Goal: Information Seeking & Learning: Check status

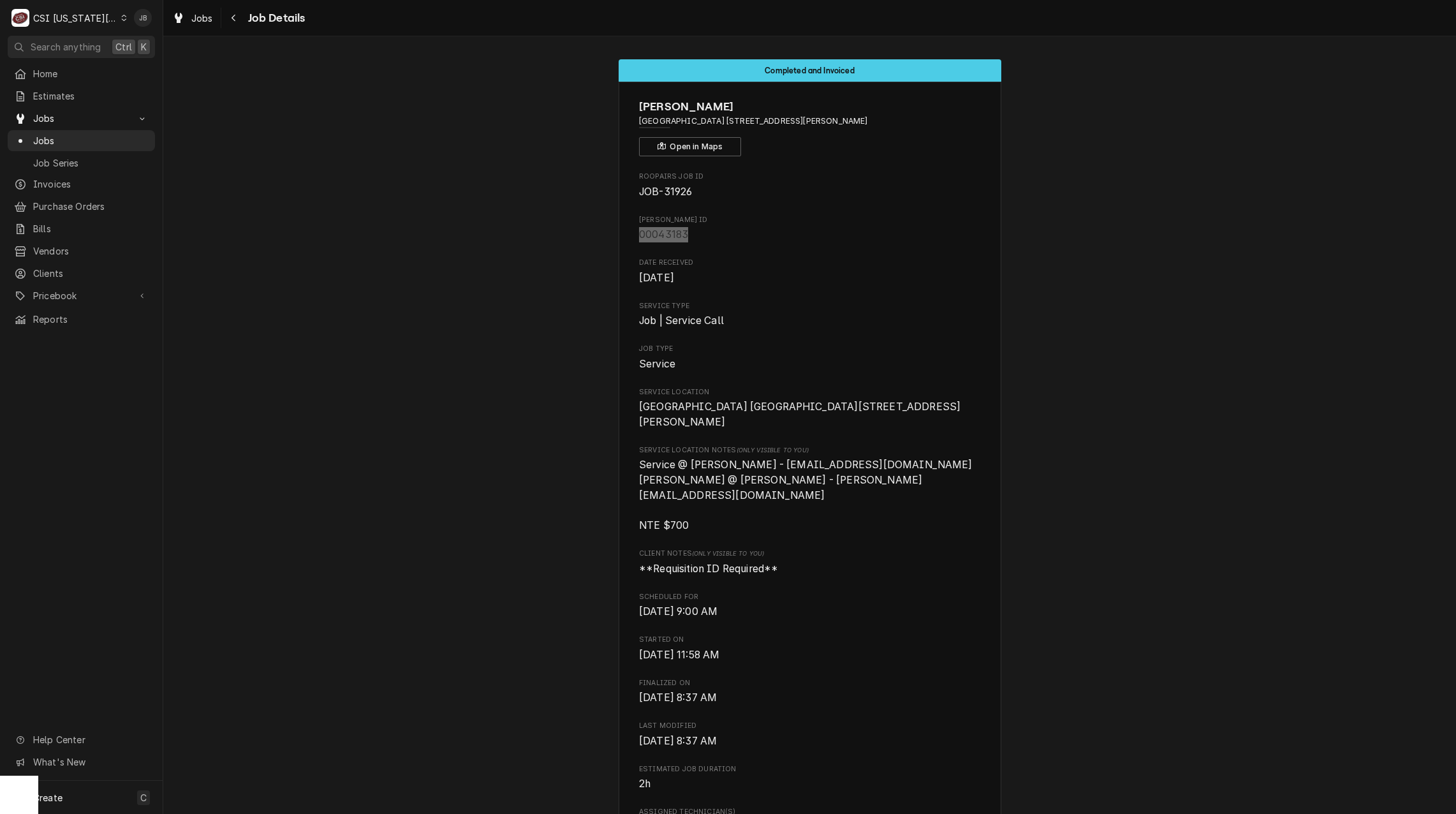
scroll to position [2998, 0]
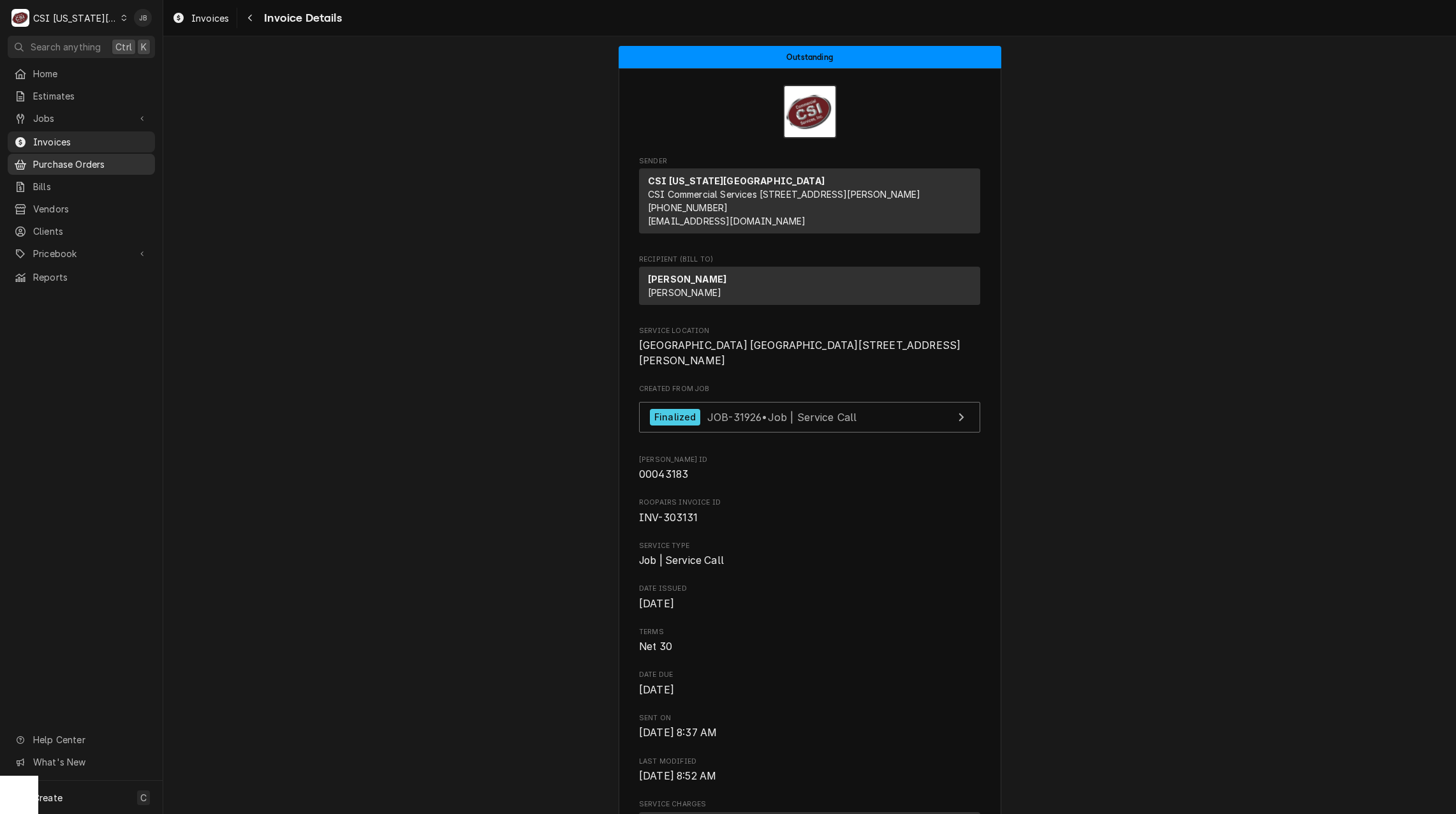
scroll to position [191, 0]
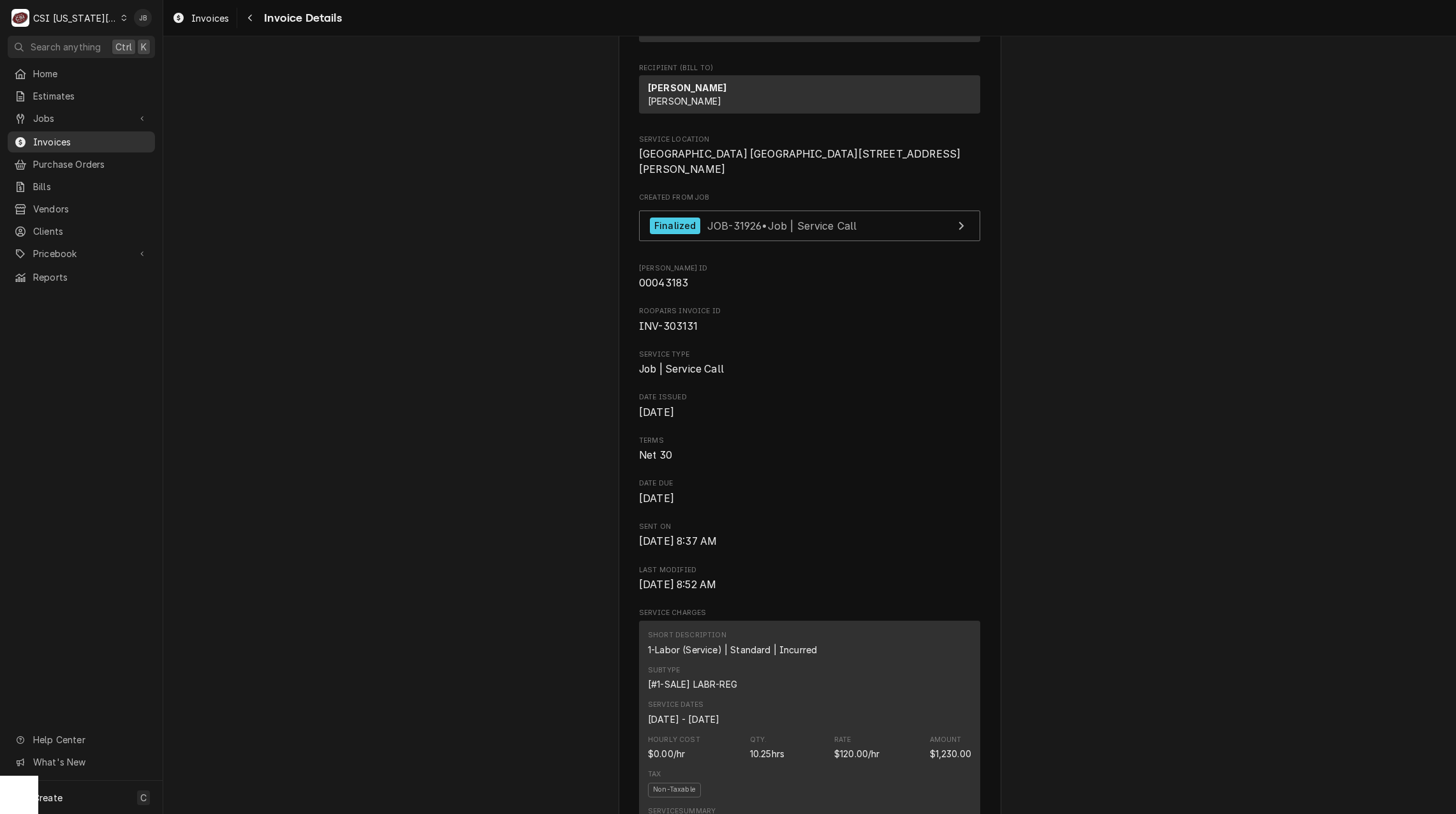
click at [85, 135] on span "Invoices" at bounding box center [91, 141] width 116 height 13
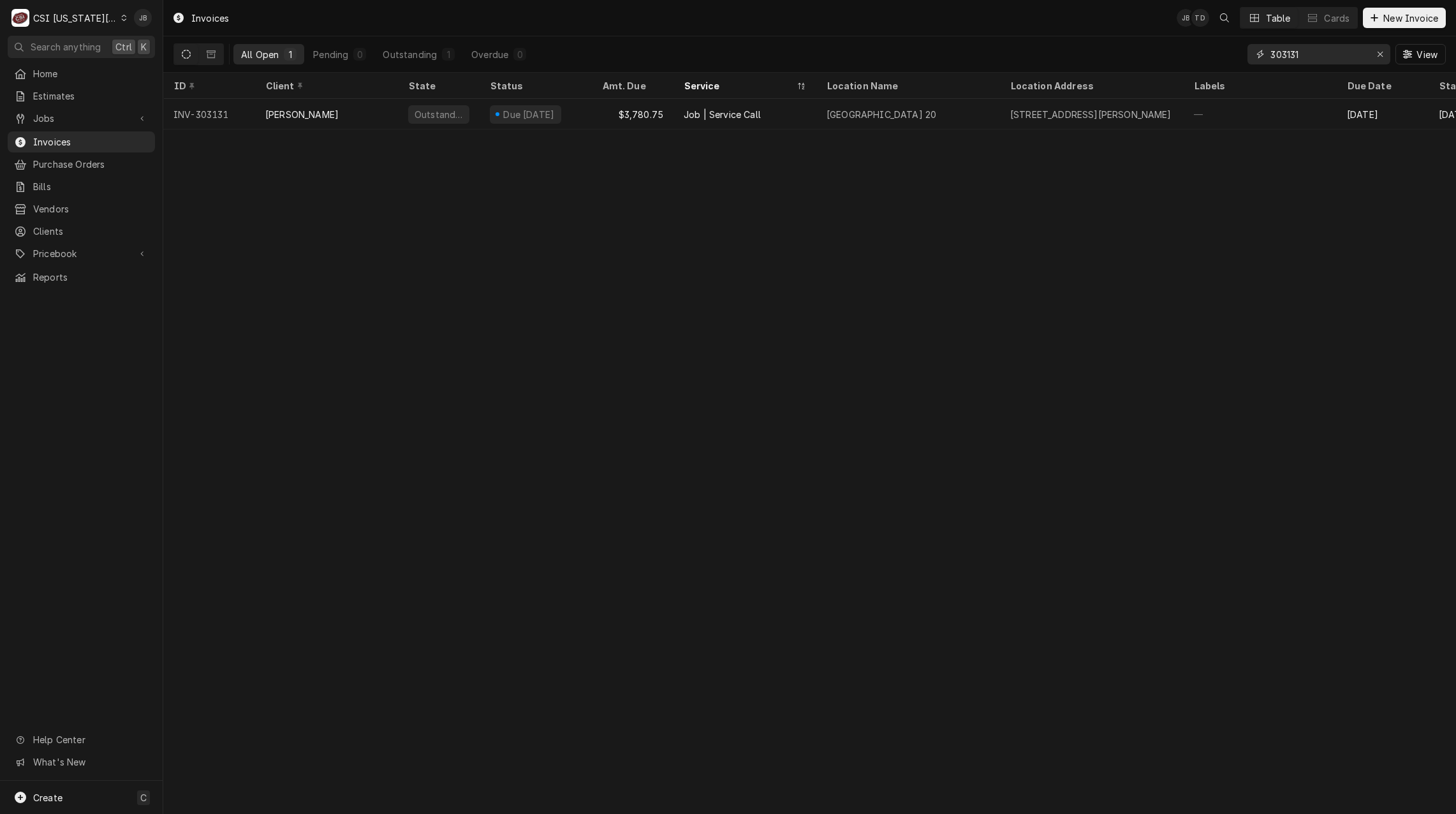
drag, startPoint x: 1331, startPoint y: 57, endPoint x: 1194, endPoint y: 55, distance: 137.0
click at [1194, 55] on div "All Open 1 Pending 0 Outstanding 1 Overdue 0 303131 View" at bounding box center [809, 54] width 1273 height 36
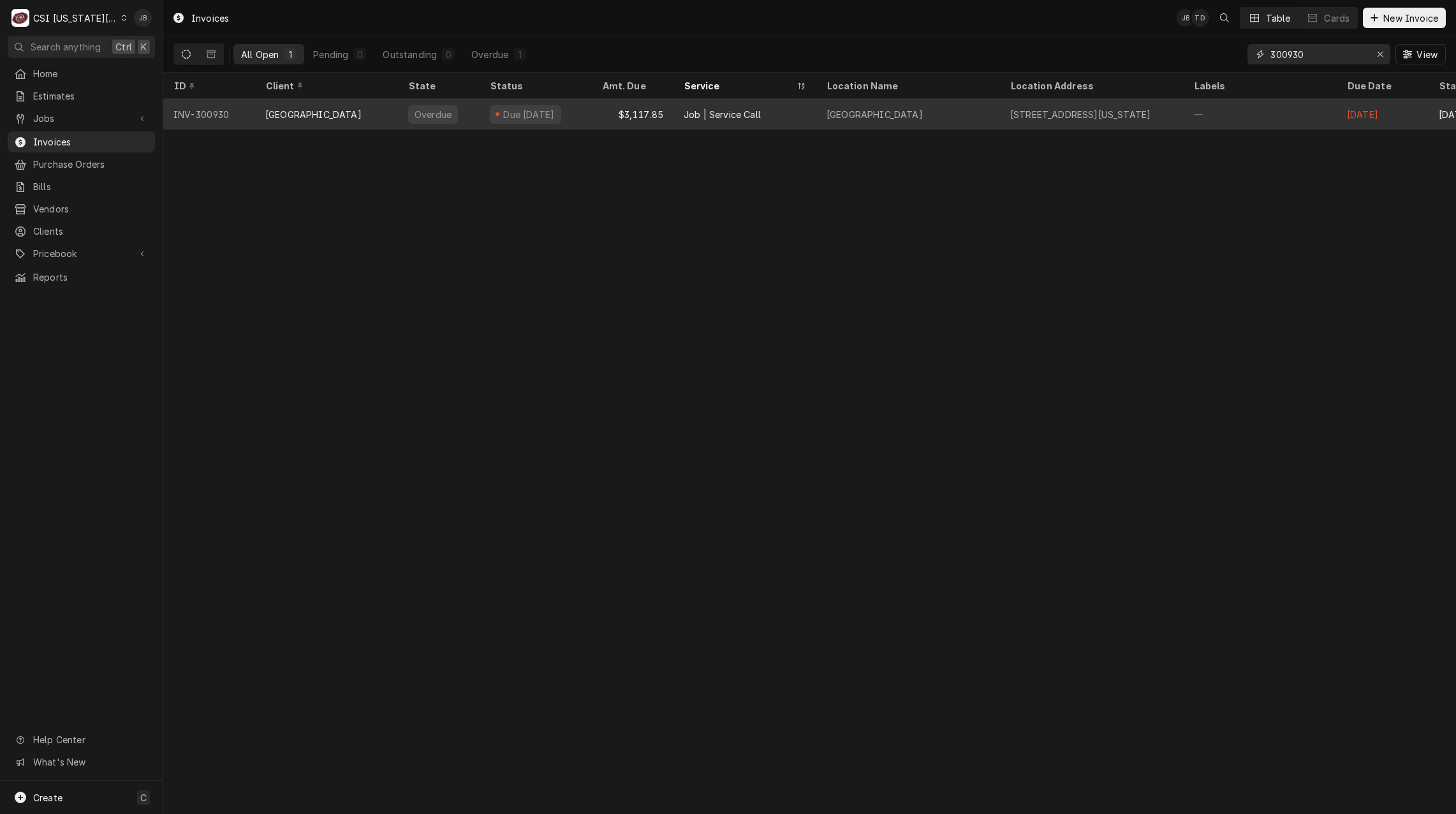
type input "300930"
click at [607, 117] on div "$3,117.85" at bounding box center [632, 114] width 82 height 30
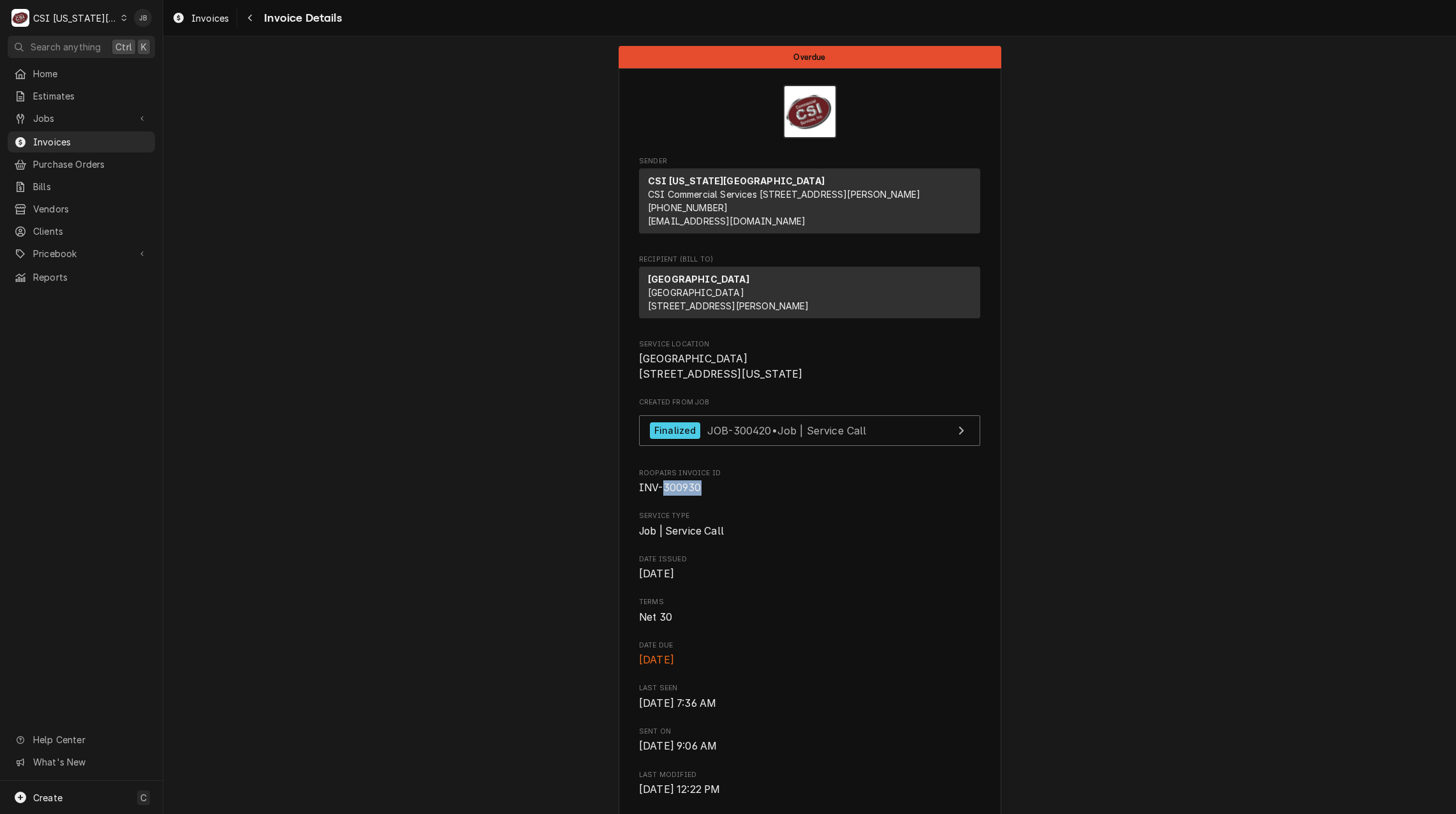
drag, startPoint x: 700, startPoint y: 528, endPoint x: 659, endPoint y: 530, distance: 41.0
click at [659, 496] on span "INV-300930" at bounding box center [810, 488] width 342 height 15
click at [904, 565] on span "Date Issued" at bounding box center [810, 559] width 342 height 10
click at [749, 565] on span "Date Issued" at bounding box center [810, 559] width 342 height 10
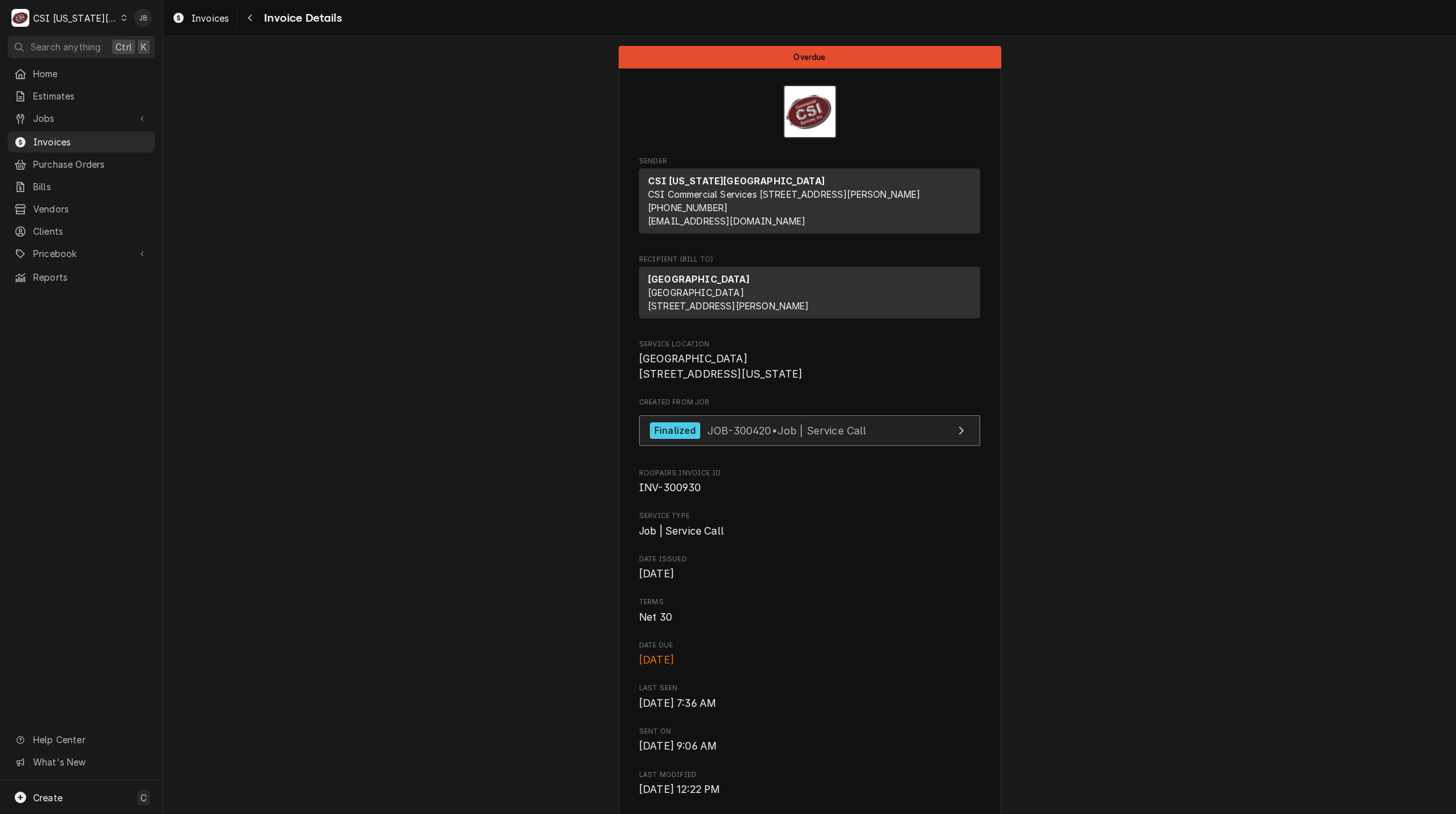
click at [718, 436] on span "JOB-300420 • Job | Service Call" at bounding box center [786, 430] width 159 height 12
drag, startPoint x: 781, startPoint y: 413, endPoint x: 541, endPoint y: 343, distance: 250.0
drag, startPoint x: 541, startPoint y: 343, endPoint x: 465, endPoint y: 323, distance: 78.6
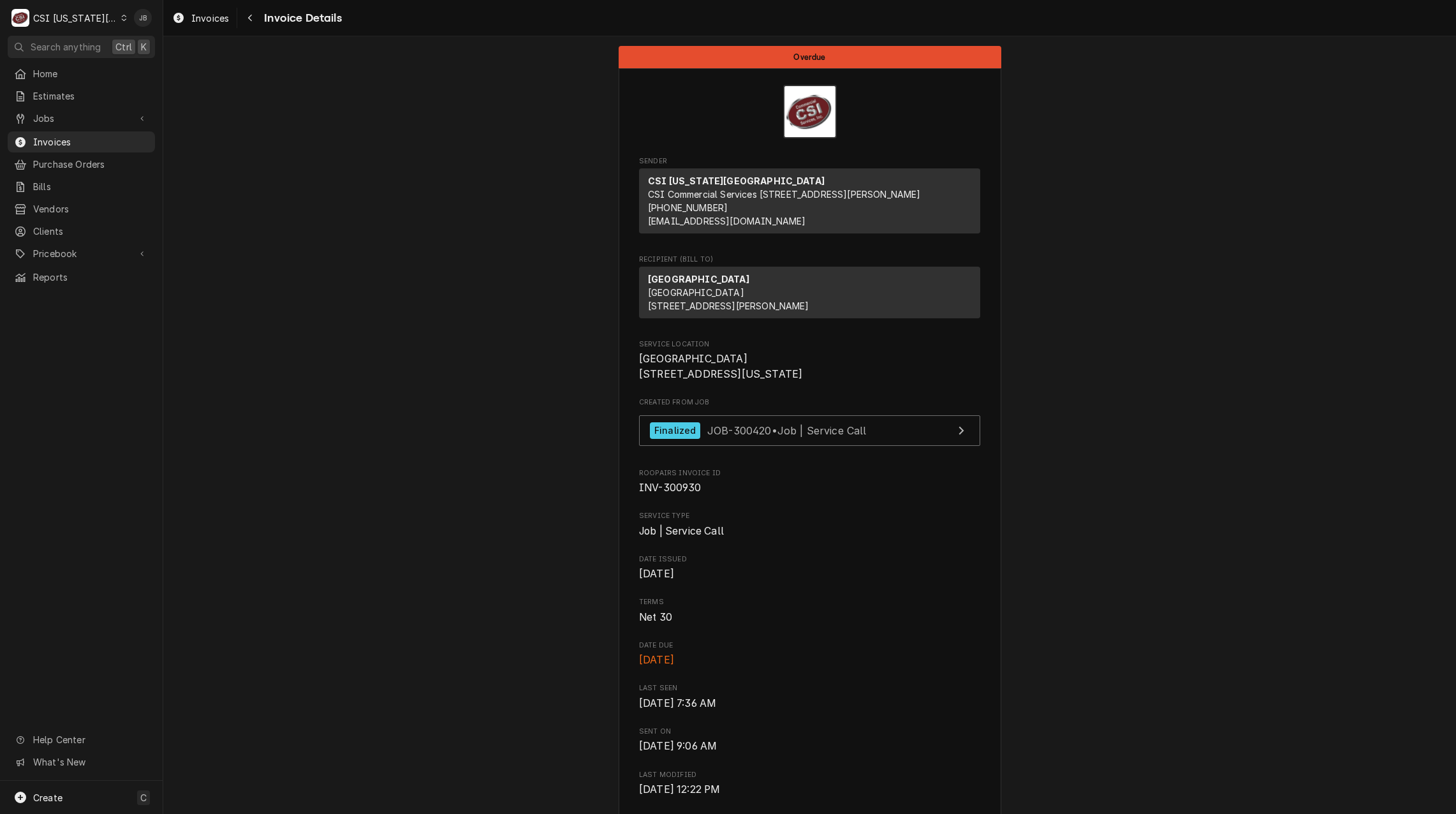
drag, startPoint x: 778, startPoint y: 418, endPoint x: 613, endPoint y: 271, distance: 221.0
drag, startPoint x: 613, startPoint y: 271, endPoint x: 396, endPoint y: 278, distance: 217.1
click at [117, 141] on span "Invoices" at bounding box center [91, 141] width 116 height 13
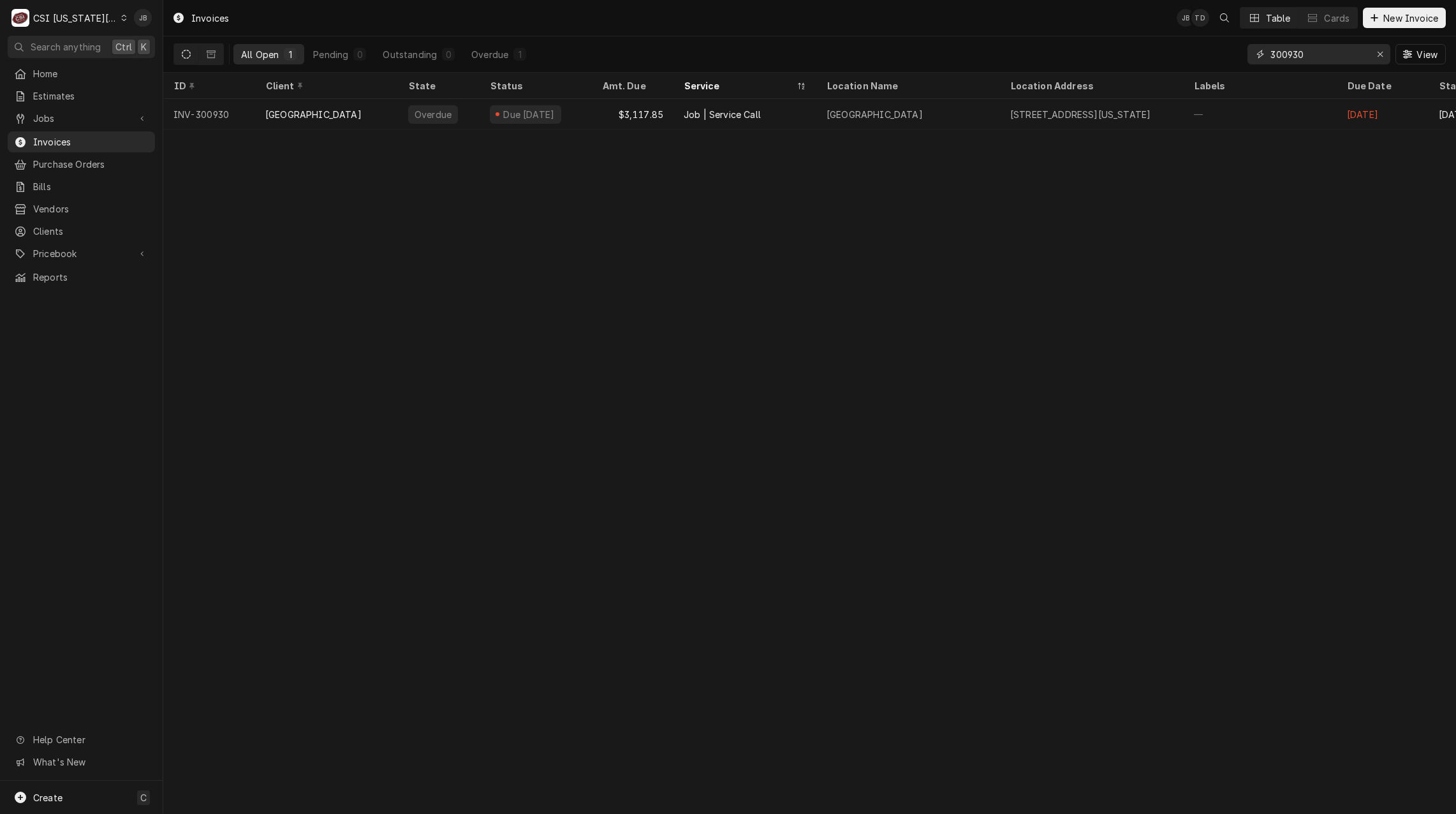
drag, startPoint x: 1311, startPoint y: 50, endPoint x: 814, endPoint y: 44, distance: 497.0
click at [1075, 50] on div "All Open 1 Pending 0 Outstanding 0 Overdue 1 300930 View" at bounding box center [809, 54] width 1273 height 36
paste input "3074"
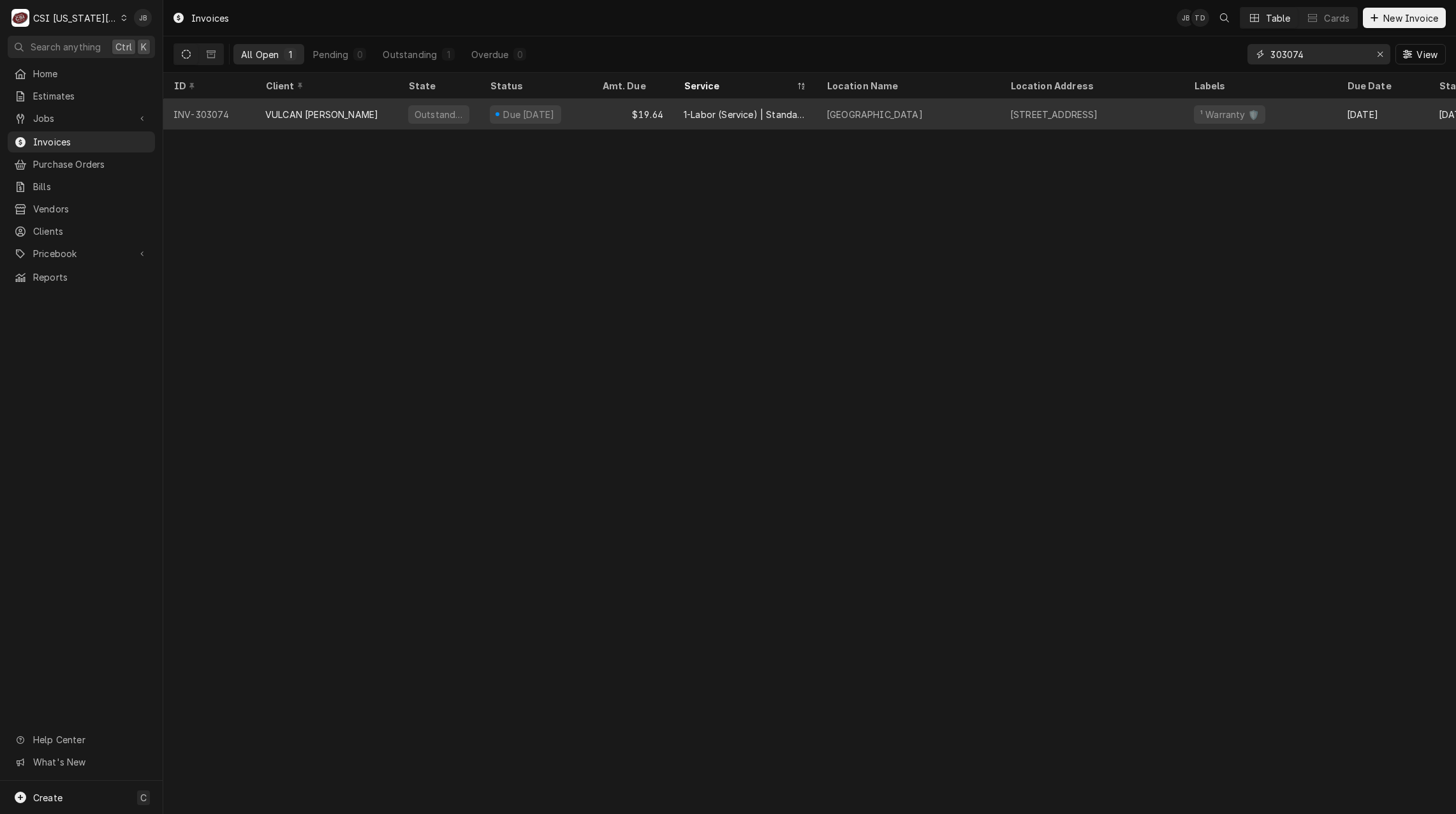
type input "303074"
click at [443, 113] on div "Outstanding" at bounding box center [438, 114] width 51 height 13
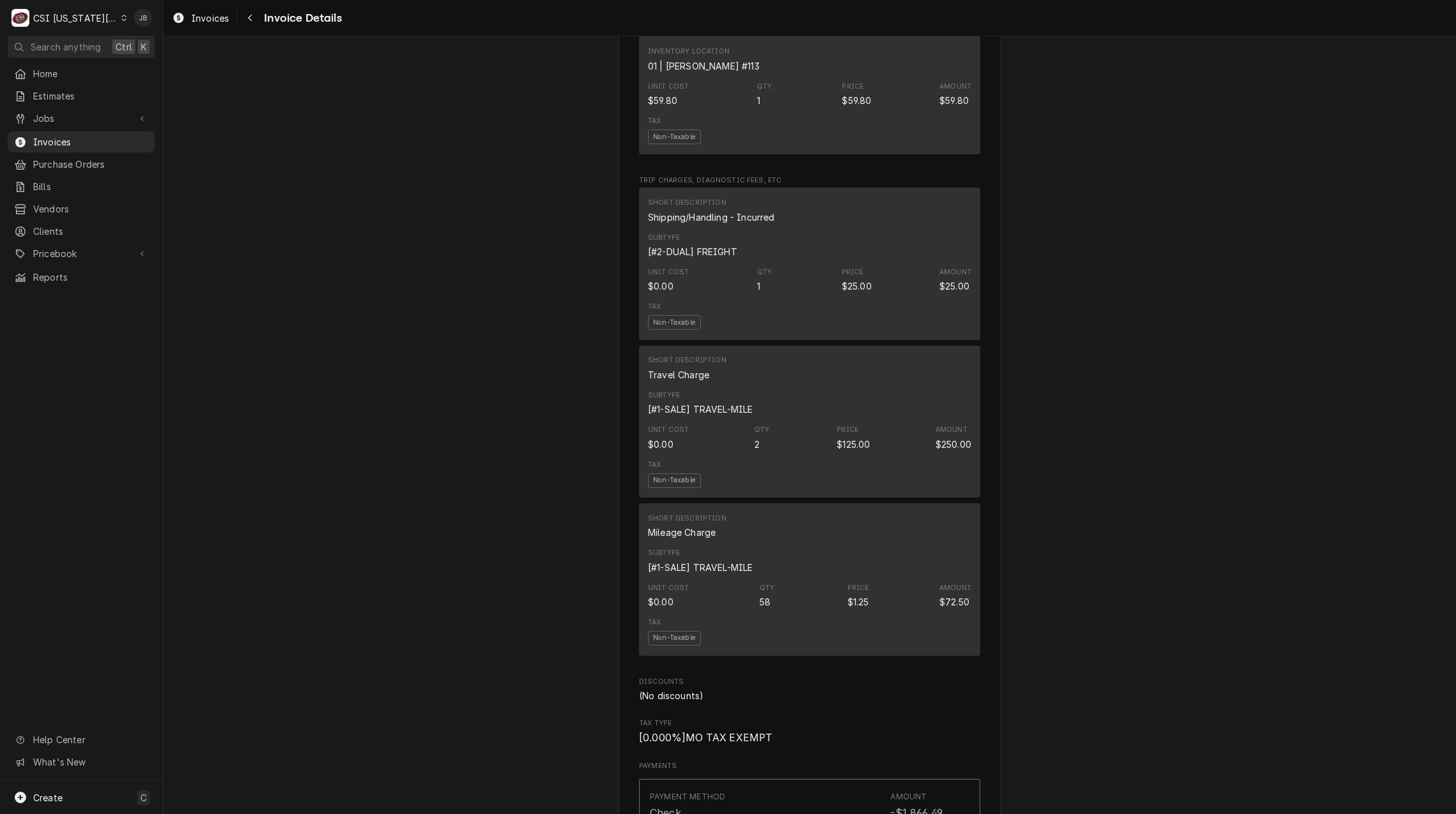
scroll to position [1978, 0]
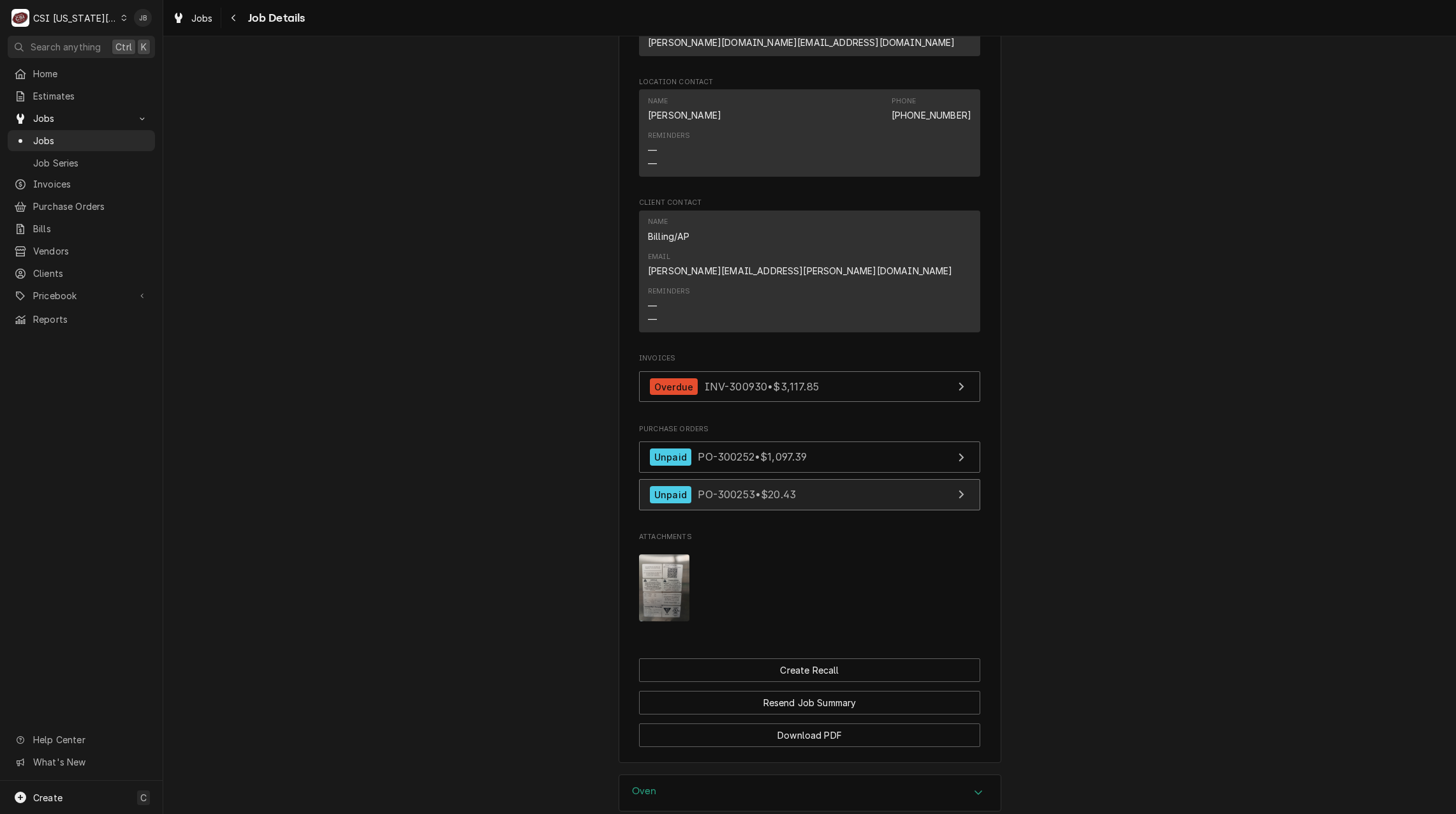
scroll to position [1044, 0]
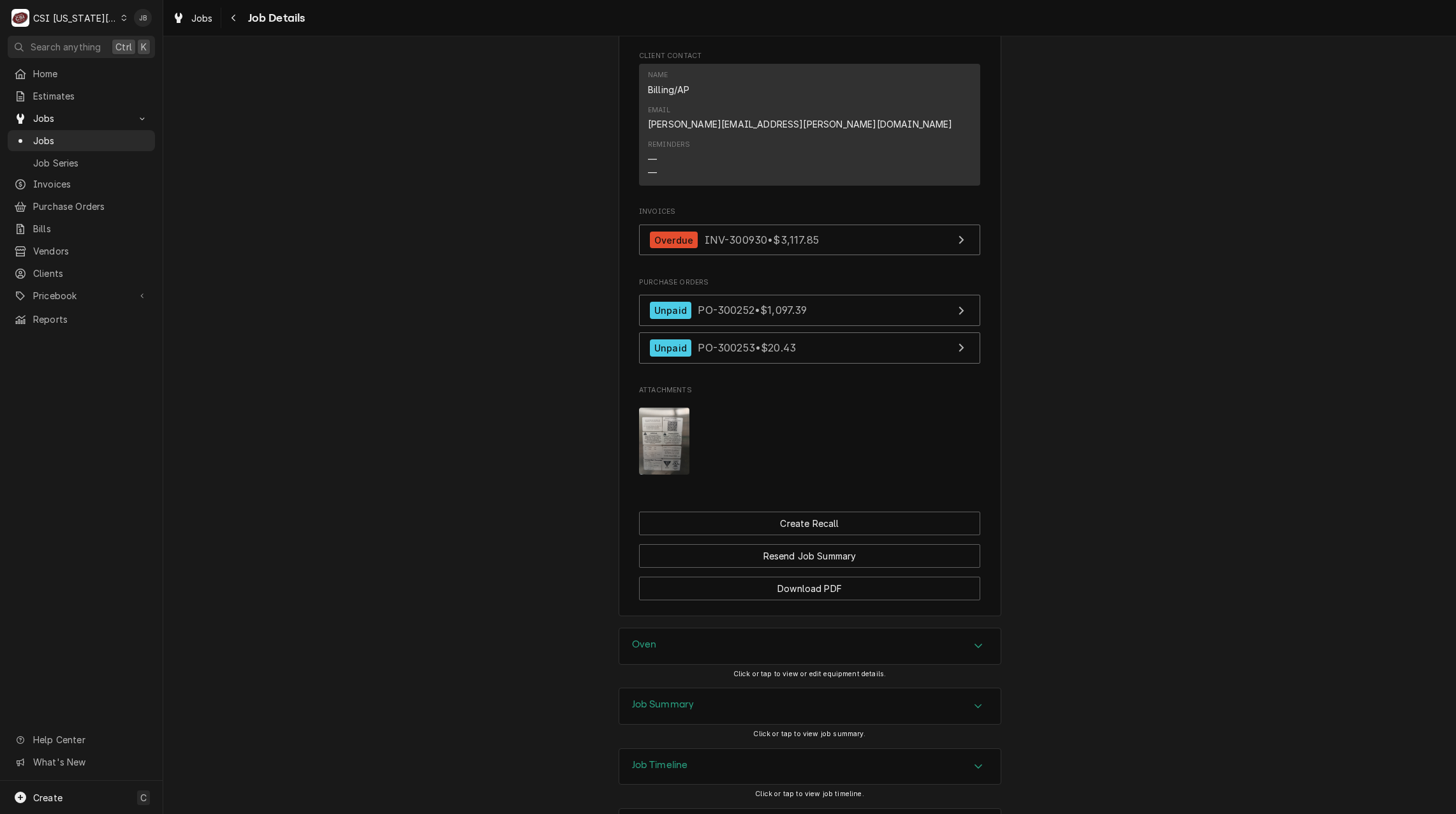
click at [679, 698] on h3 "Job Summary" at bounding box center [664, 705] width 62 height 12
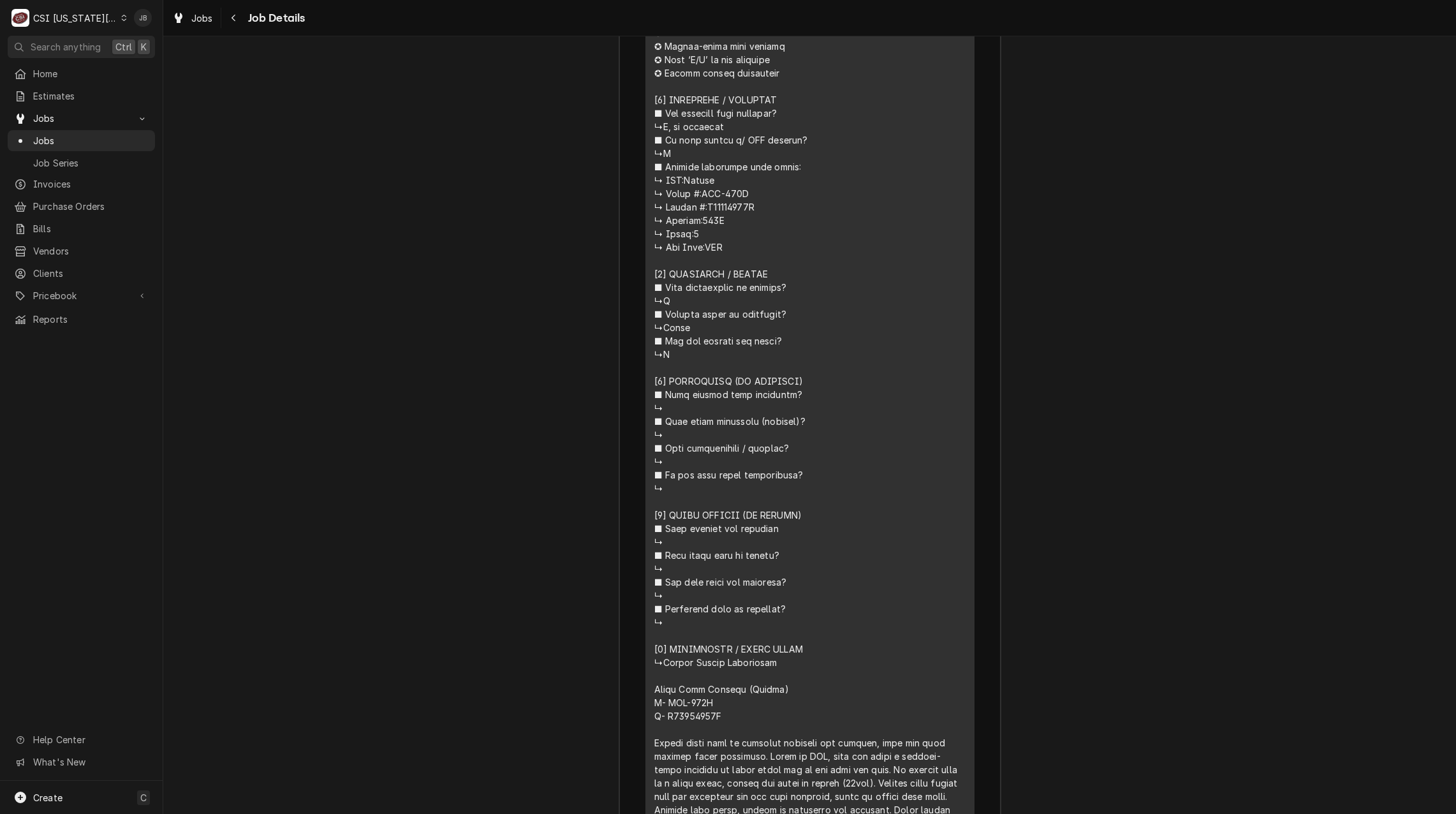
scroll to position [1873, 0]
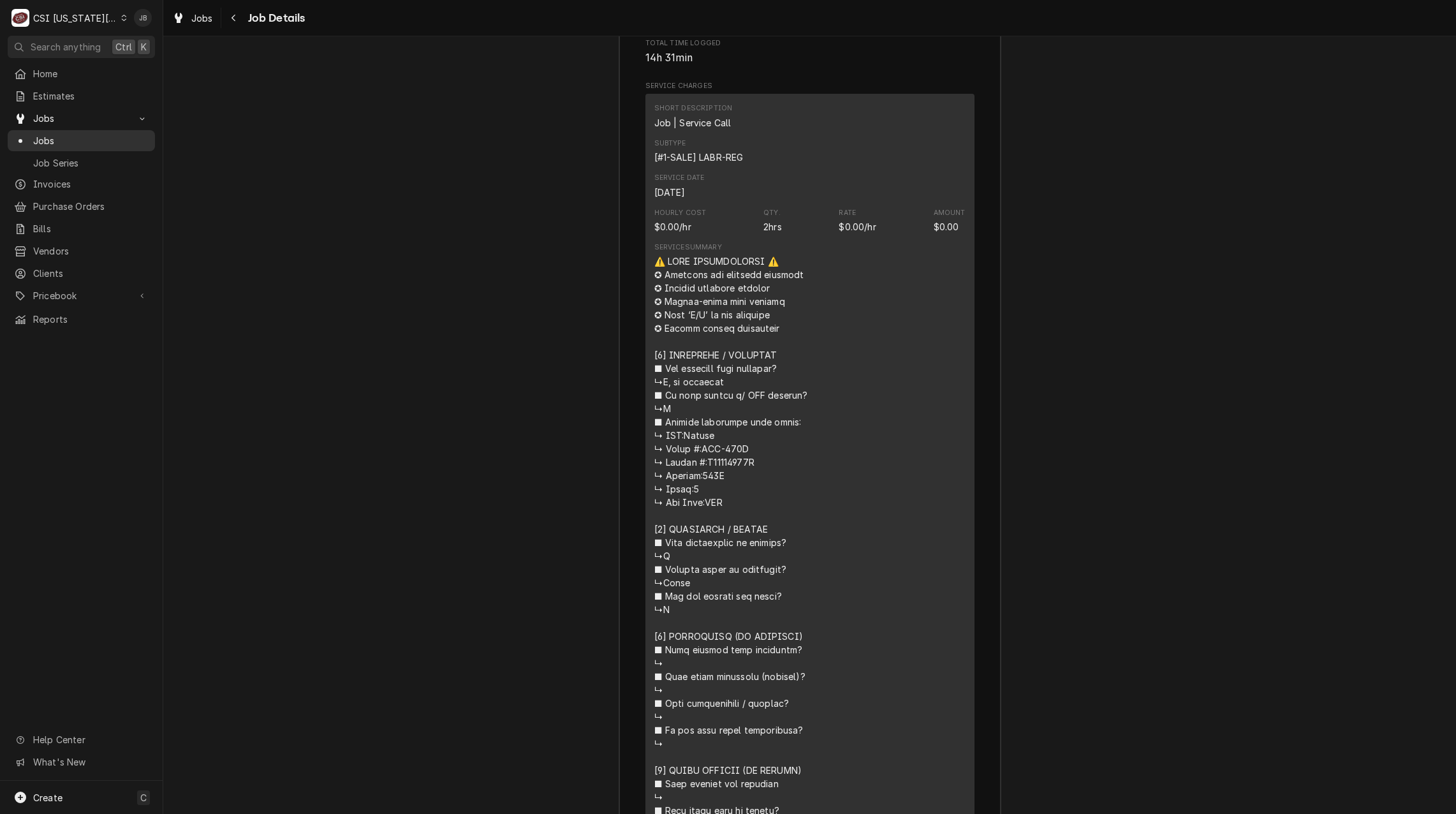
click at [66, 137] on span "Jobs" at bounding box center [91, 141] width 116 height 13
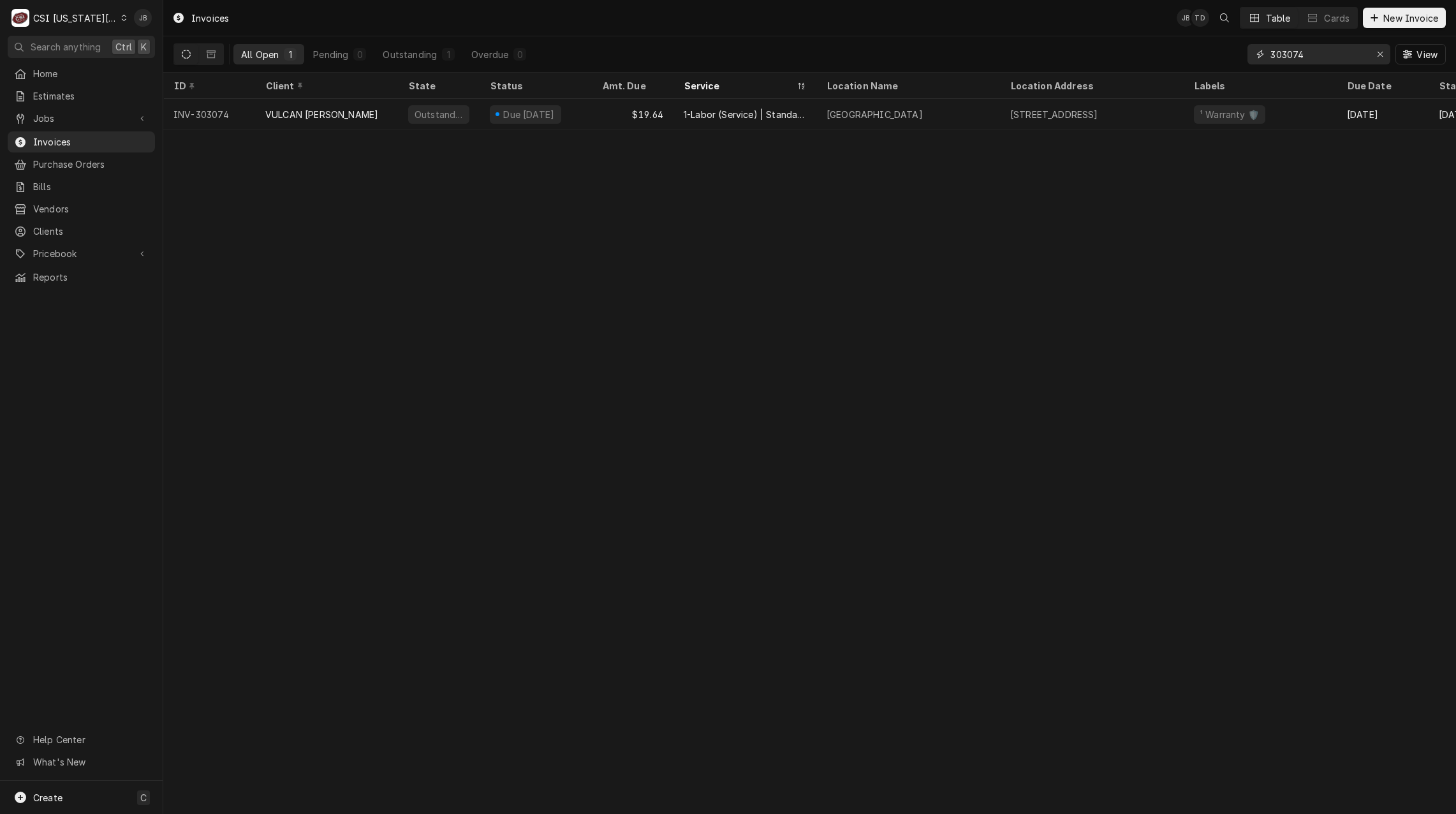
drag, startPoint x: 1323, startPoint y: 58, endPoint x: 1289, endPoint y: 59, distance: 34.0
click at [1289, 59] on input "303074" at bounding box center [1318, 53] width 96 height 20
click at [1284, 55] on input "303147" at bounding box center [1318, 53] width 96 height 20
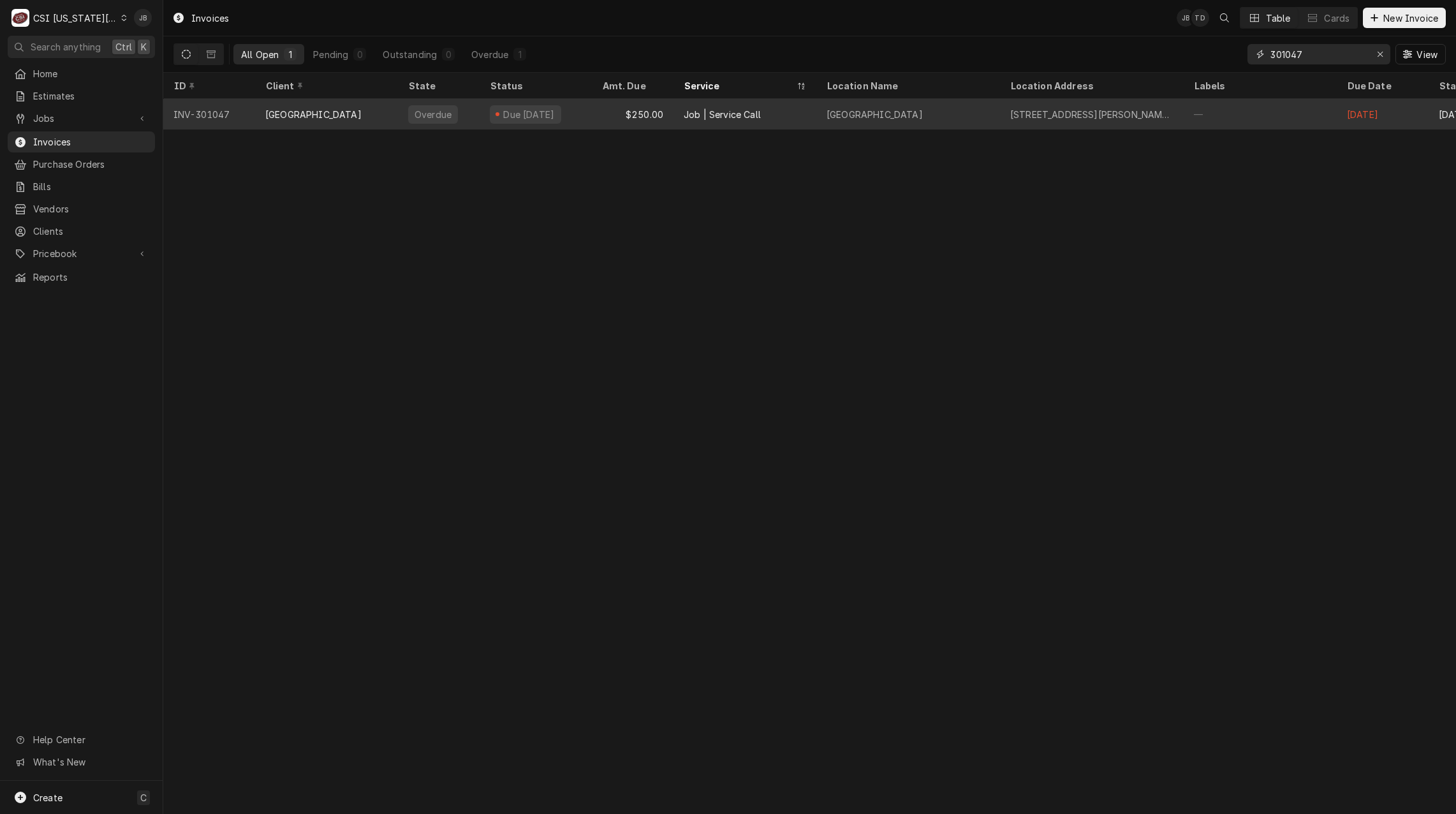
type input "301047"
click at [818, 118] on div "[GEOGRAPHIC_DATA]" at bounding box center [908, 114] width 184 height 30
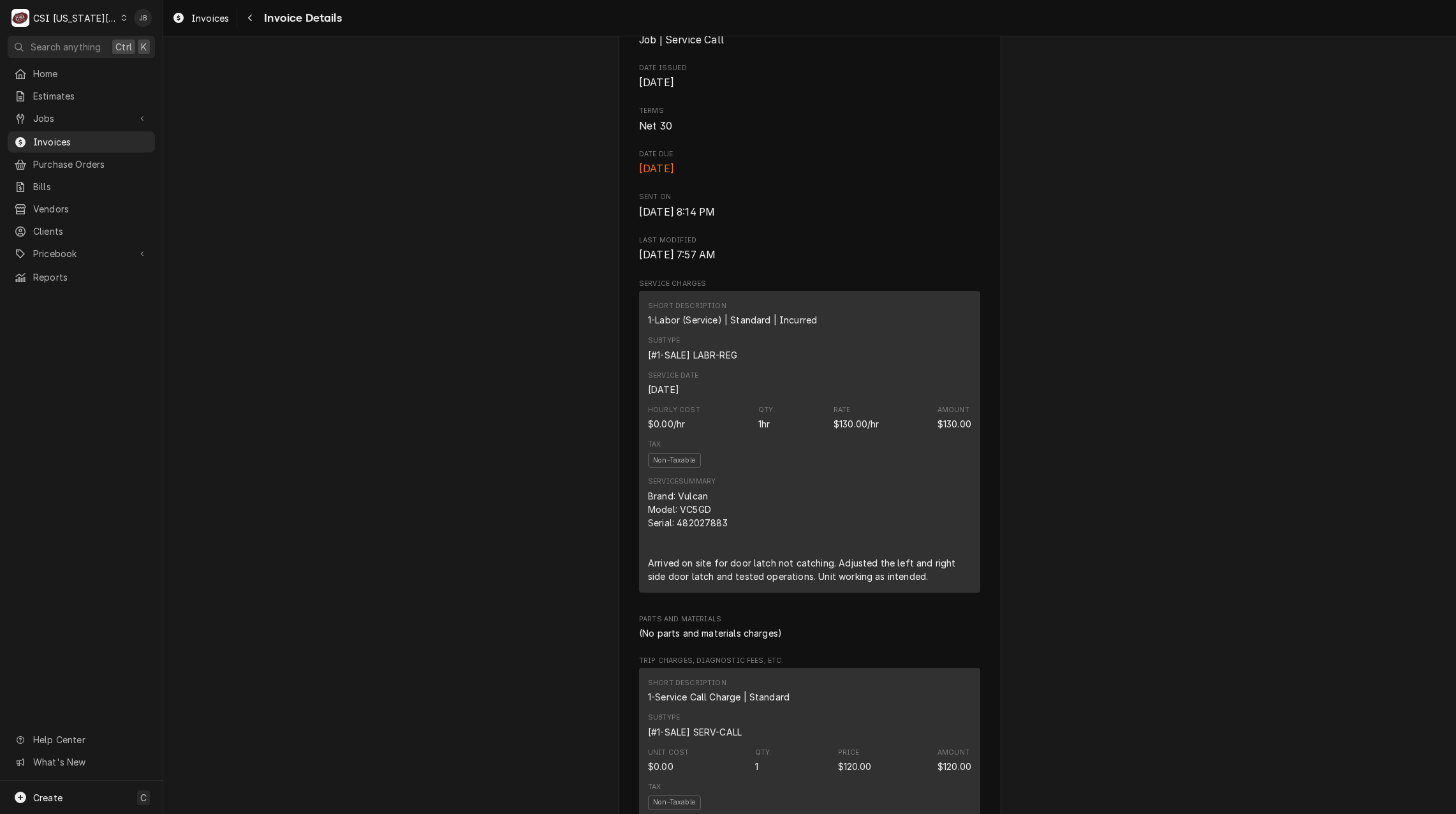
scroll to position [191, 0]
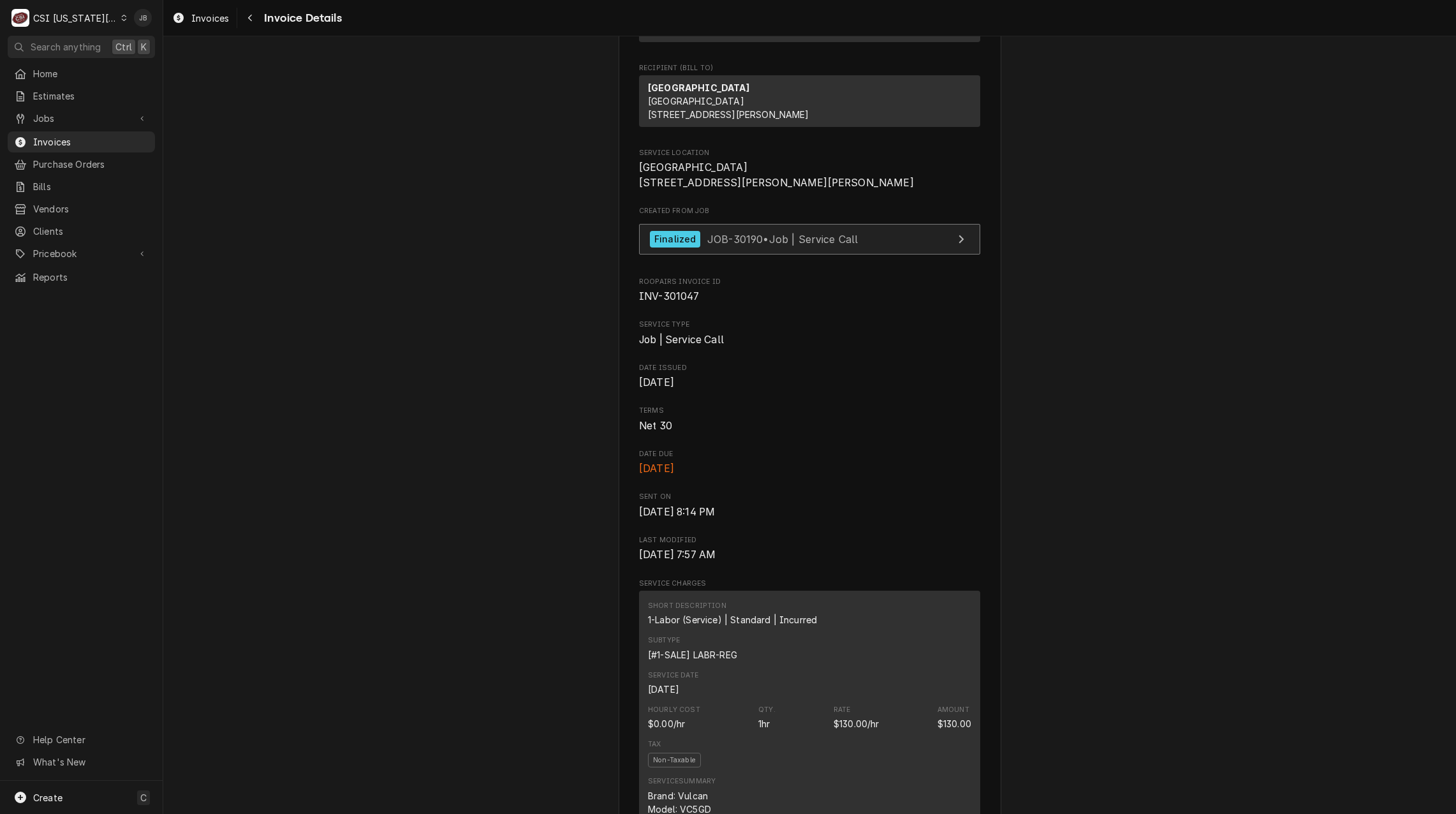
click at [755, 245] on span "JOB-30190 • Job | Service Call" at bounding box center [783, 238] width 151 height 12
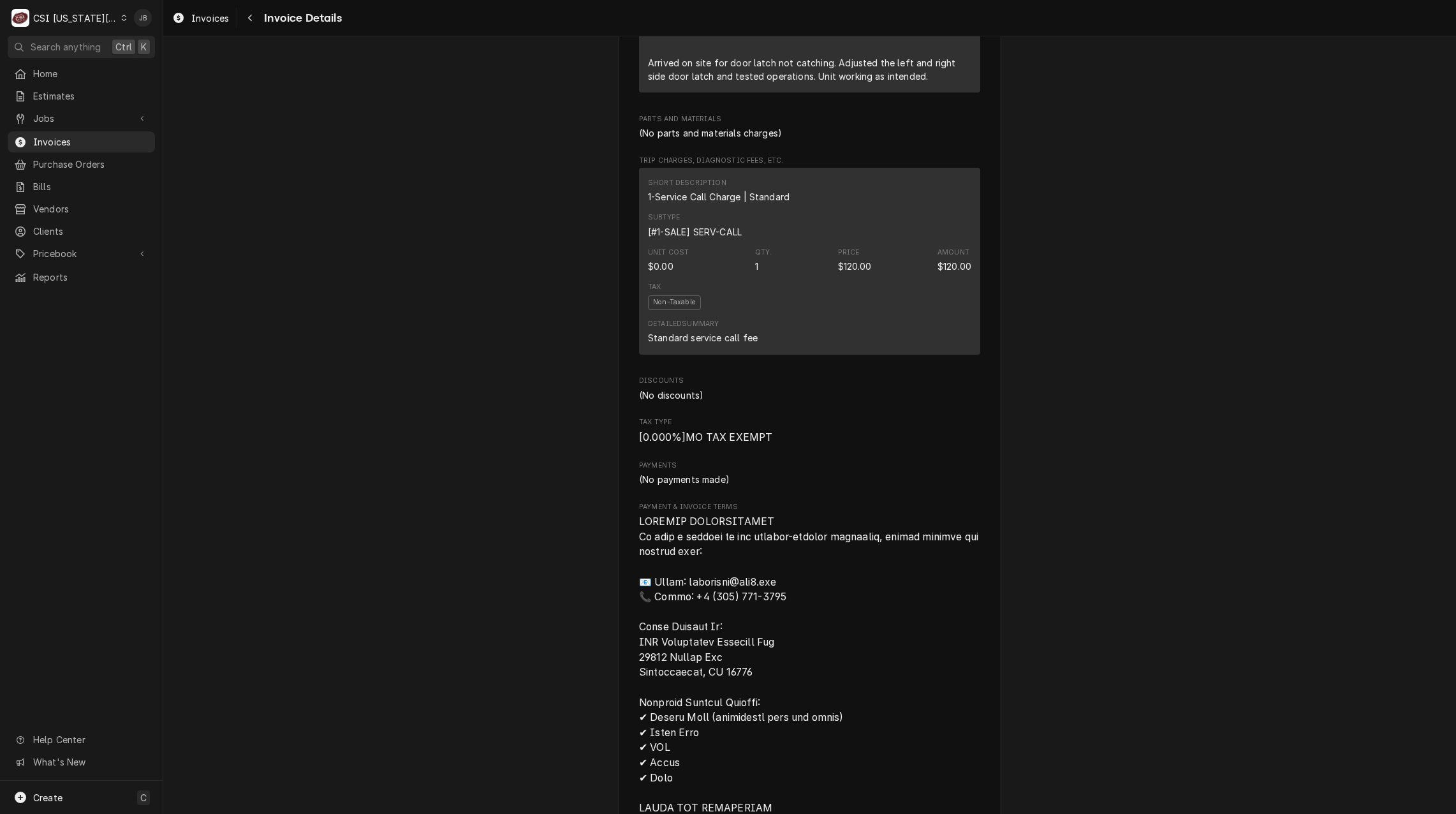
scroll to position [608, 0]
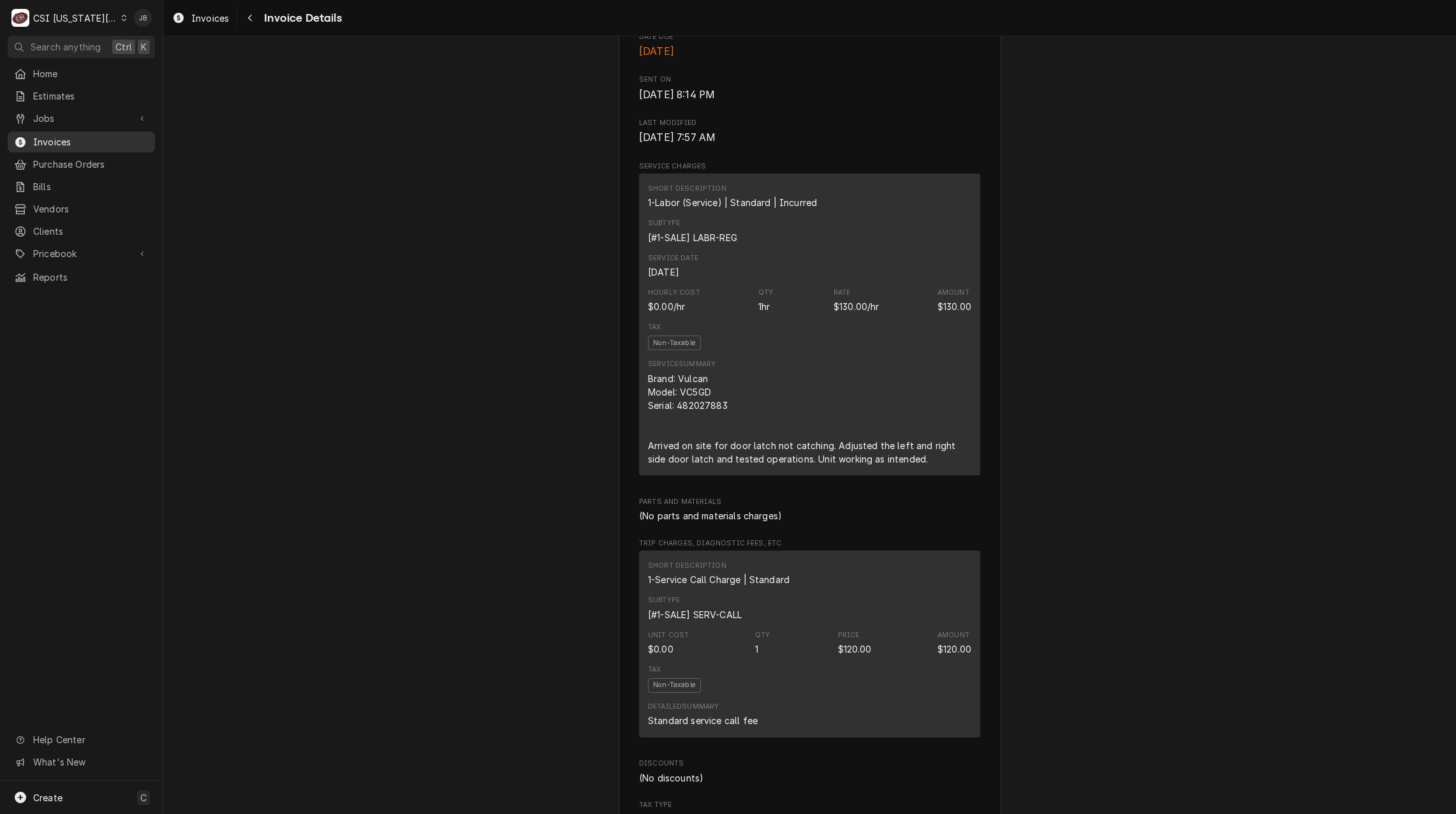
click at [54, 142] on span "Invoices" at bounding box center [91, 141] width 116 height 13
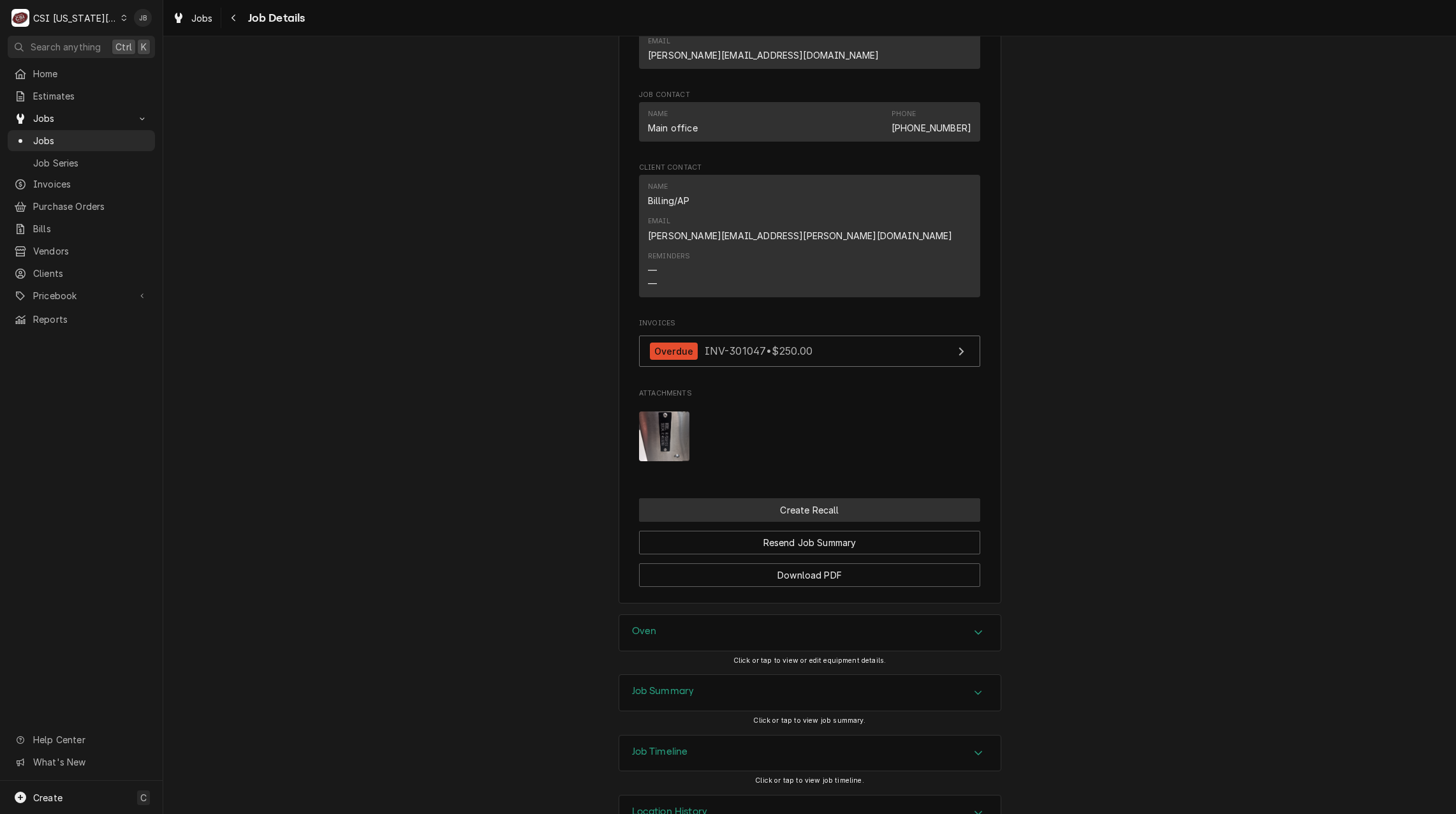
scroll to position [848, 0]
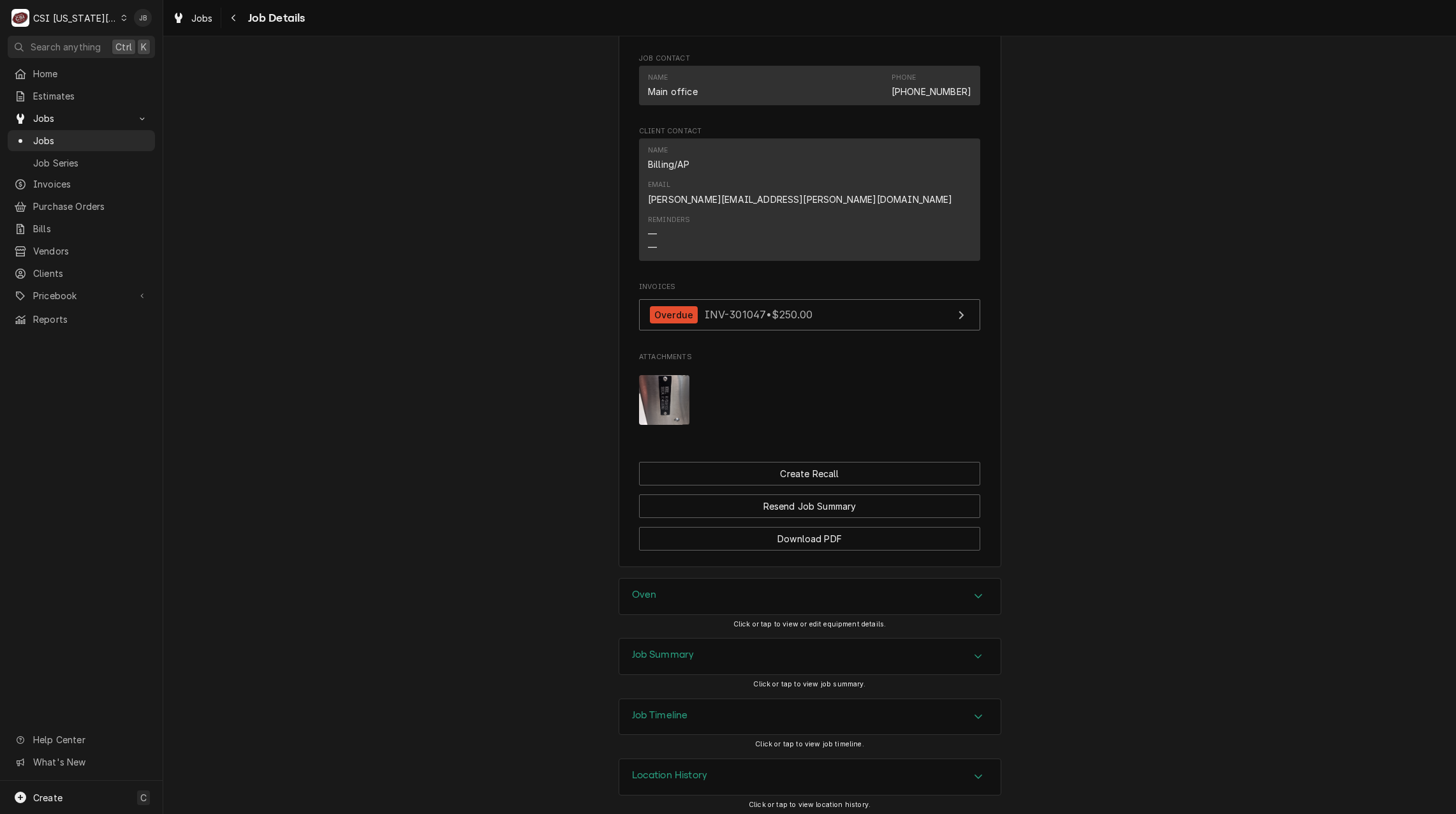
click at [655, 660] on div "Job Summary" at bounding box center [809, 657] width 382 height 36
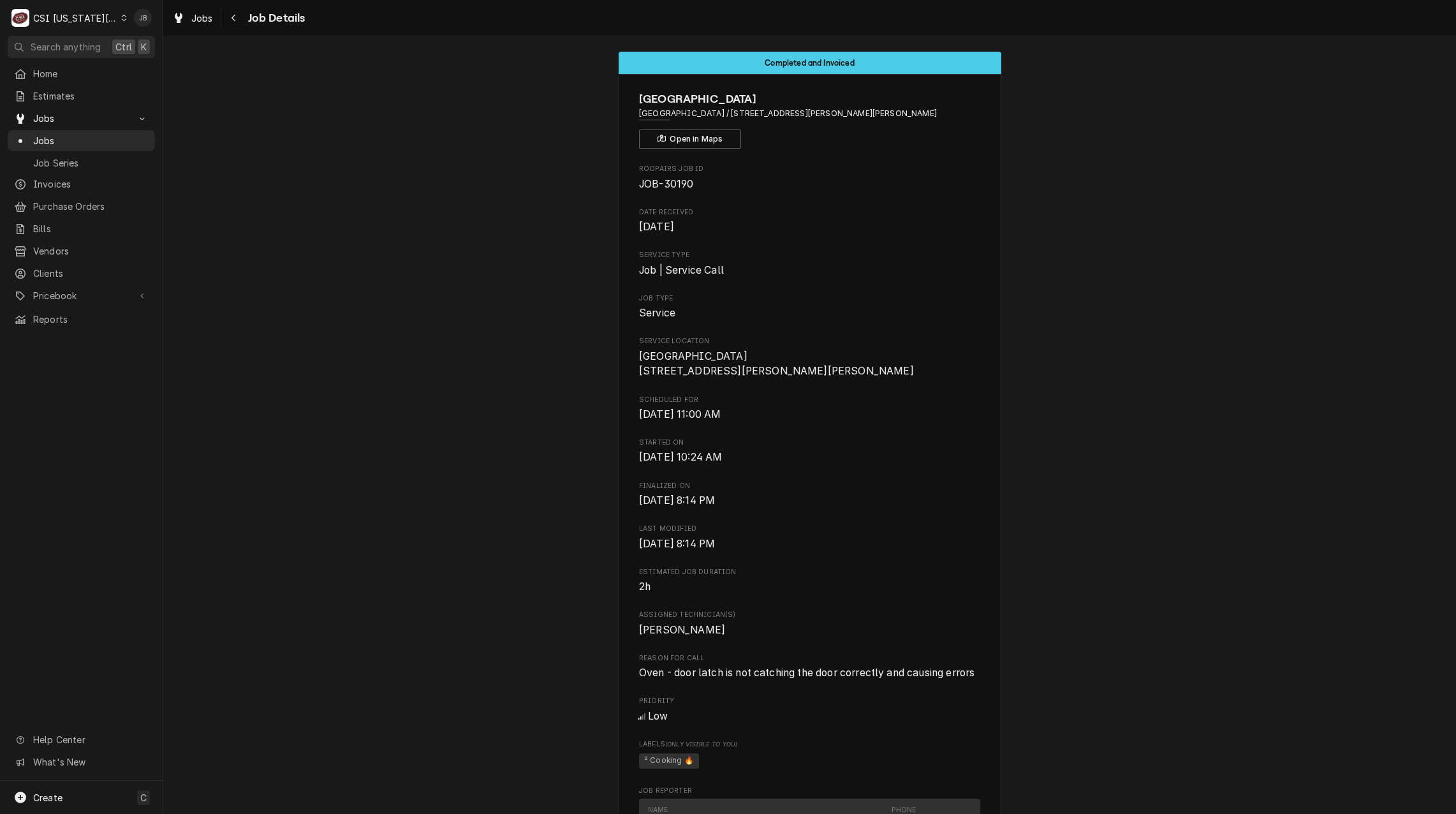
scroll to position [0, 0]
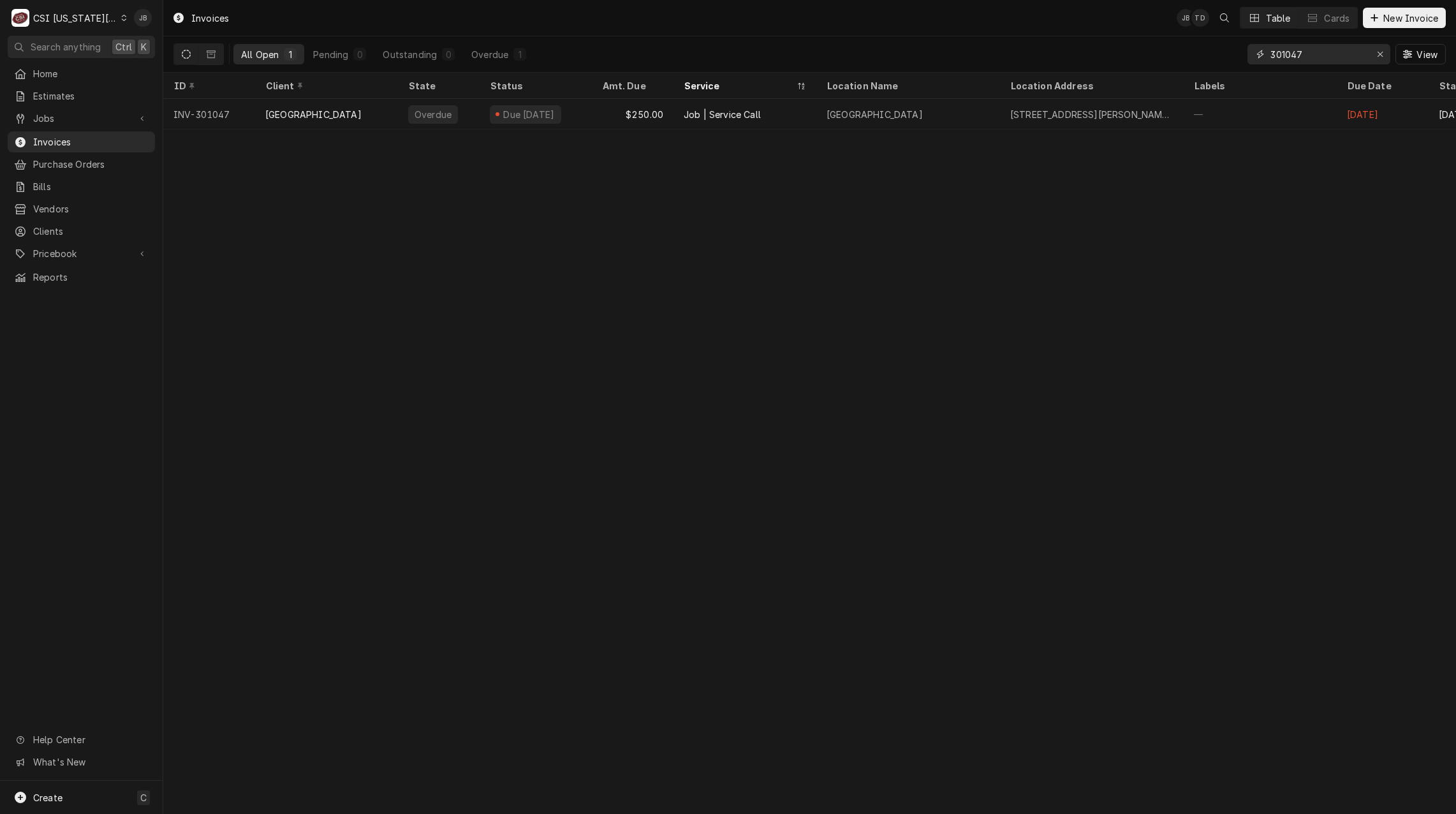
drag, startPoint x: 1327, startPoint y: 60, endPoint x: 1162, endPoint y: 61, distance: 165.0
click at [1162, 61] on div "All Open 1 Pending 0 Outstanding 0 Overdue 1 301047 View" at bounding box center [809, 54] width 1273 height 36
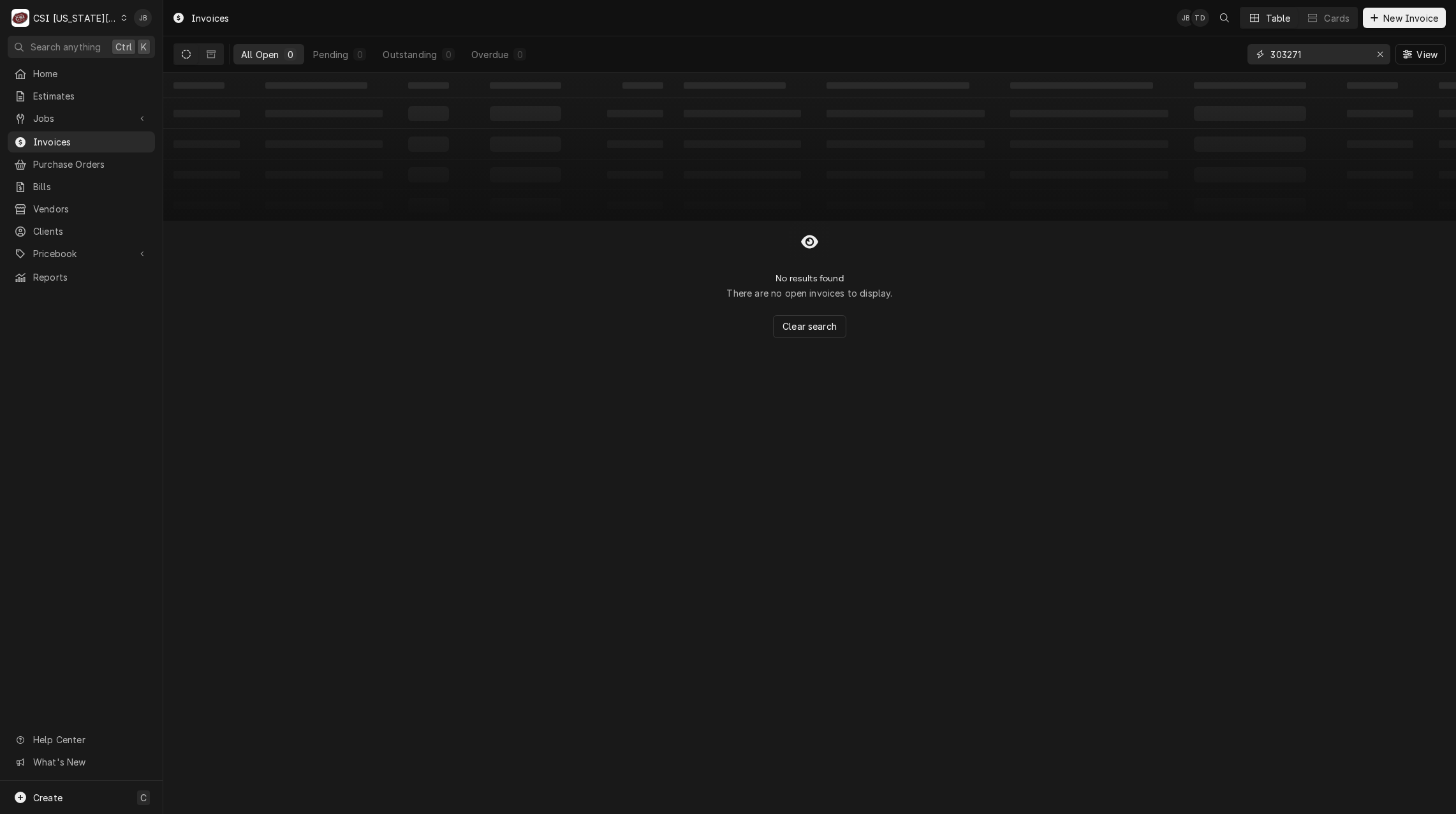
drag, startPoint x: 1158, startPoint y: 42, endPoint x: 1081, endPoint y: 41, distance: 77.0
click at [1081, 41] on div "All Open 0 Pending 0 Outstanding 0 Overdue 0 303271 View" at bounding box center [809, 54] width 1273 height 36
type input "3"
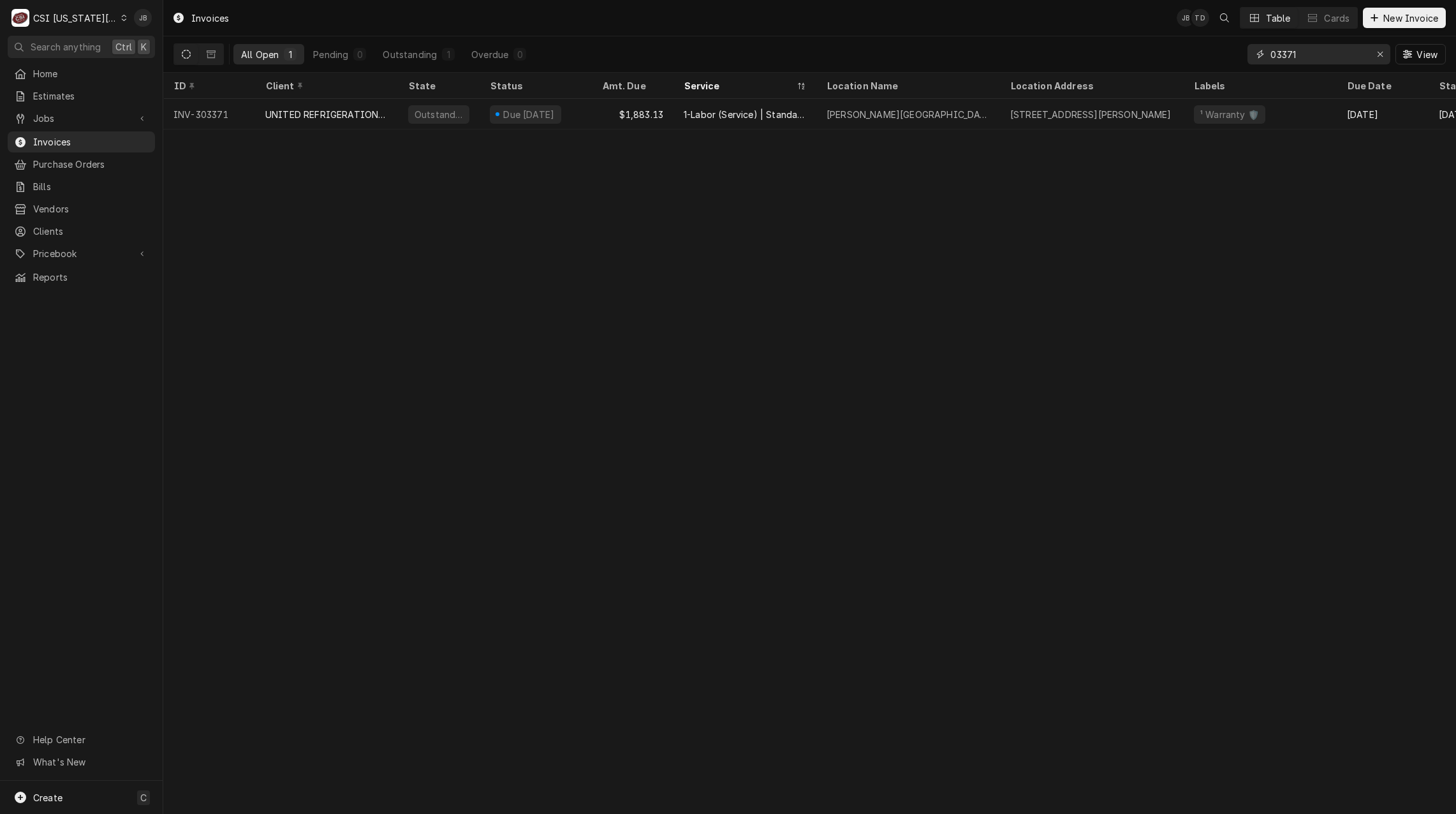
click at [1274, 57] on input "03371" at bounding box center [1318, 53] width 96 height 20
type input "303371"
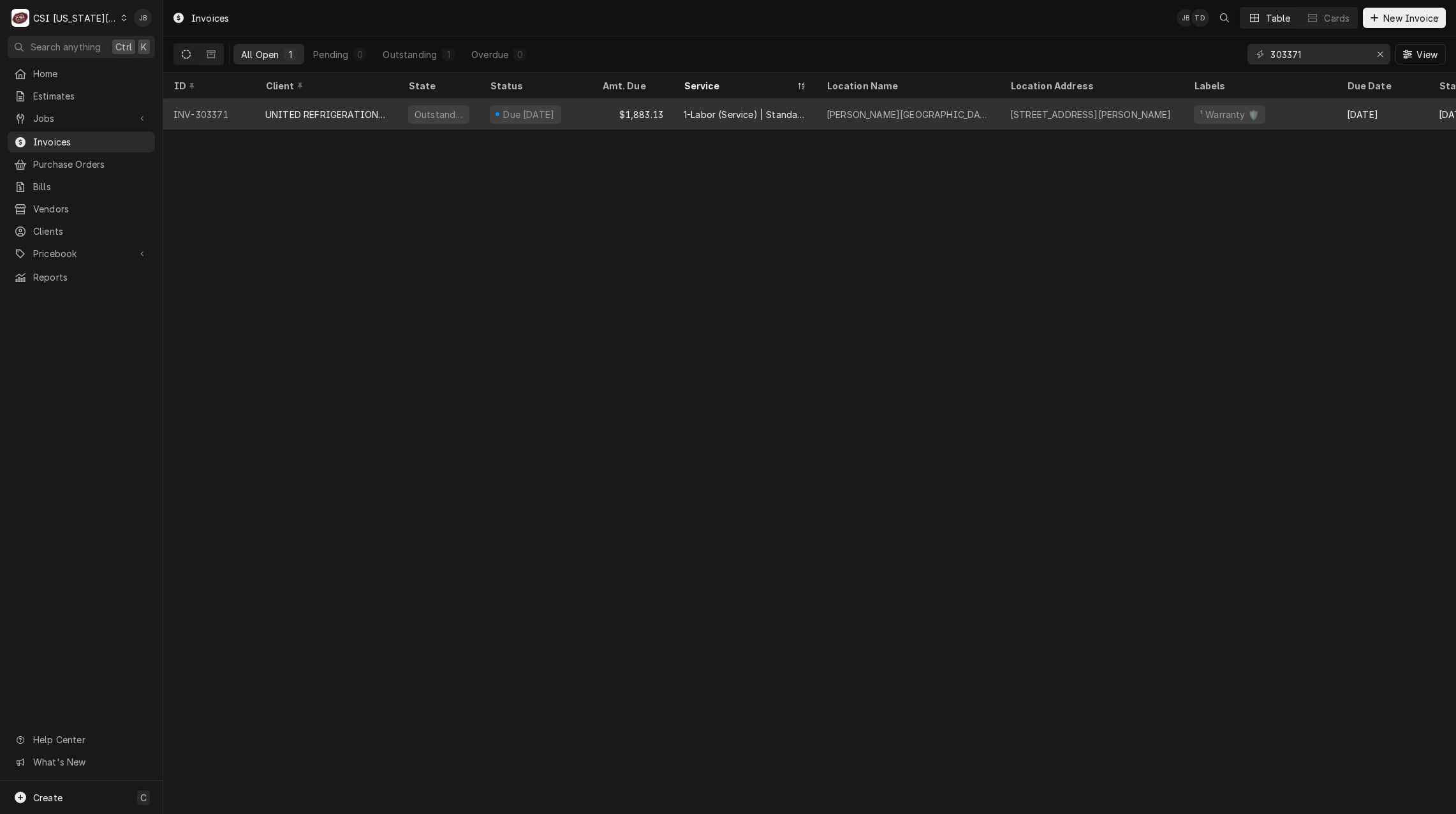
click at [696, 116] on div "1-Labor (Service) | Standard | Incurred" at bounding box center [745, 114] width 123 height 13
click at [582, 111] on div "Due in 3 days" at bounding box center [535, 114] width 112 height 30
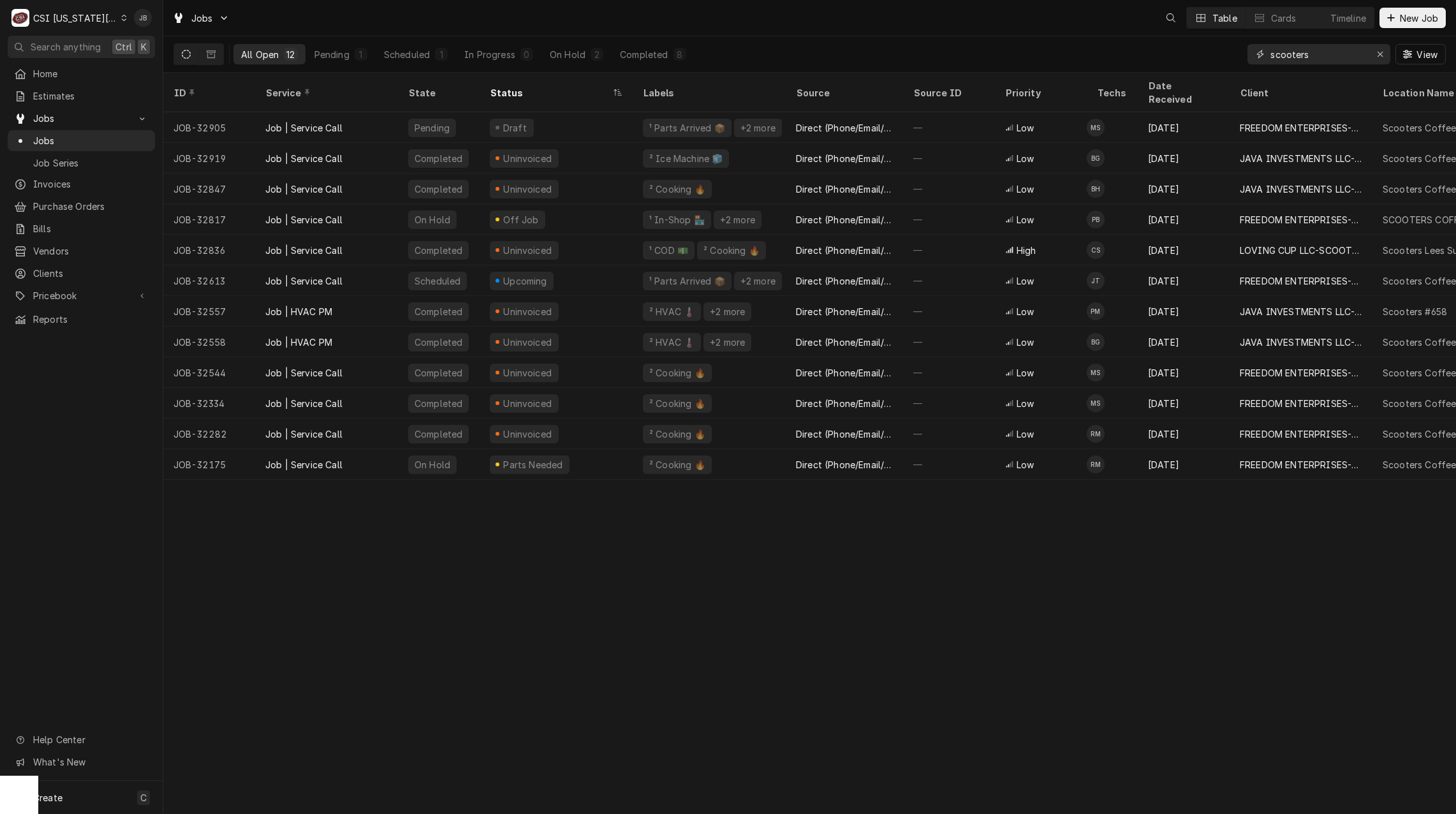
drag, startPoint x: 1345, startPoint y: 57, endPoint x: 1192, endPoint y: 53, distance: 153.1
click at [1192, 53] on div "All Open 12 Pending 1 Scheduled 1 In Progress 0 On Hold 2 Completed 8 scooters …" at bounding box center [809, 54] width 1273 height 36
type input "c"
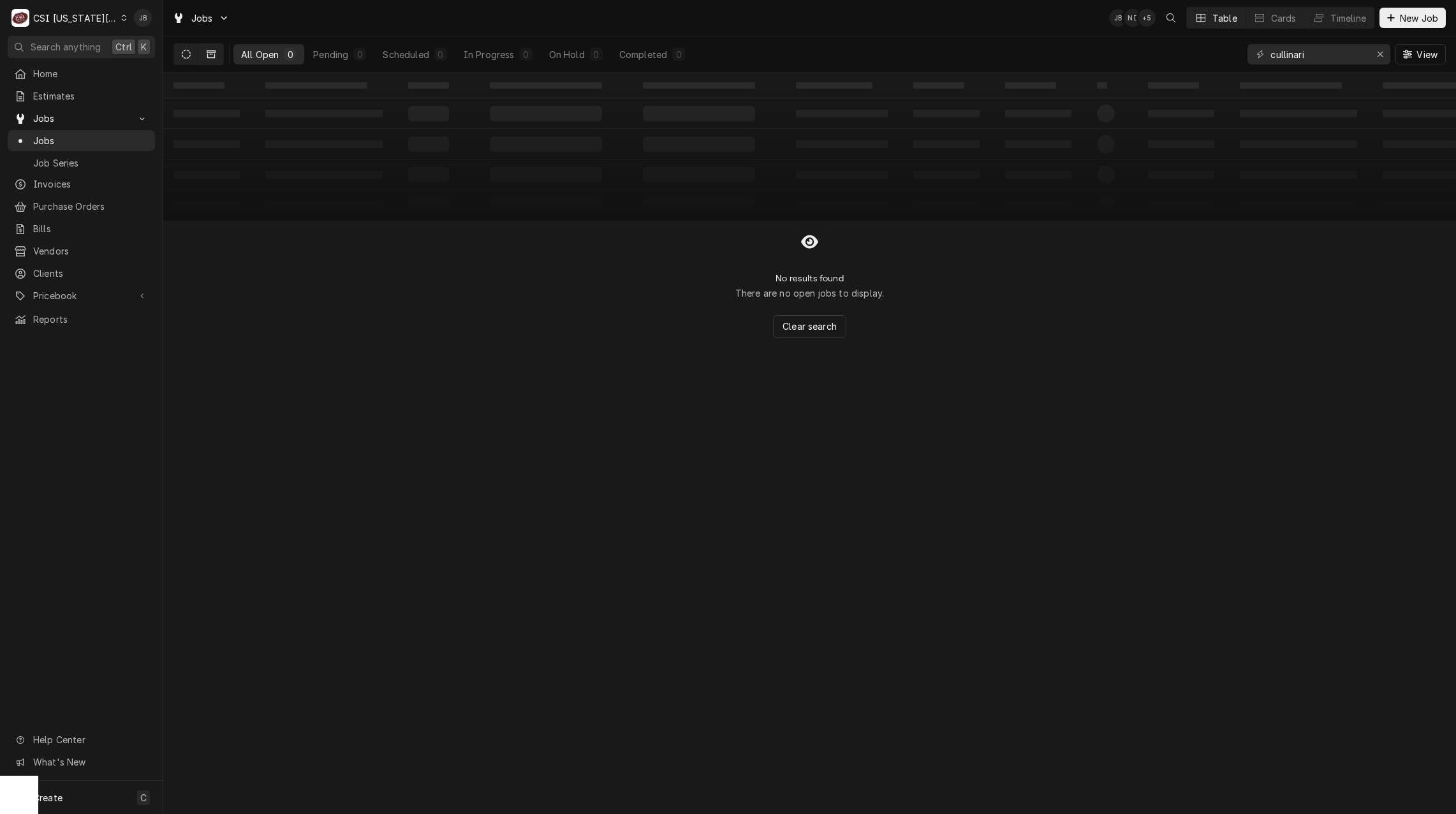
click at [215, 56] on icon "Dynamic Content Wrapper" at bounding box center [211, 54] width 9 height 8
click at [184, 57] on icon "Dynamic Content Wrapper" at bounding box center [186, 54] width 9 height 9
click at [1302, 52] on input "cullinari" at bounding box center [1318, 53] width 96 height 20
click at [1345, 55] on input "cullinari" at bounding box center [1318, 53] width 96 height 20
type input "cullinary"
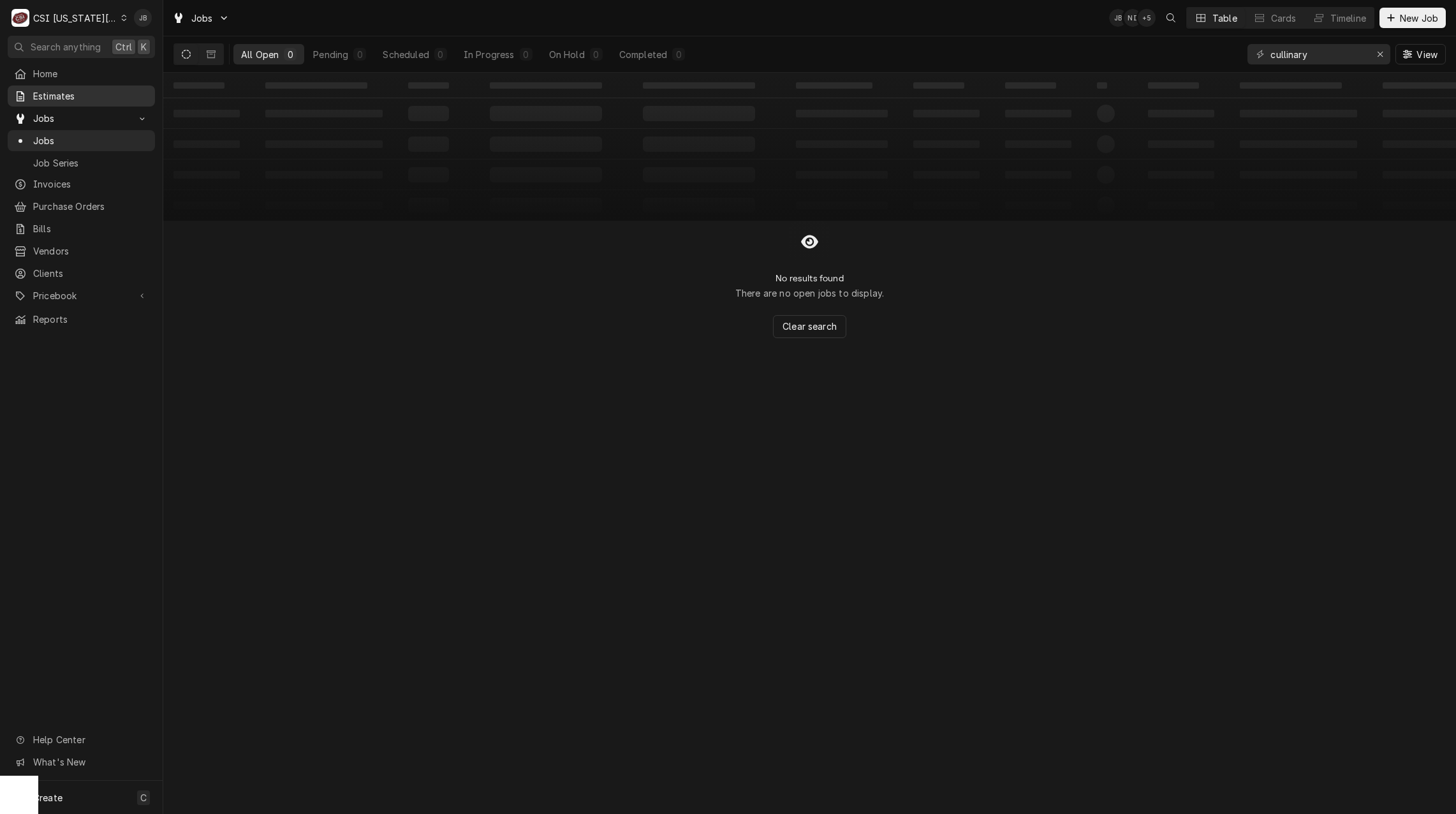
click at [85, 94] on span "Estimates" at bounding box center [91, 95] width 116 height 13
drag, startPoint x: 1327, startPoint y: 63, endPoint x: 1196, endPoint y: 55, distance: 131.2
click at [1196, 55] on div "All Open 0 Pending 0 Scheduled 0 In Progress 0 On Hold 0 Completed 0 cullinary …" at bounding box center [809, 54] width 1273 height 36
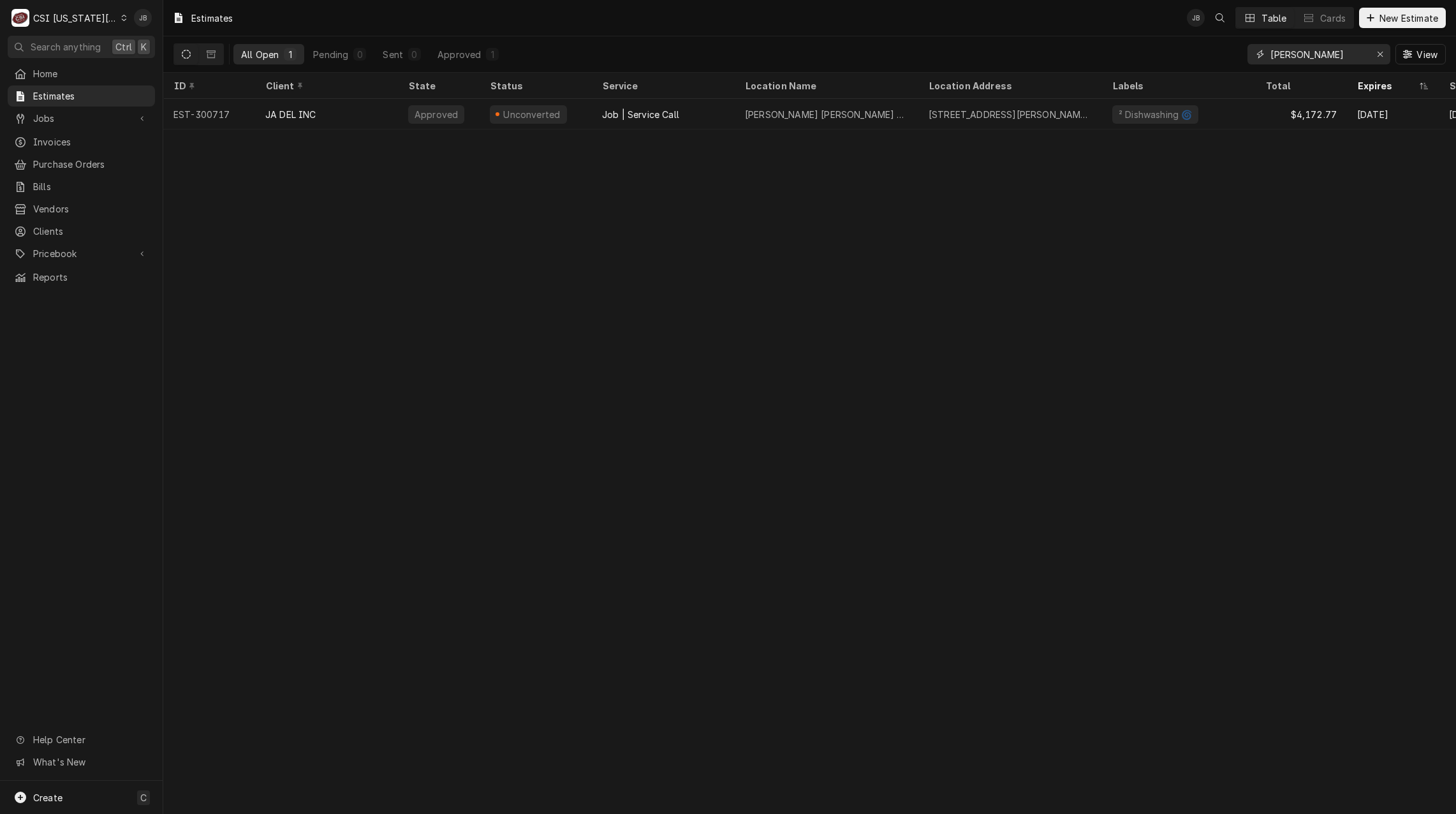
drag, startPoint x: 1338, startPoint y: 54, endPoint x: 1210, endPoint y: 59, distance: 128.1
click at [1210, 59] on div "All Open 1 Pending 0 Sent 0 Approved 1 [PERSON_NAME] View" at bounding box center [809, 54] width 1273 height 36
paste input "cullinary"
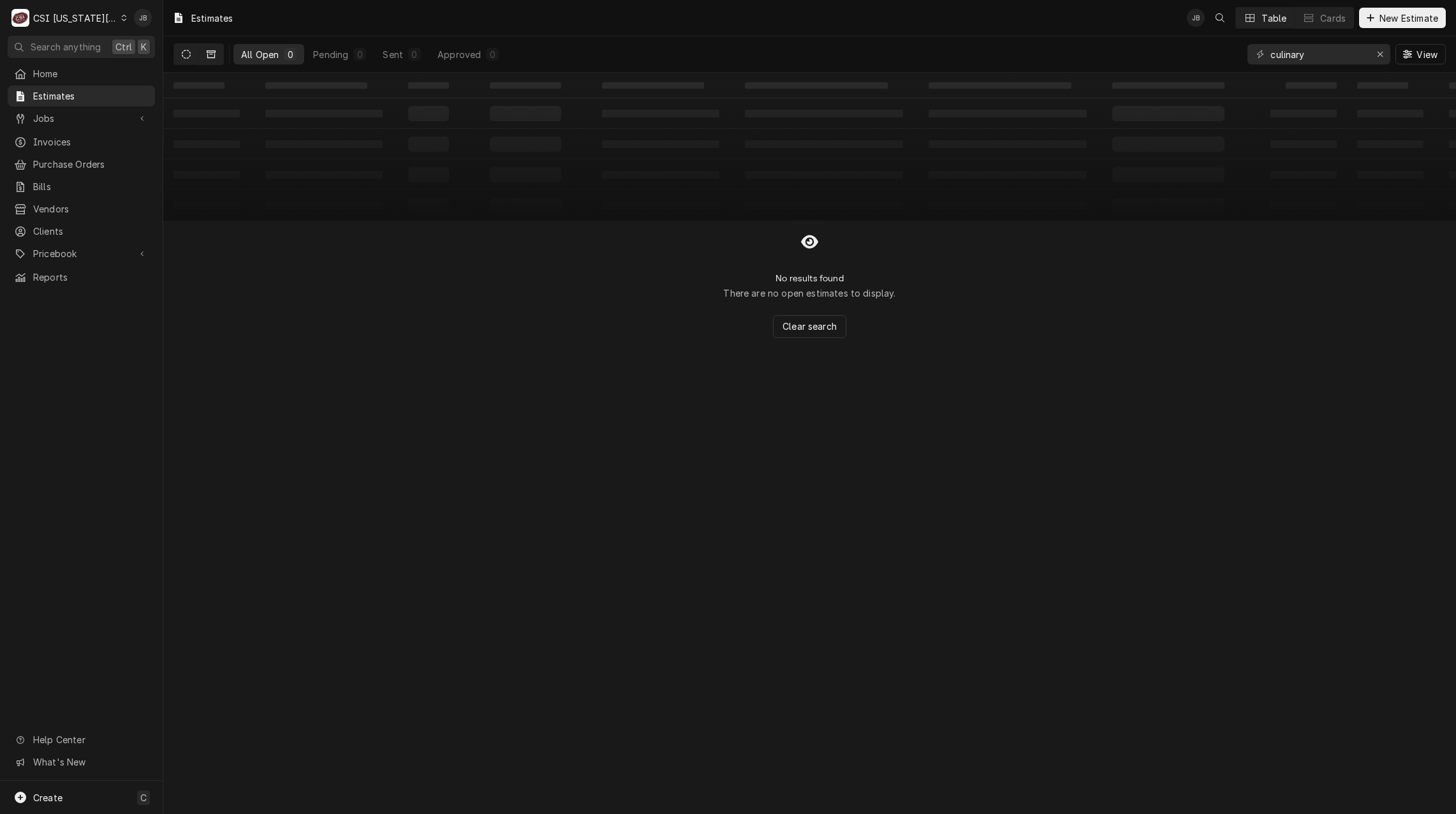
click at [209, 58] on icon "Dynamic Content Wrapper" at bounding box center [211, 54] width 9 height 8
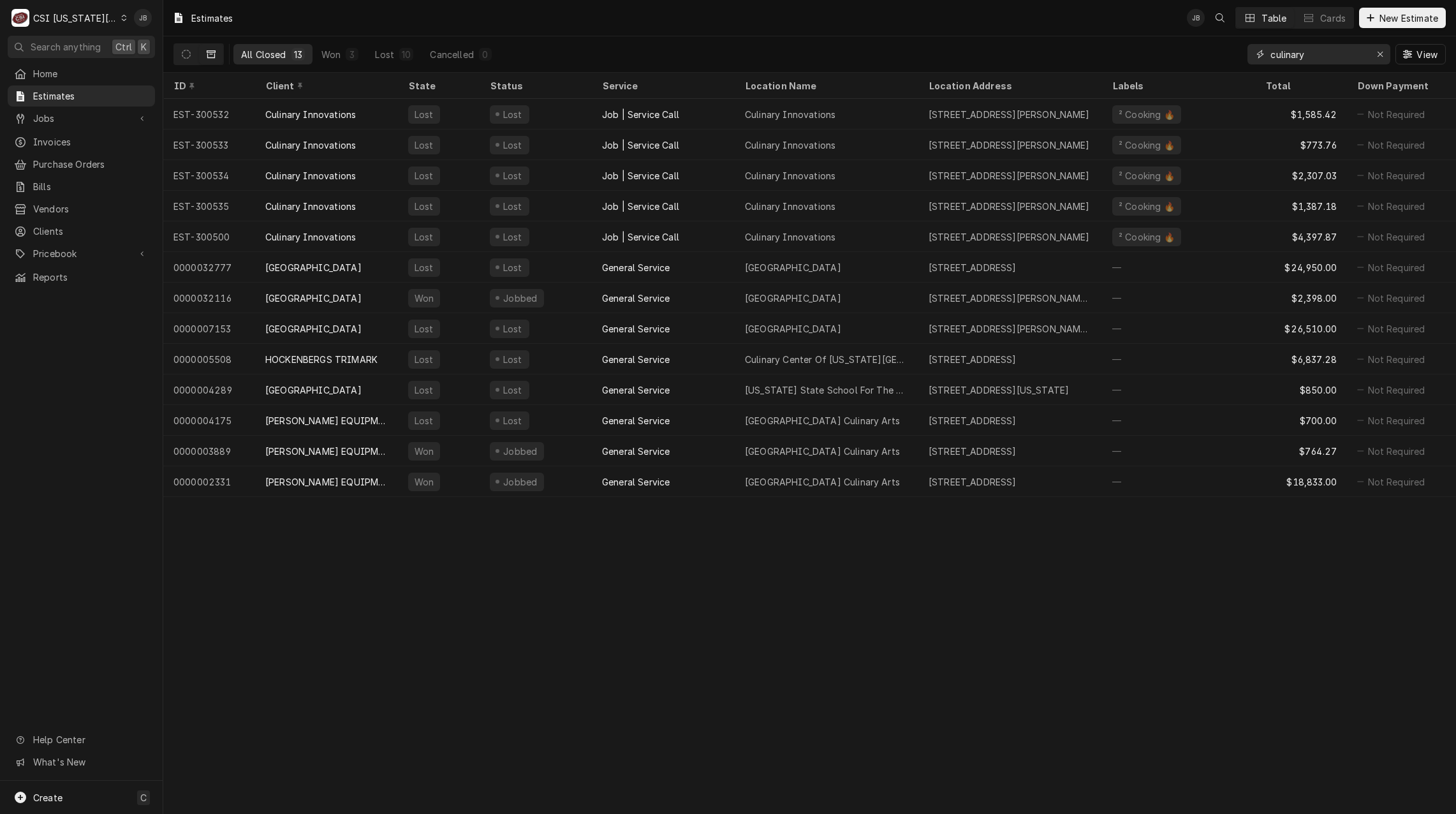
drag, startPoint x: 1307, startPoint y: 49, endPoint x: 1137, endPoint y: 52, distance: 170.0
click at [1142, 52] on div "All Closed 13 Won 3 Lost 10 Cancelled 0 culinary View" at bounding box center [809, 54] width 1273 height 36
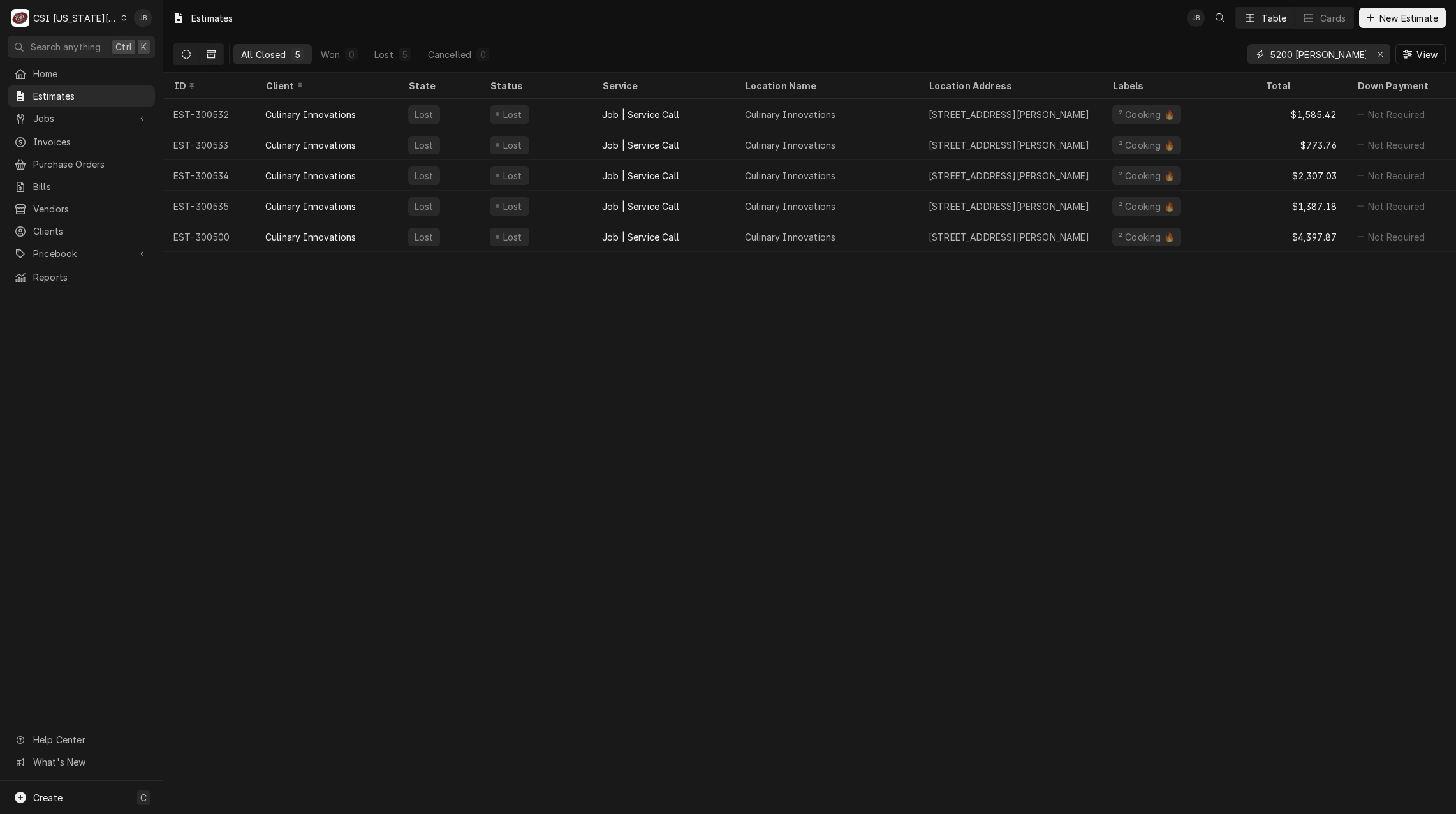
type input "5200 metcalf"
click at [181, 52] on icon "Dynamic Content Wrapper" at bounding box center [186, 54] width 9 height 9
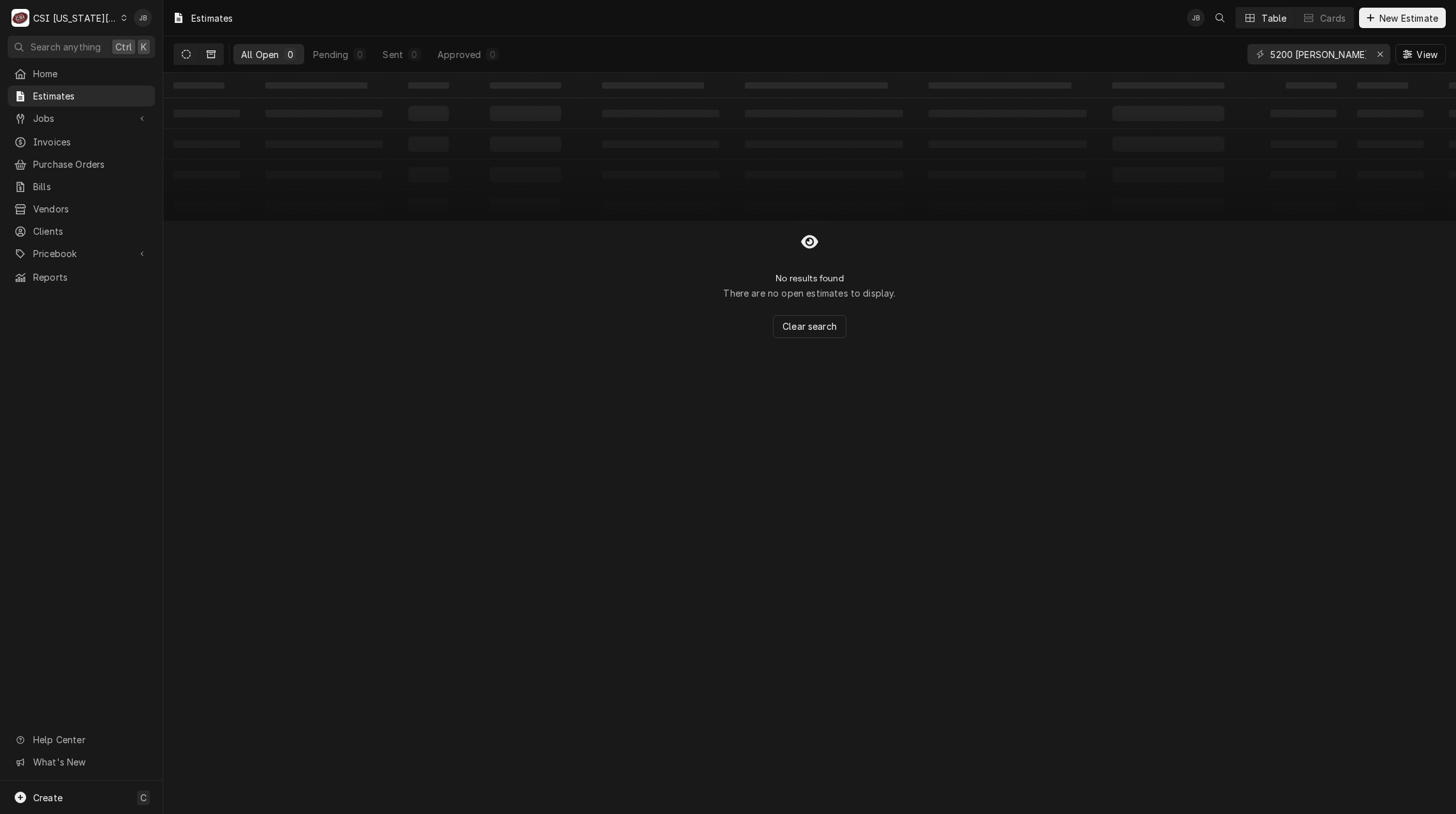
click at [208, 50] on icon "Dynamic Content Wrapper" at bounding box center [211, 54] width 9 height 9
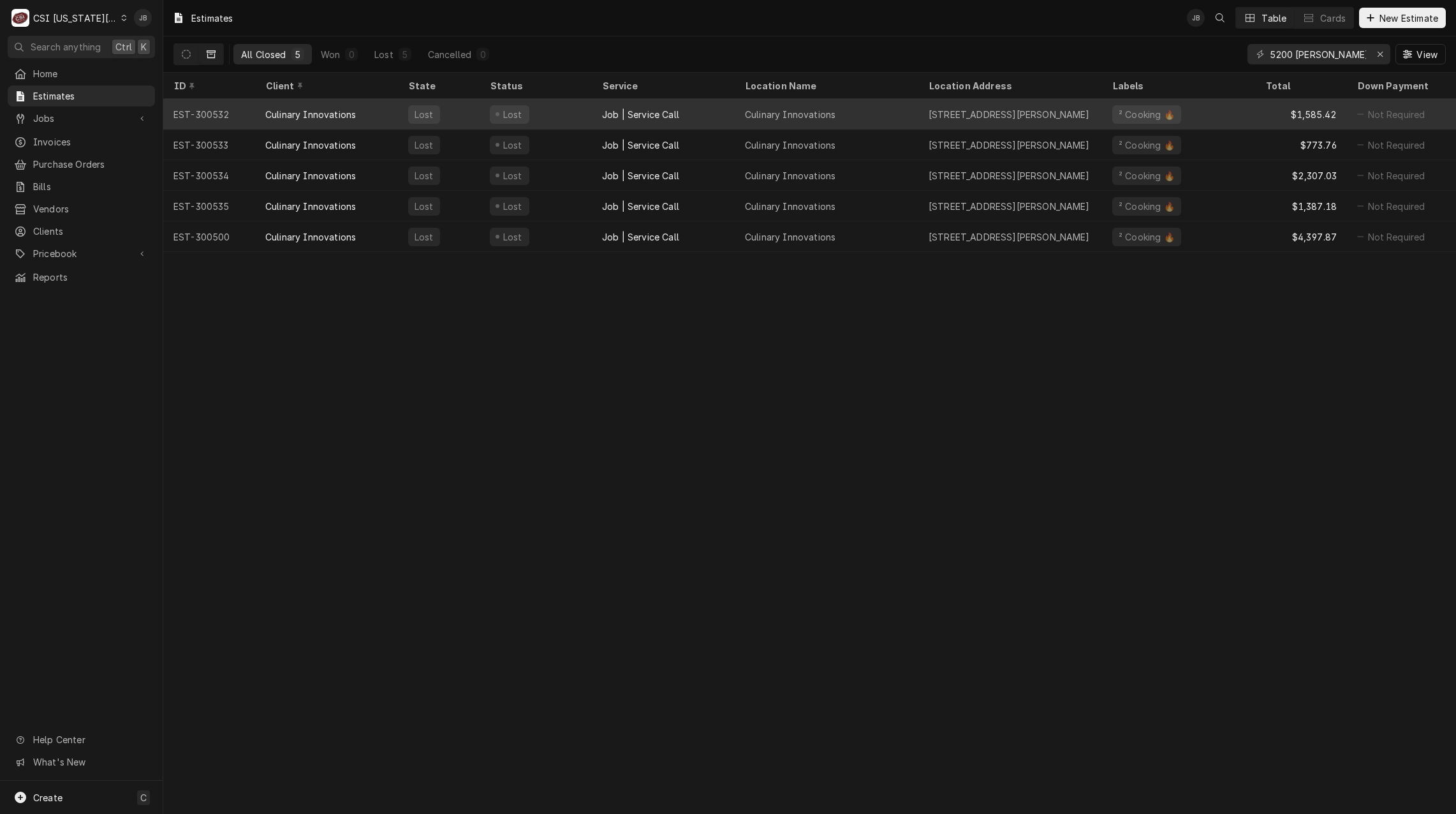
click at [908, 118] on div "Culinary Innovations" at bounding box center [826, 114] width 184 height 30
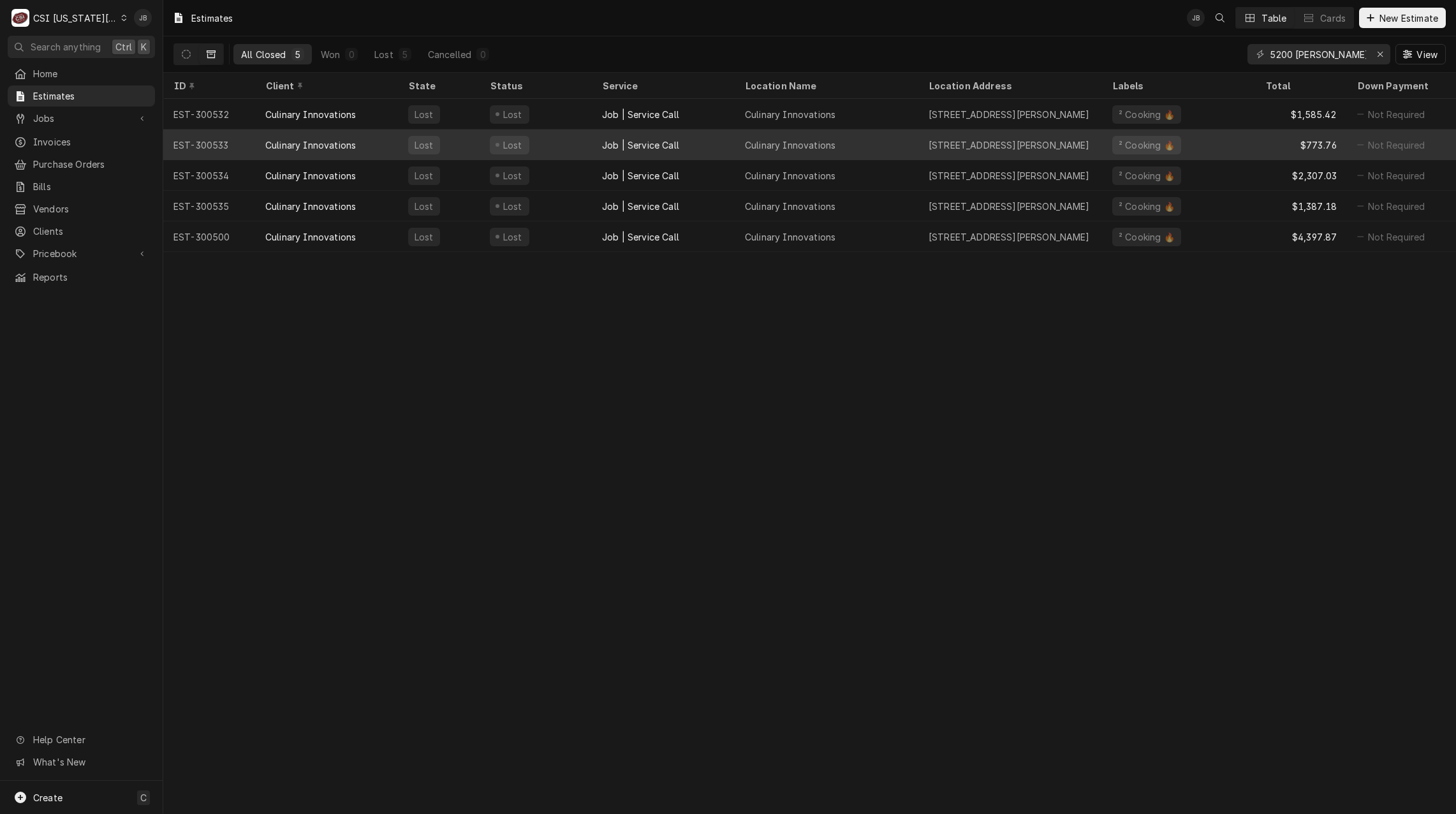
click at [944, 150] on div "5200 Metcalf Ave, Overland Park, KS 66202" at bounding box center [1010, 145] width 184 height 30
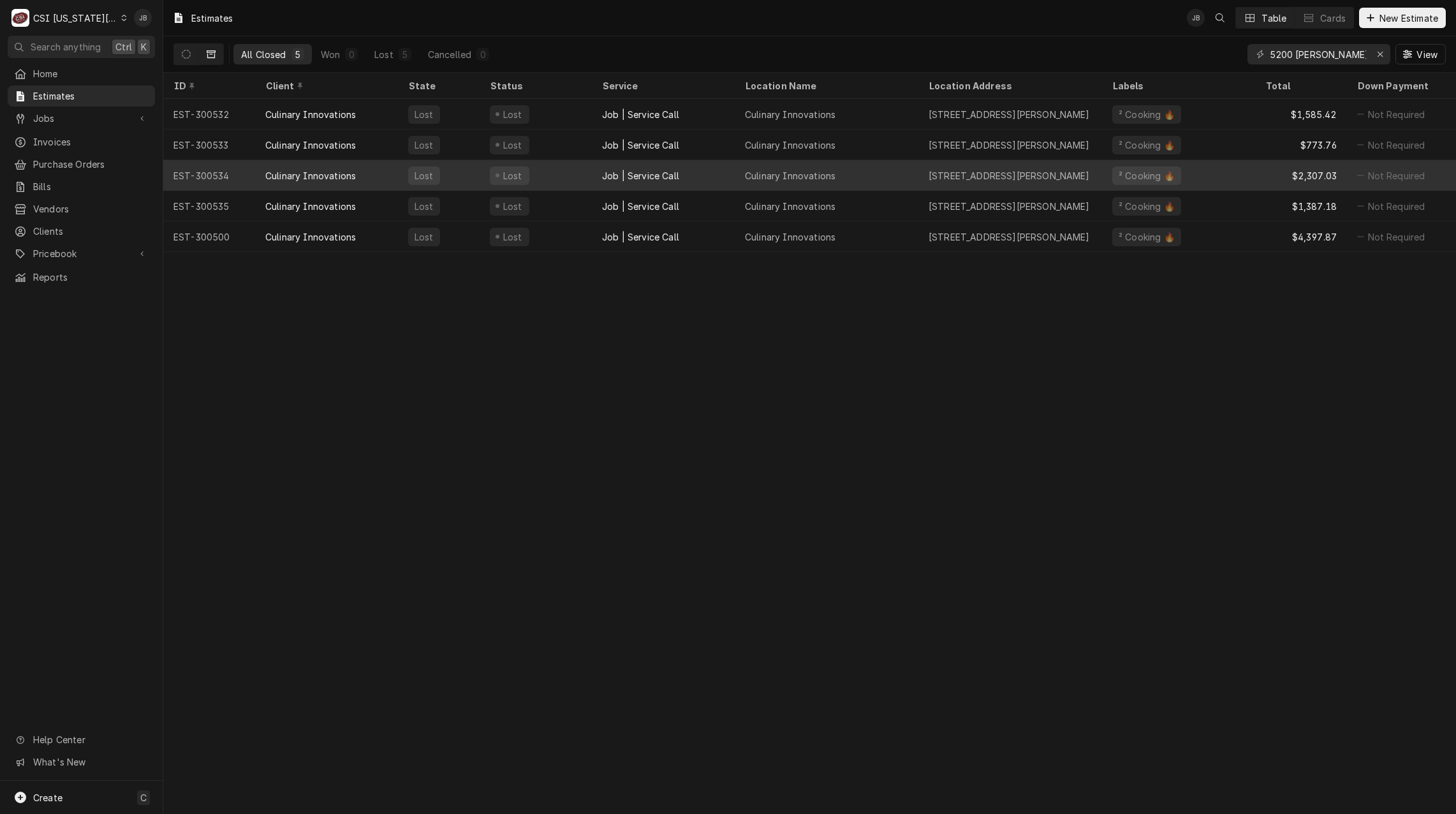
click at [937, 182] on div "5200 Metcalf Ave, Overland Park, KS 66202" at bounding box center [1010, 175] width 184 height 30
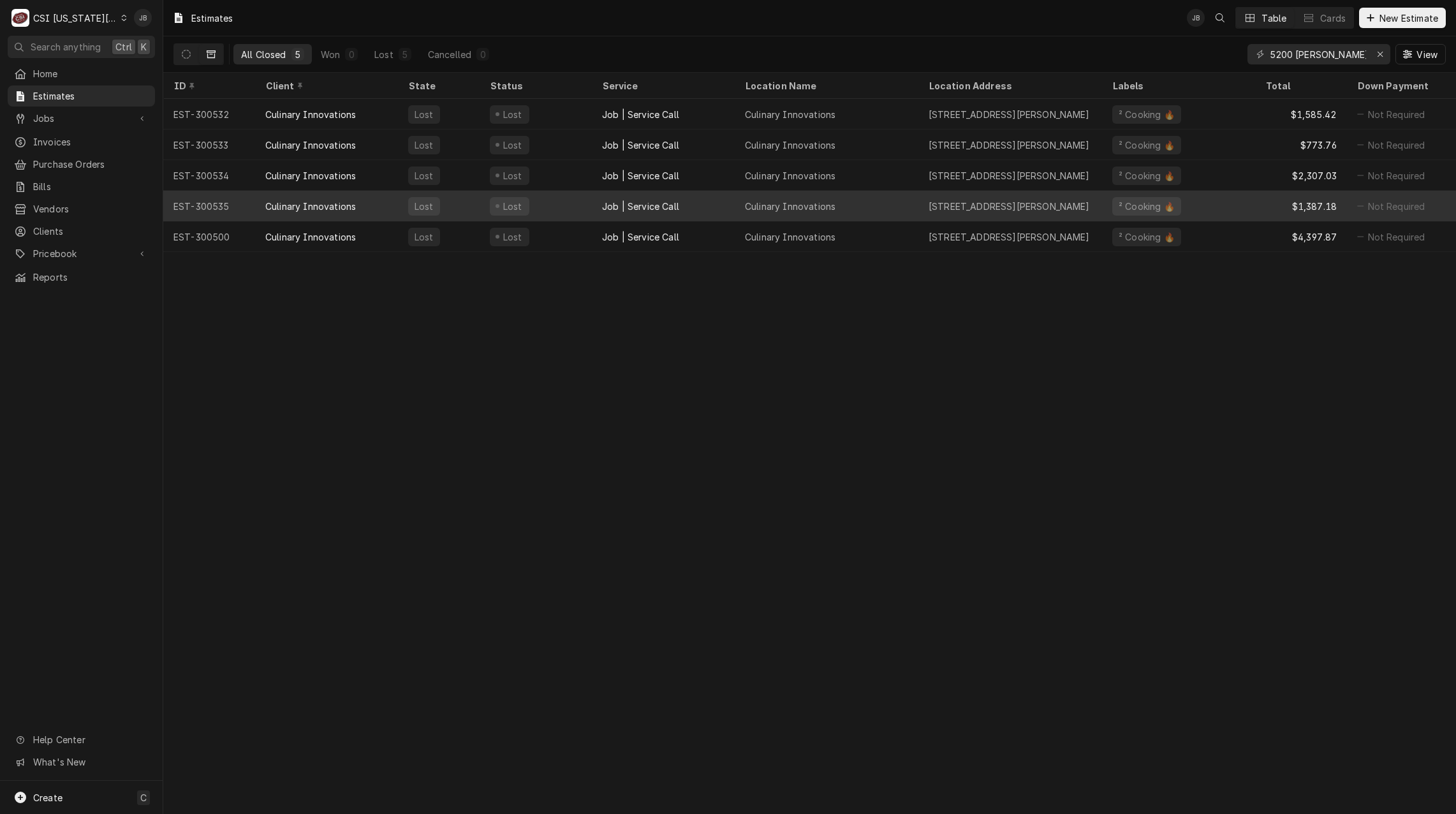
click at [955, 206] on div "5200 Metcalf Ave, Overland Park, KS 66202" at bounding box center [1009, 206] width 161 height 13
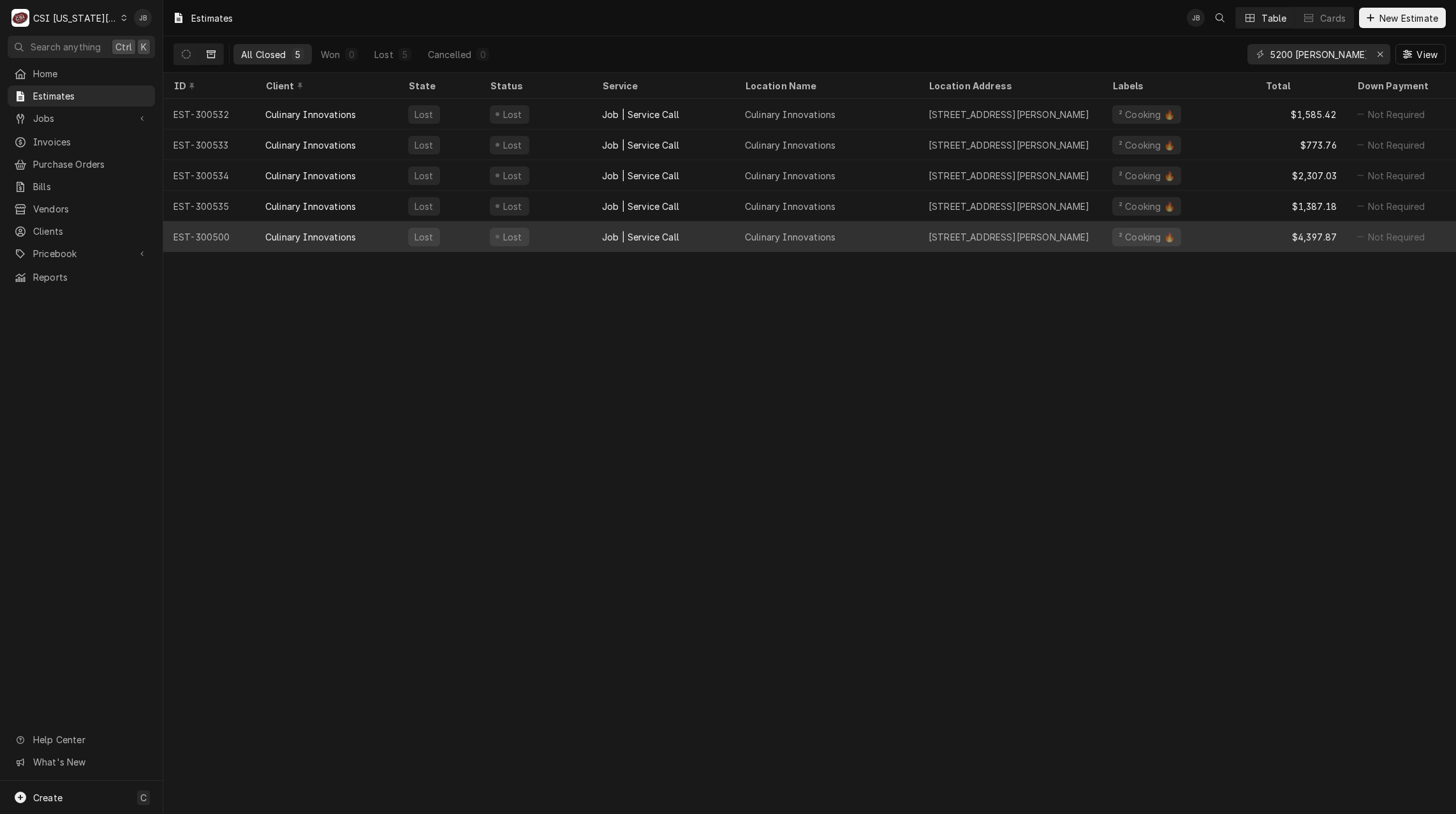
click at [953, 233] on div "5200 Metcalf Ave, Overland Park, KS 66202" at bounding box center [1009, 237] width 161 height 13
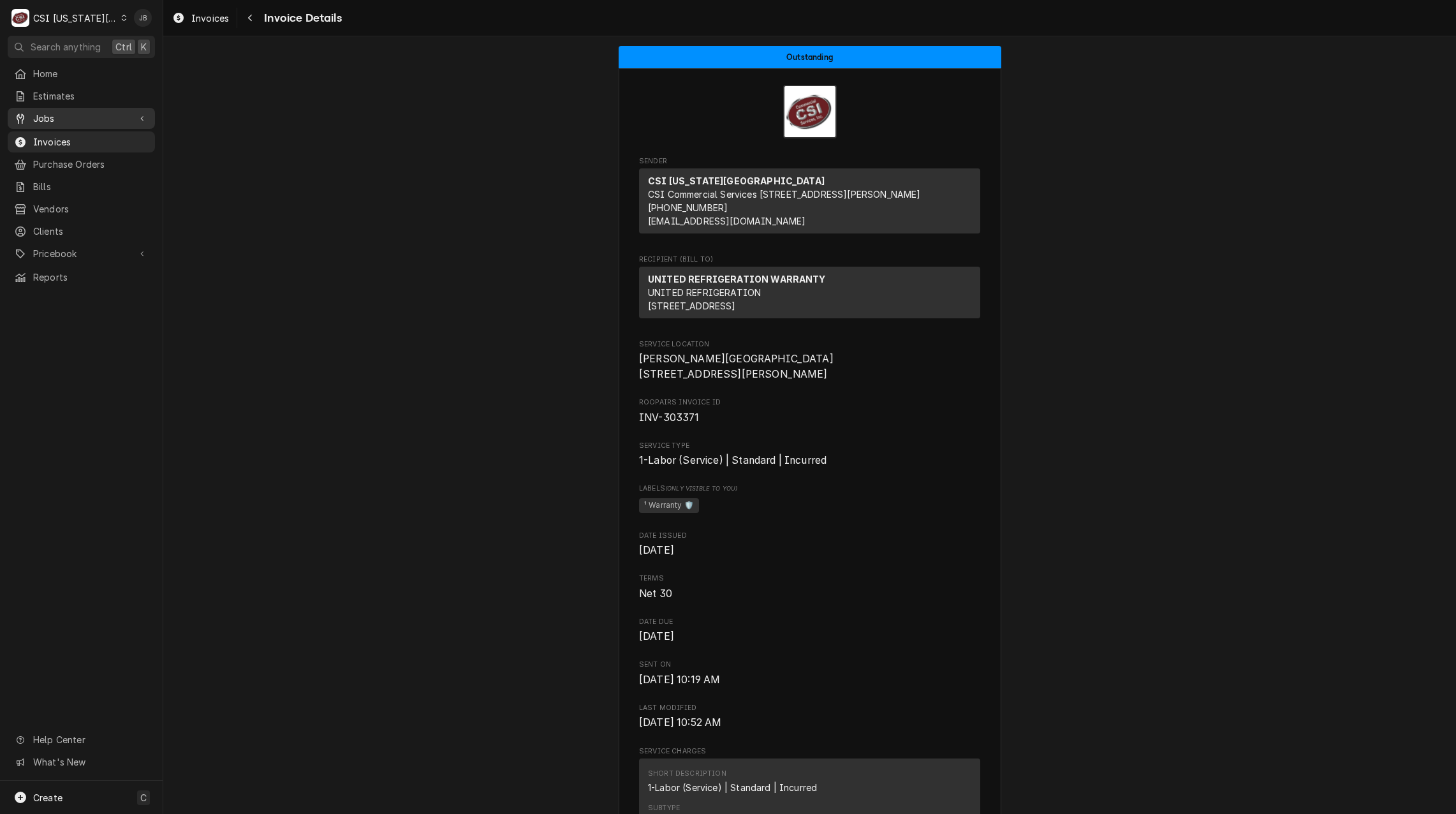
click at [99, 112] on span "Jobs" at bounding box center [81, 117] width 96 height 13
click at [105, 134] on span "Jobs" at bounding box center [91, 141] width 116 height 13
drag, startPoint x: 705, startPoint y: 400, endPoint x: 577, endPoint y: 396, distance: 128.1
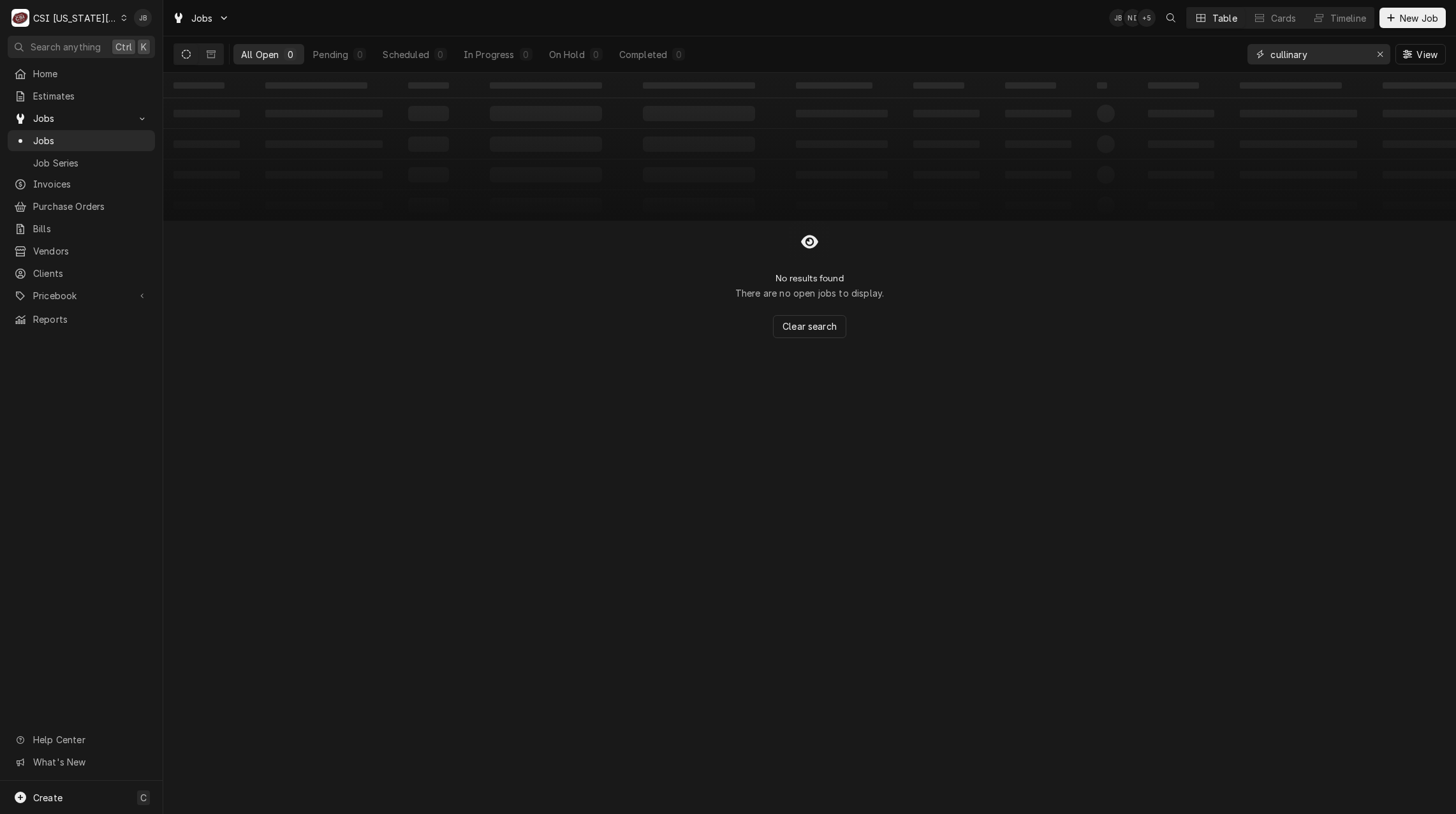
drag, startPoint x: 1327, startPoint y: 51, endPoint x: 1139, endPoint y: 51, distance: 188.0
click at [1145, 51] on div "All Open 0 Pending 0 Scheduled 0 In Progress 0 On Hold 0 Completed 0 cullinary …" at bounding box center [809, 54] width 1273 height 36
paste input "500 NE 1st St"
type input "500 NE 1st St"
click at [209, 53] on icon "Dynamic Content Wrapper" at bounding box center [211, 54] width 9 height 9
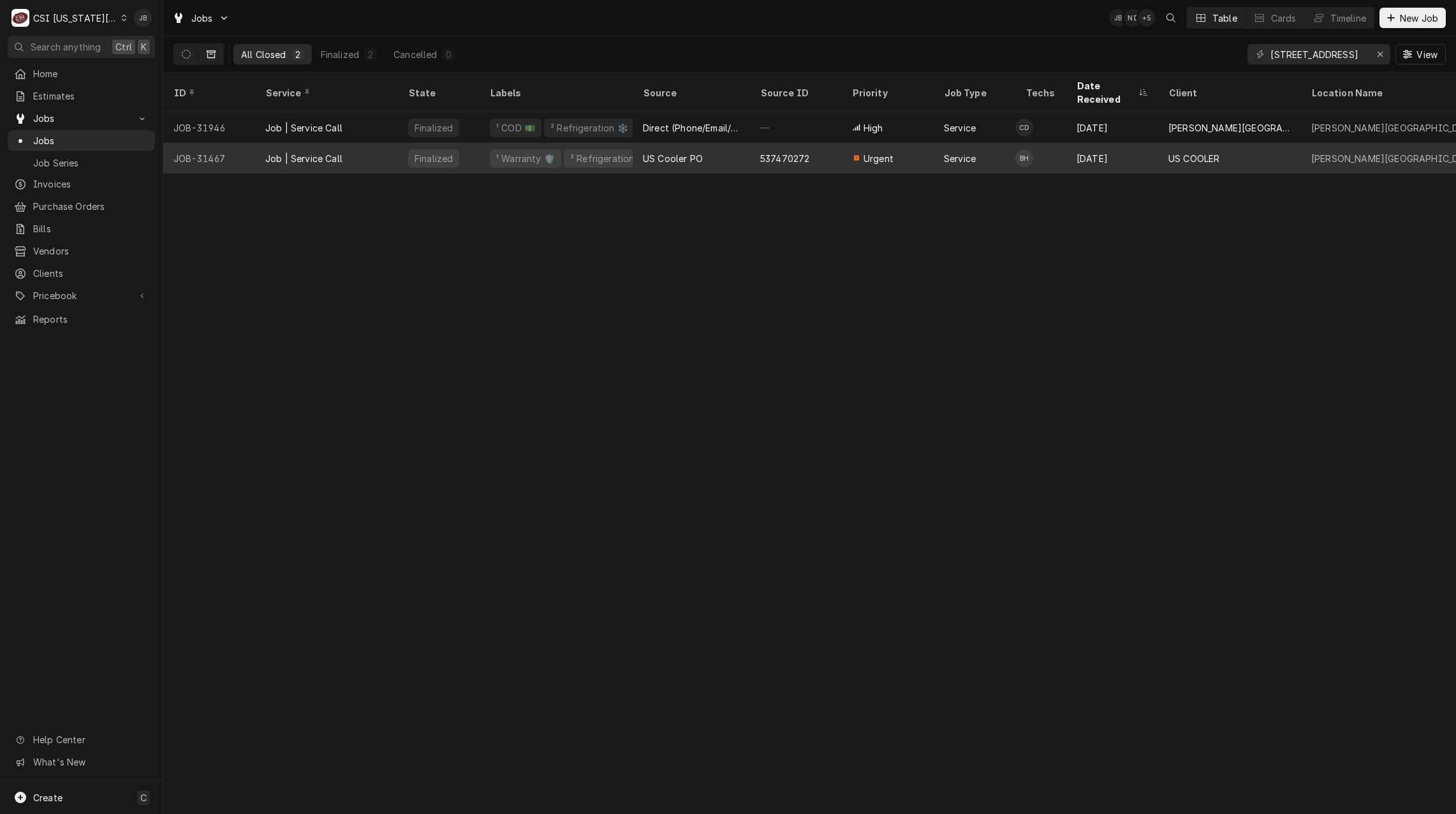
click at [329, 154] on div "Job | Service Call" at bounding box center [326, 158] width 143 height 30
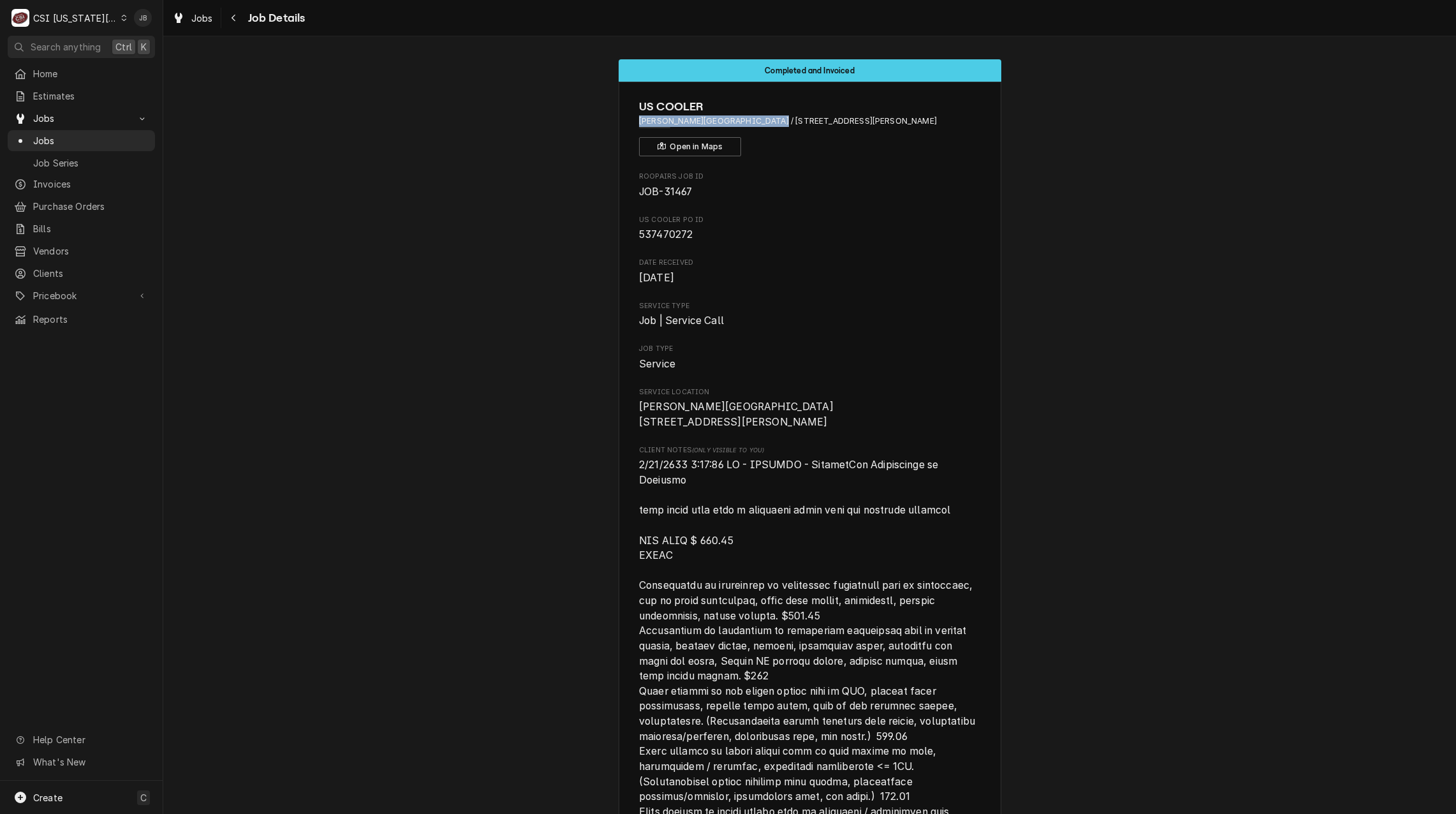
drag, startPoint x: 634, startPoint y: 121, endPoint x: 746, endPoint y: 123, distance: 112.0
click at [746, 123] on span "[PERSON_NAME][GEOGRAPHIC_DATA] / [STREET_ADDRESS][PERSON_NAME]" at bounding box center [810, 121] width 342 height 12
copy span "[PERSON_NAME][GEOGRAPHIC_DATA]"
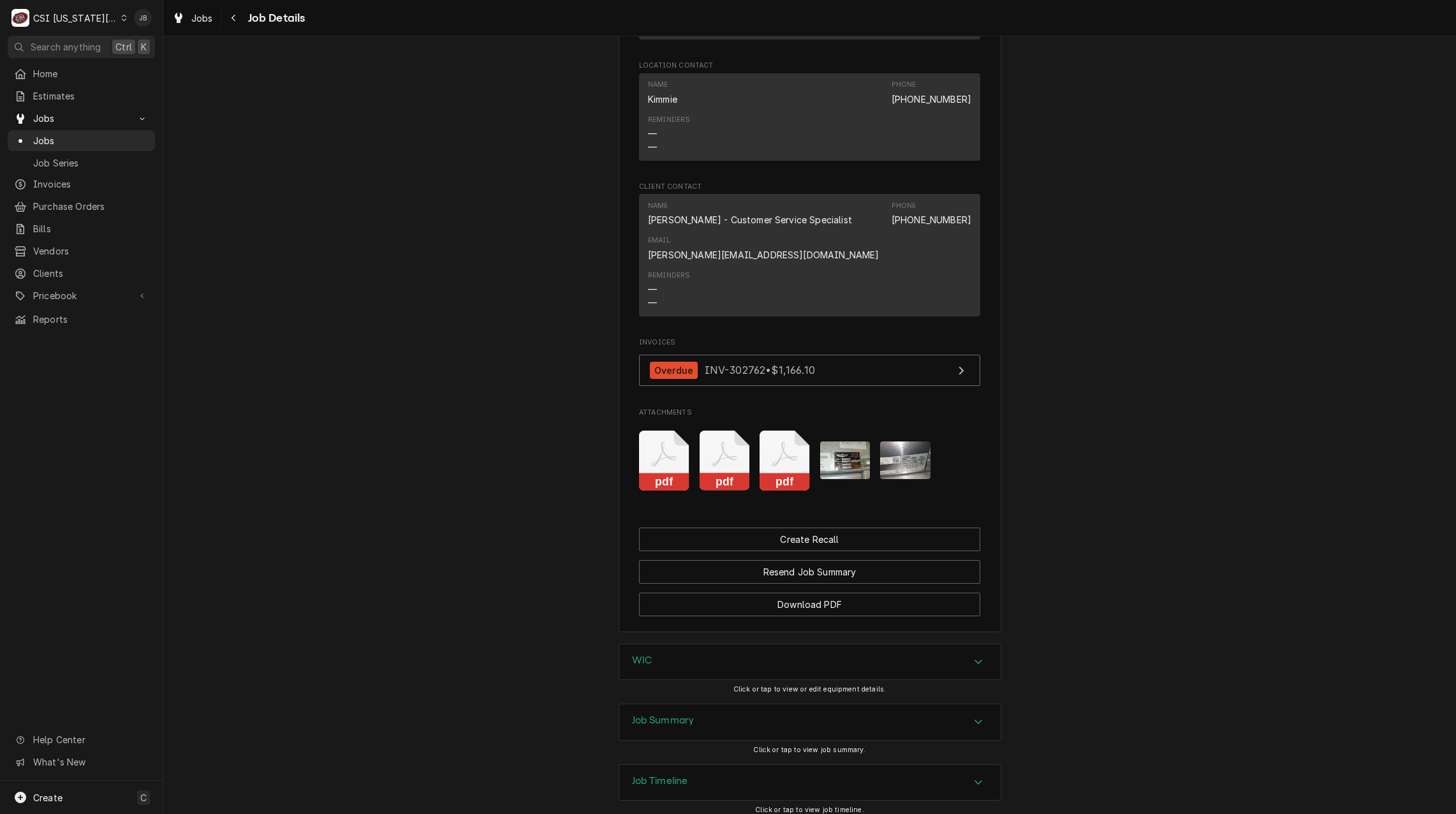
scroll to position [2465, 0]
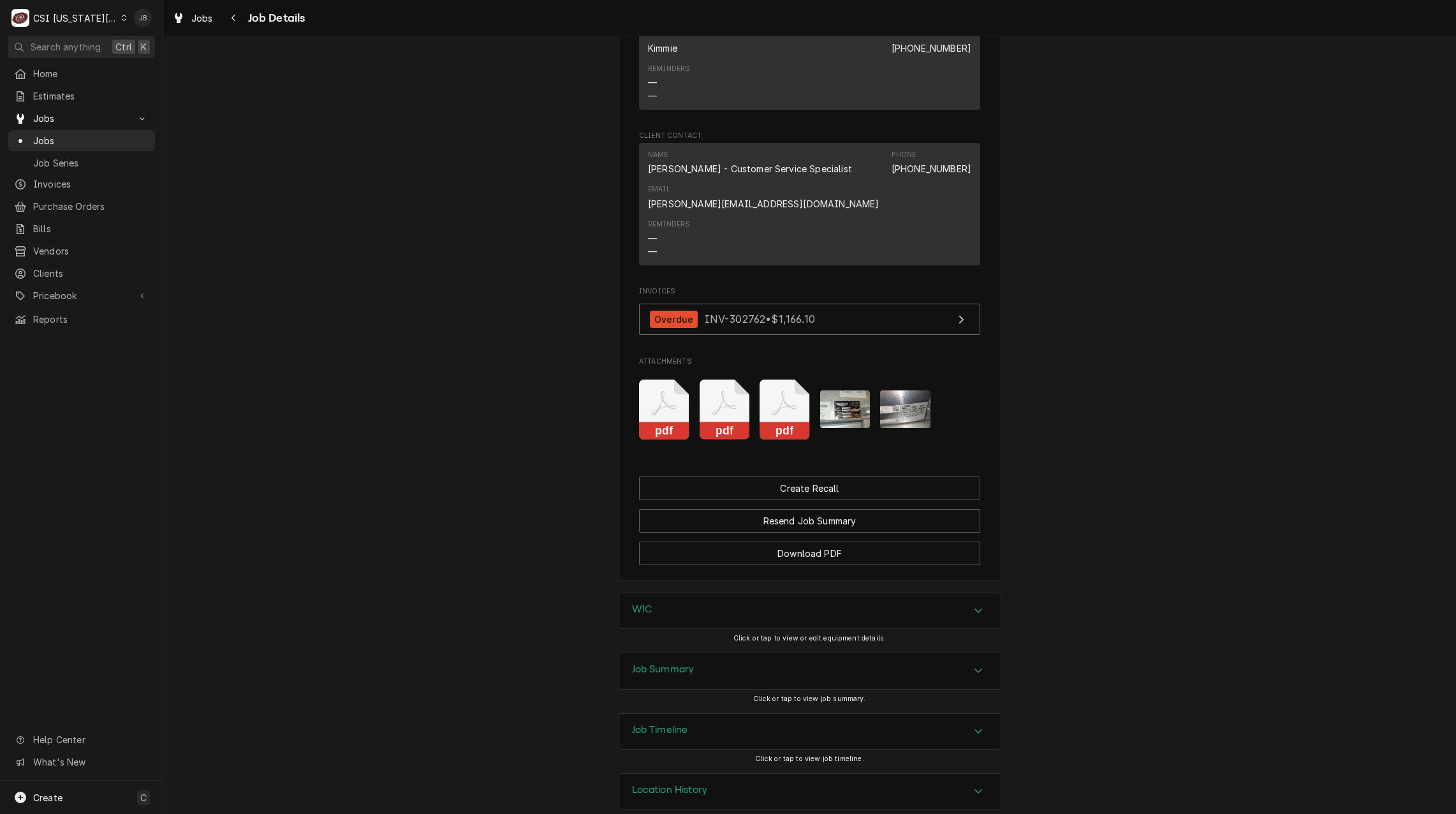
click at [844, 391] on img "Attachments" at bounding box center [845, 409] width 51 height 37
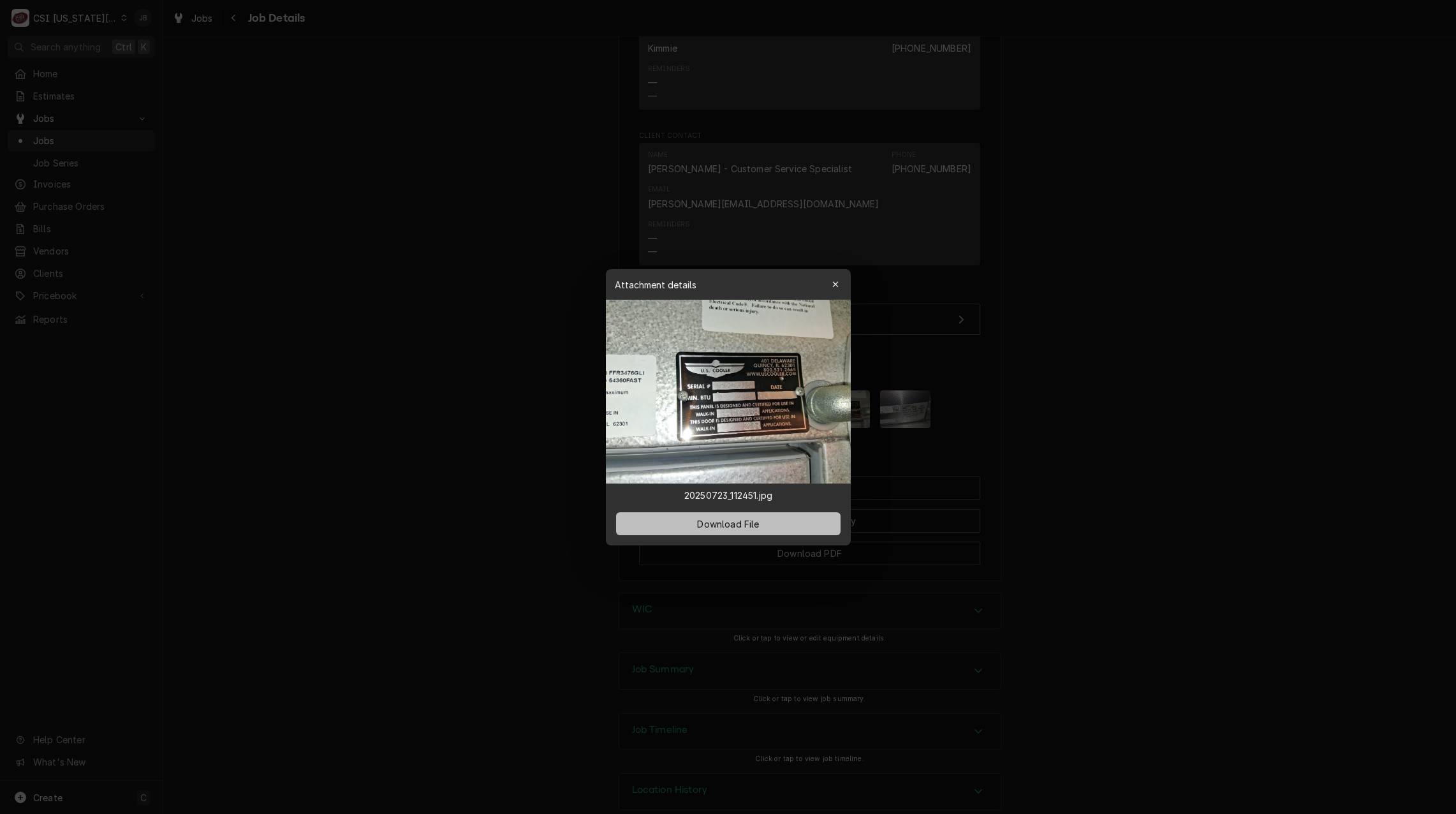
click at [732, 523] on span "Download File" at bounding box center [728, 523] width 67 height 13
drag, startPoint x: 440, startPoint y: 421, endPoint x: 477, endPoint y: 413, distance: 37.9
click at [440, 421] on div at bounding box center [728, 407] width 1456 height 814
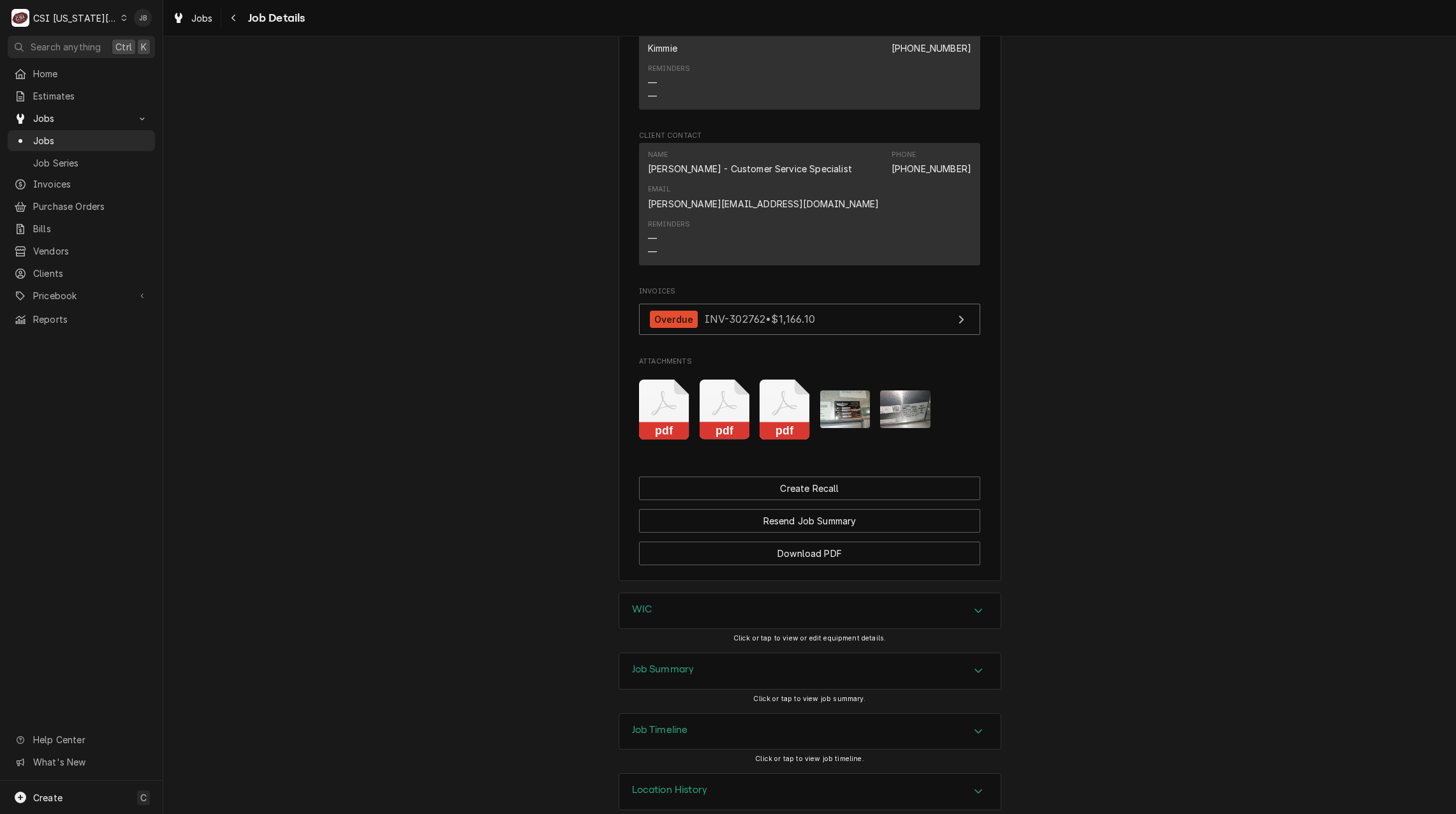
click at [906, 391] on img "Attachments" at bounding box center [905, 409] width 51 height 37
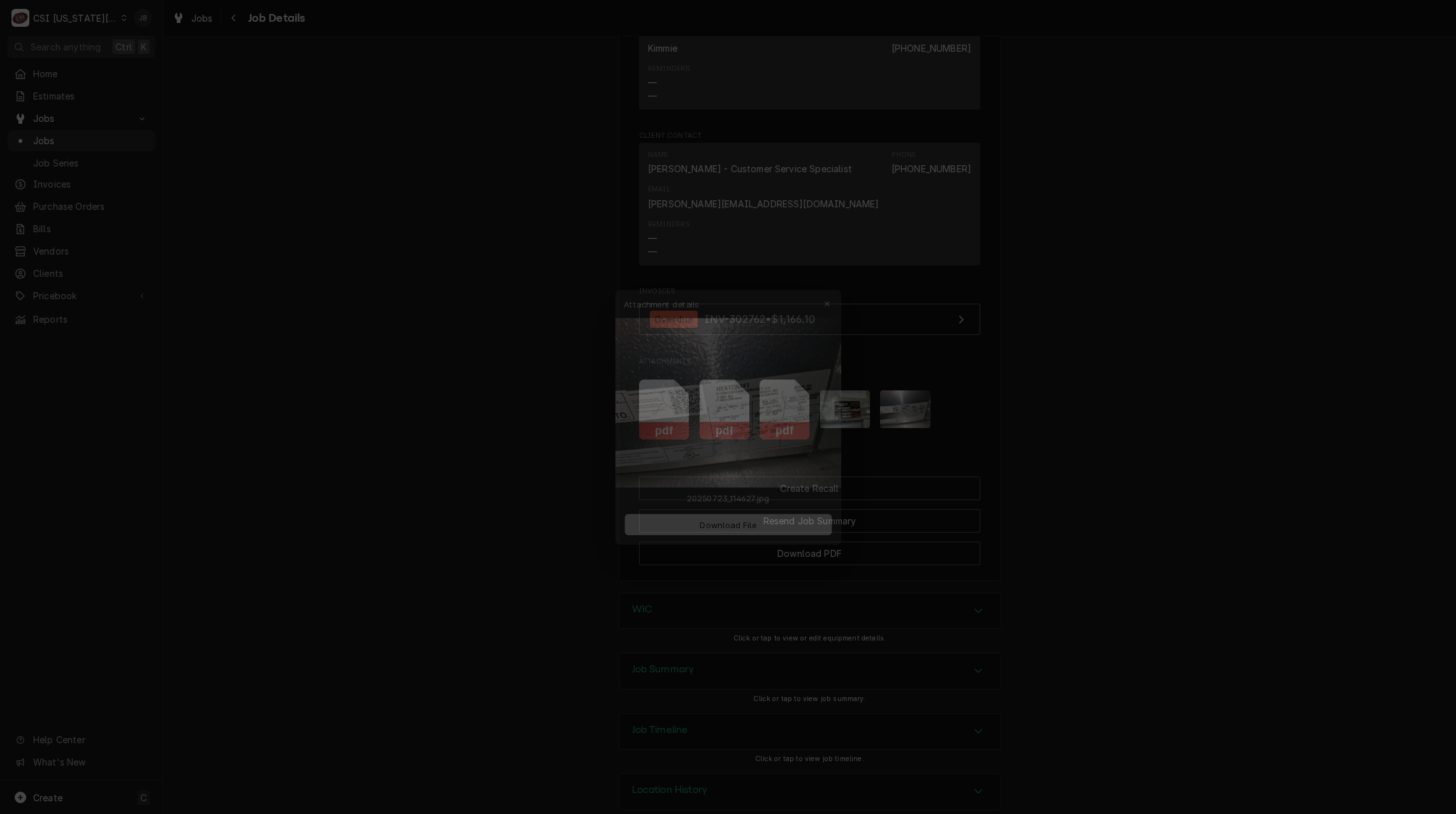
click at [1086, 407] on div at bounding box center [728, 407] width 1456 height 814
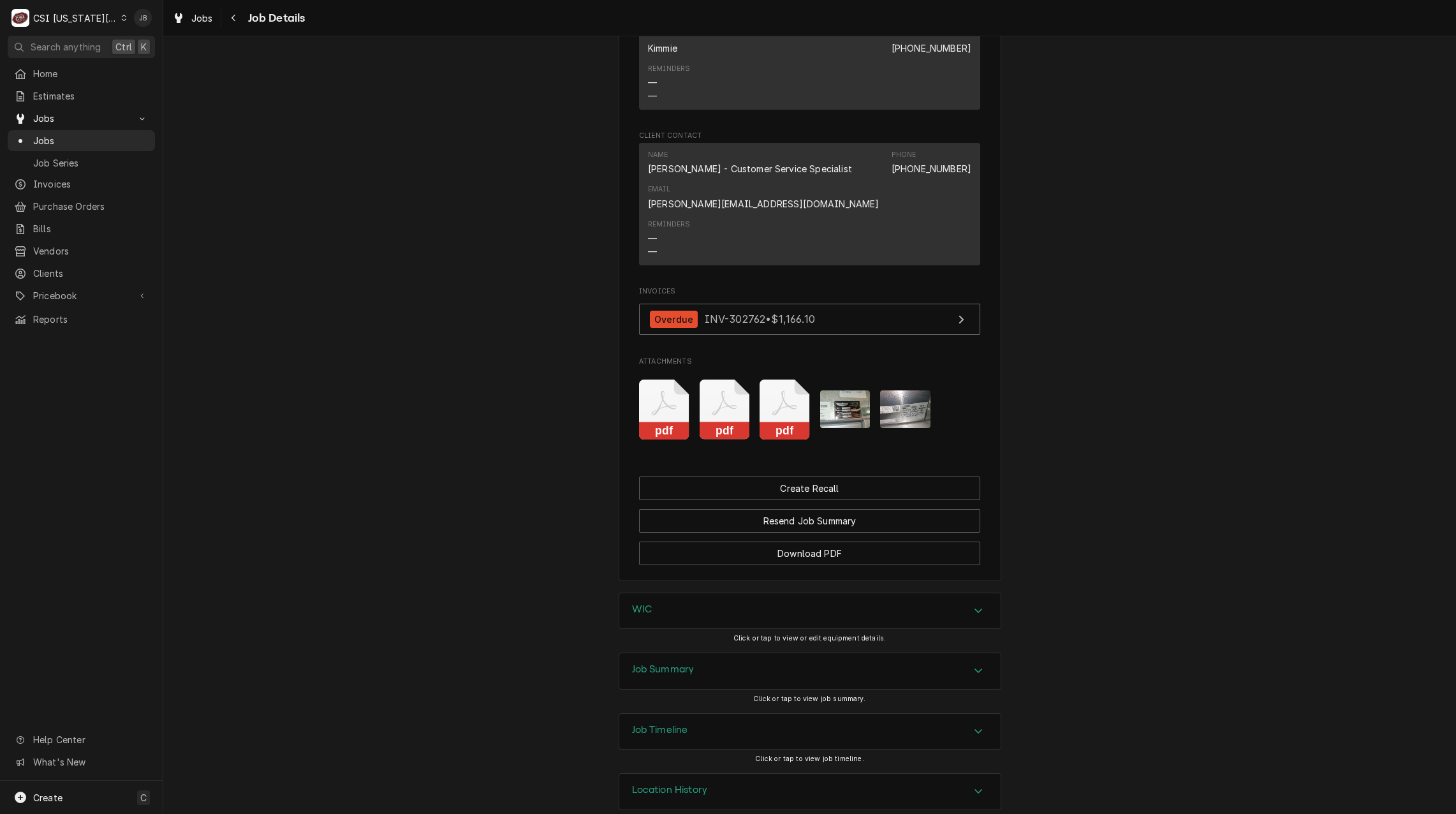
click at [776, 382] on icon "Attachments" at bounding box center [784, 410] width 51 height 60
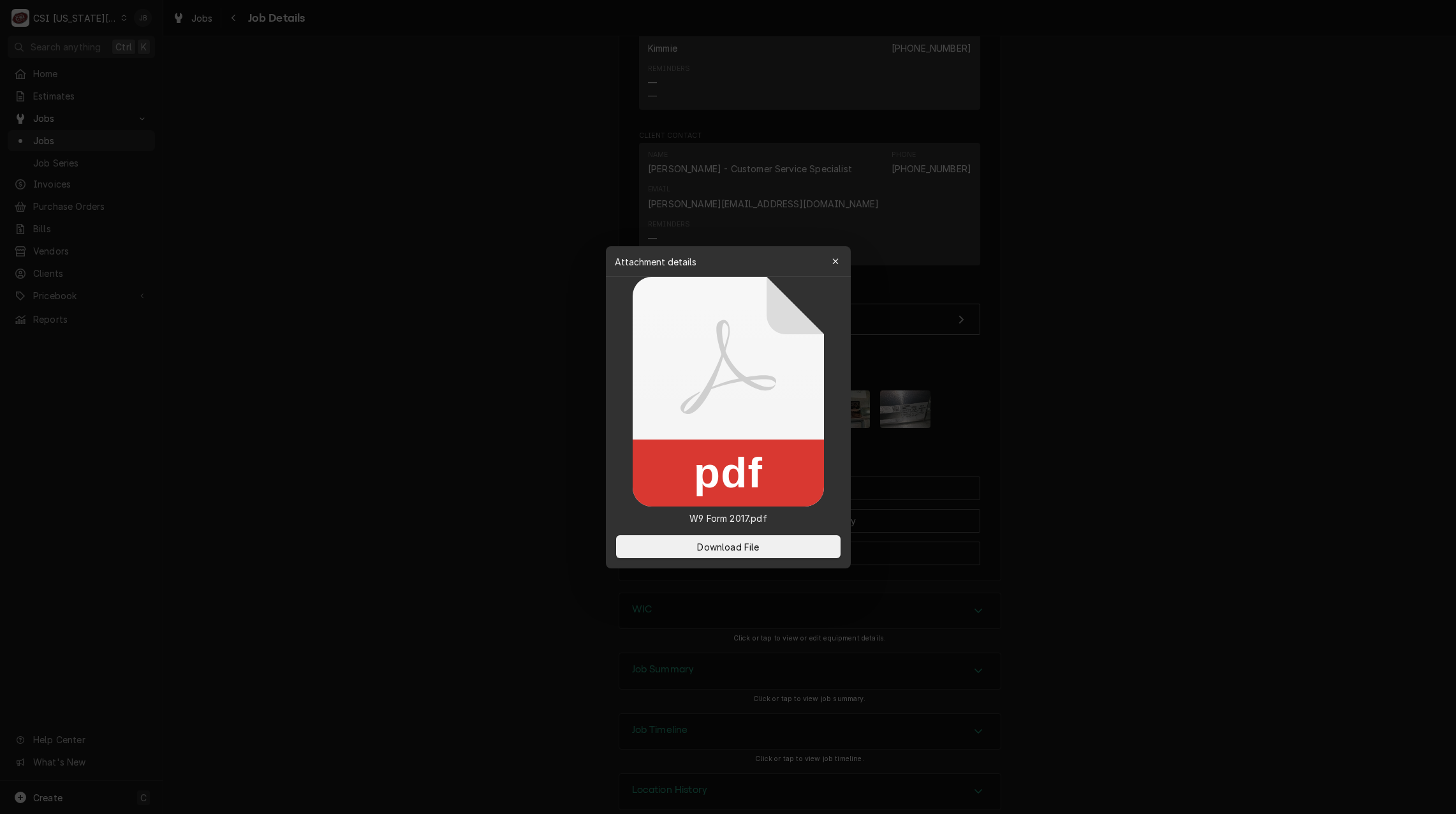
click at [524, 393] on div at bounding box center [728, 407] width 1456 height 814
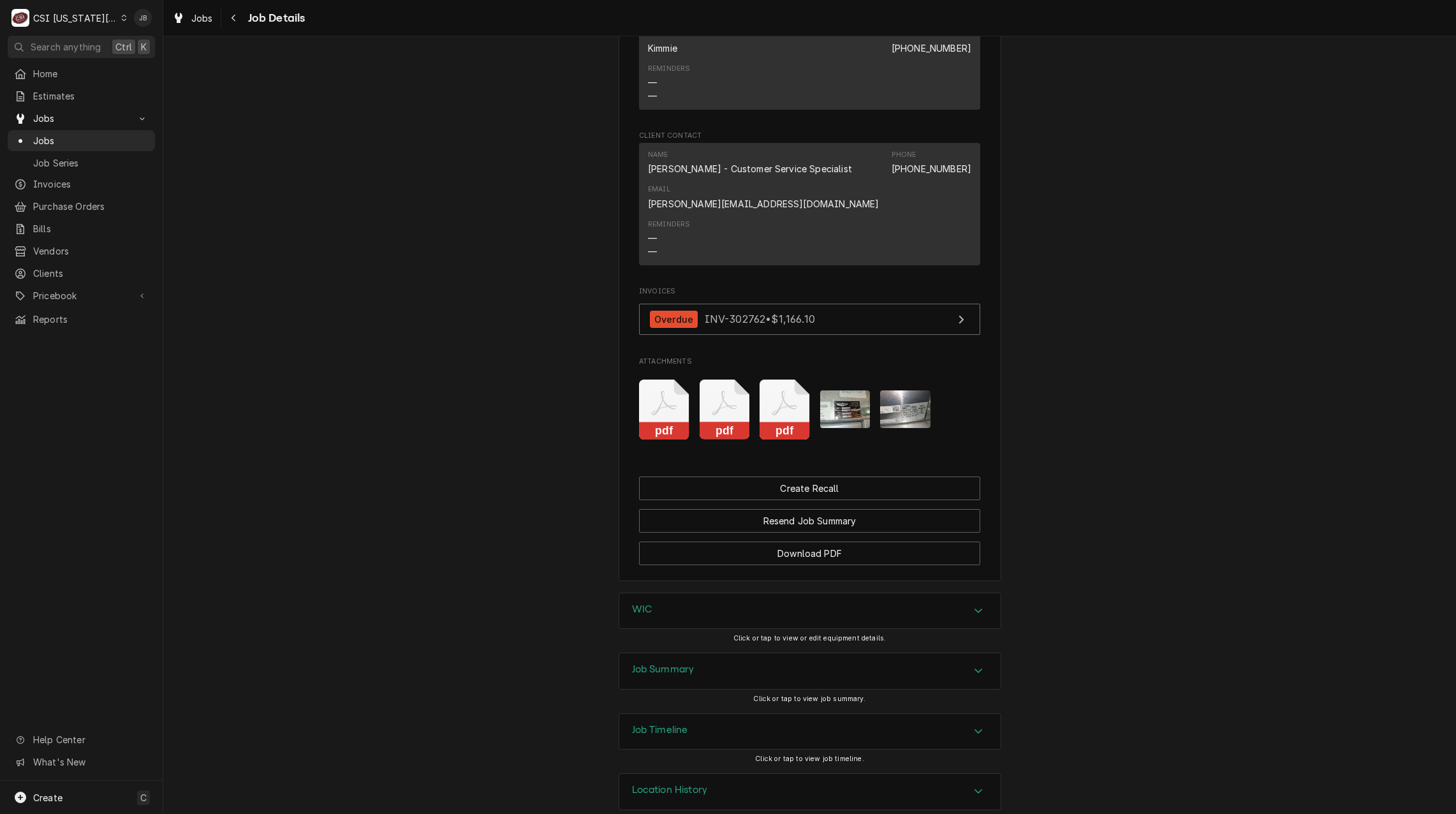
click at [726, 389] on icon "Attachments" at bounding box center [725, 410] width 51 height 60
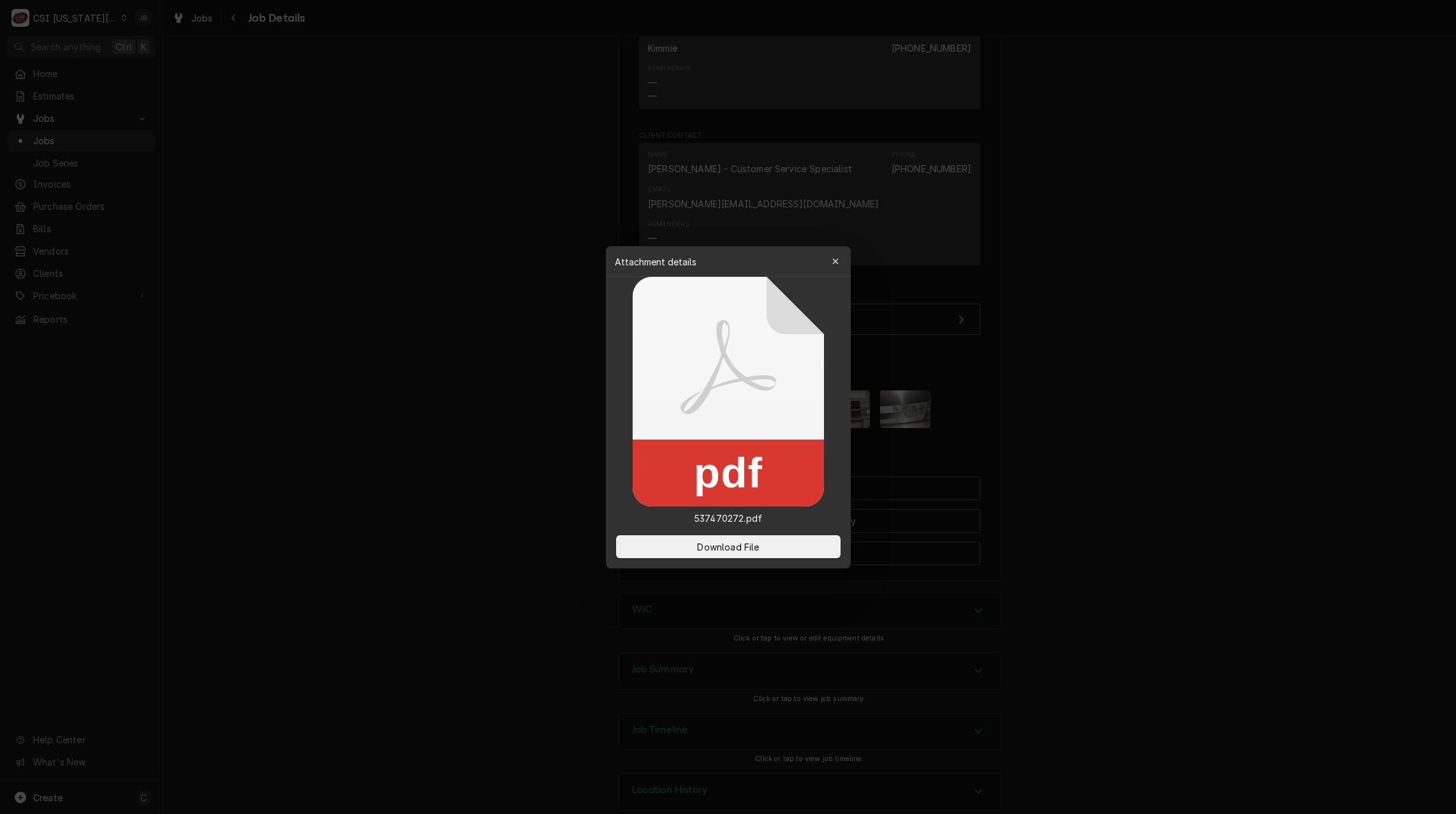
click at [487, 390] on div at bounding box center [728, 407] width 1456 height 814
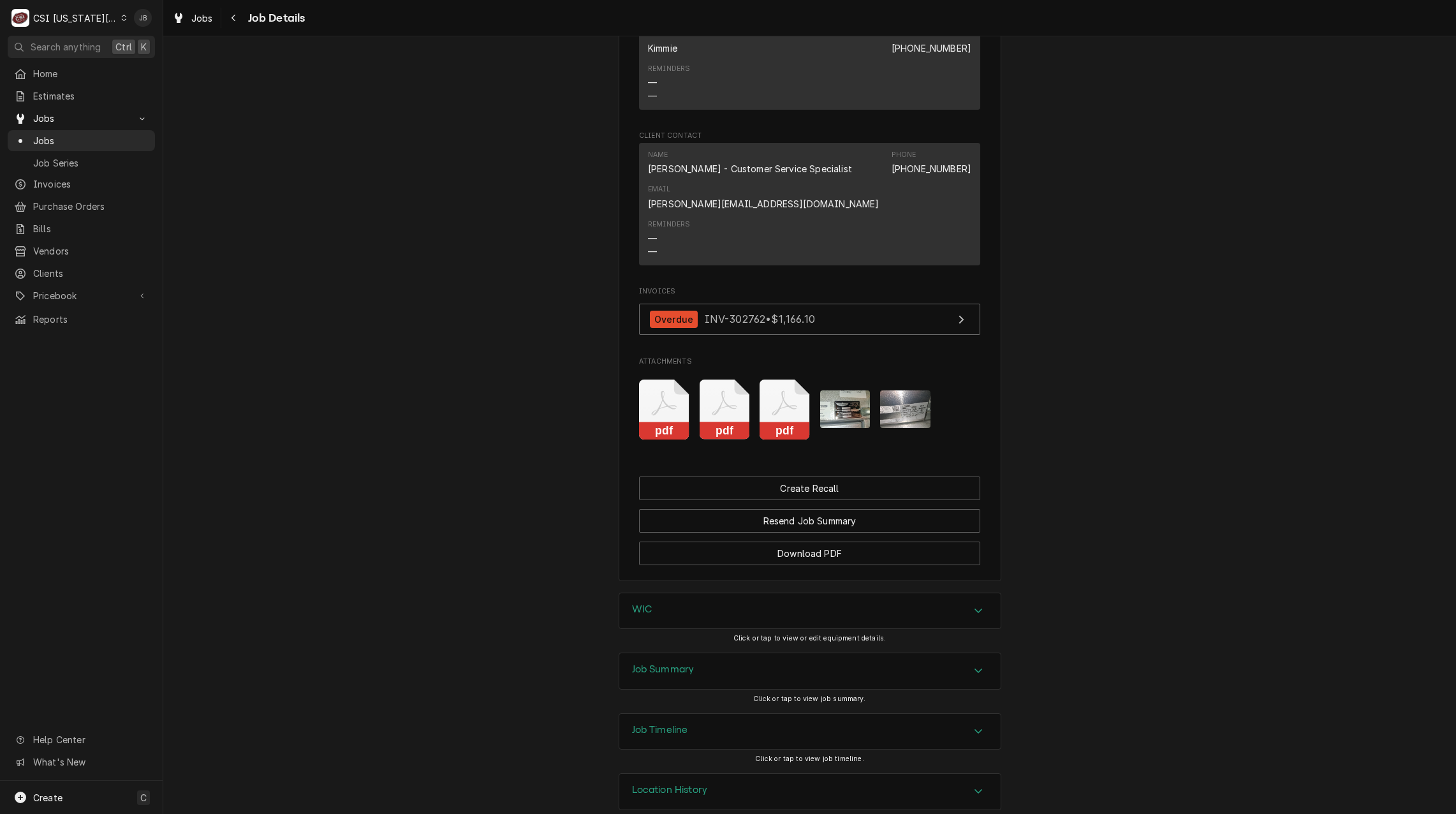
click at [679, 380] on icon "pdf" at bounding box center [664, 410] width 51 height 60
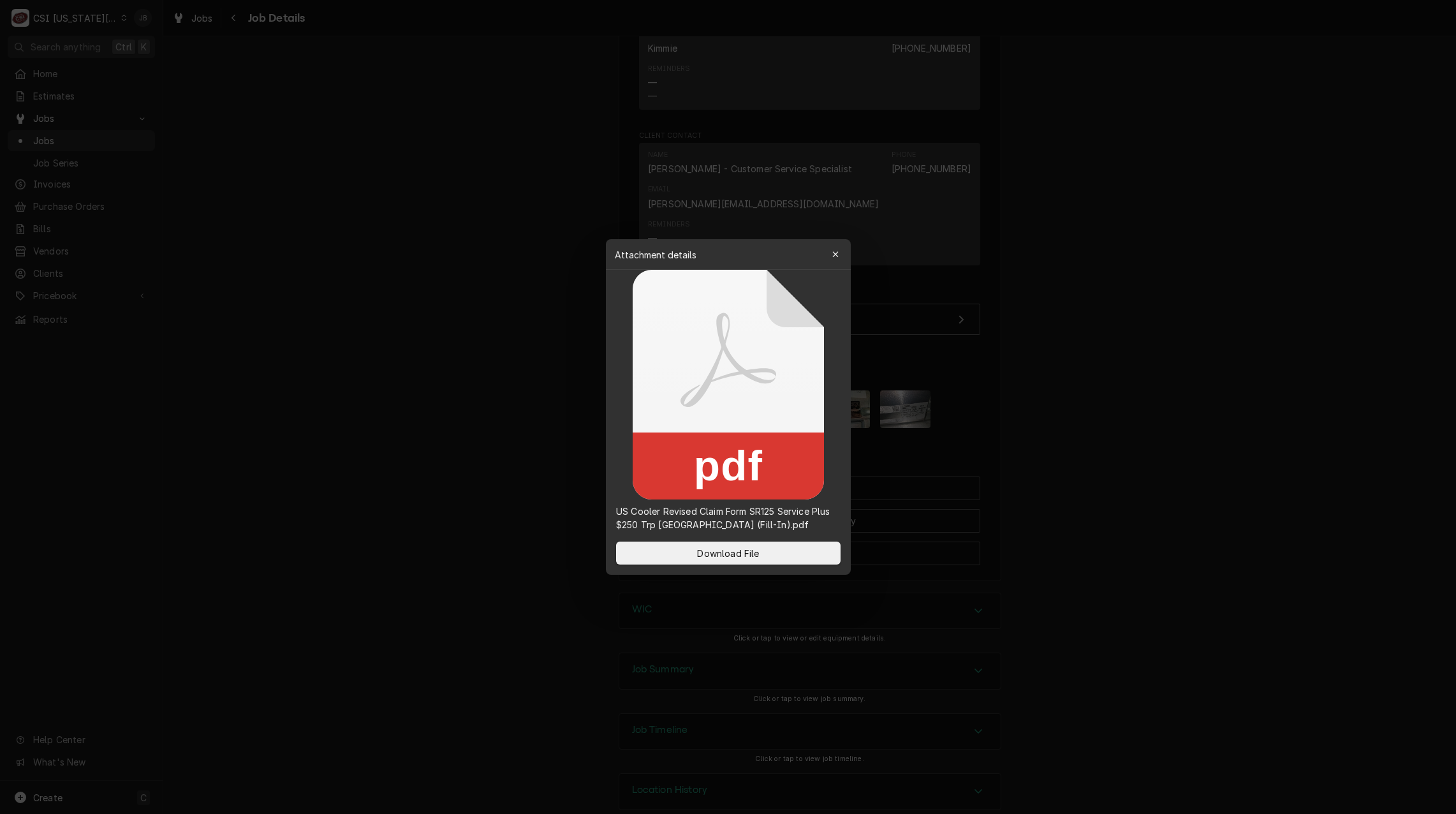
click at [427, 399] on div at bounding box center [728, 407] width 1456 height 814
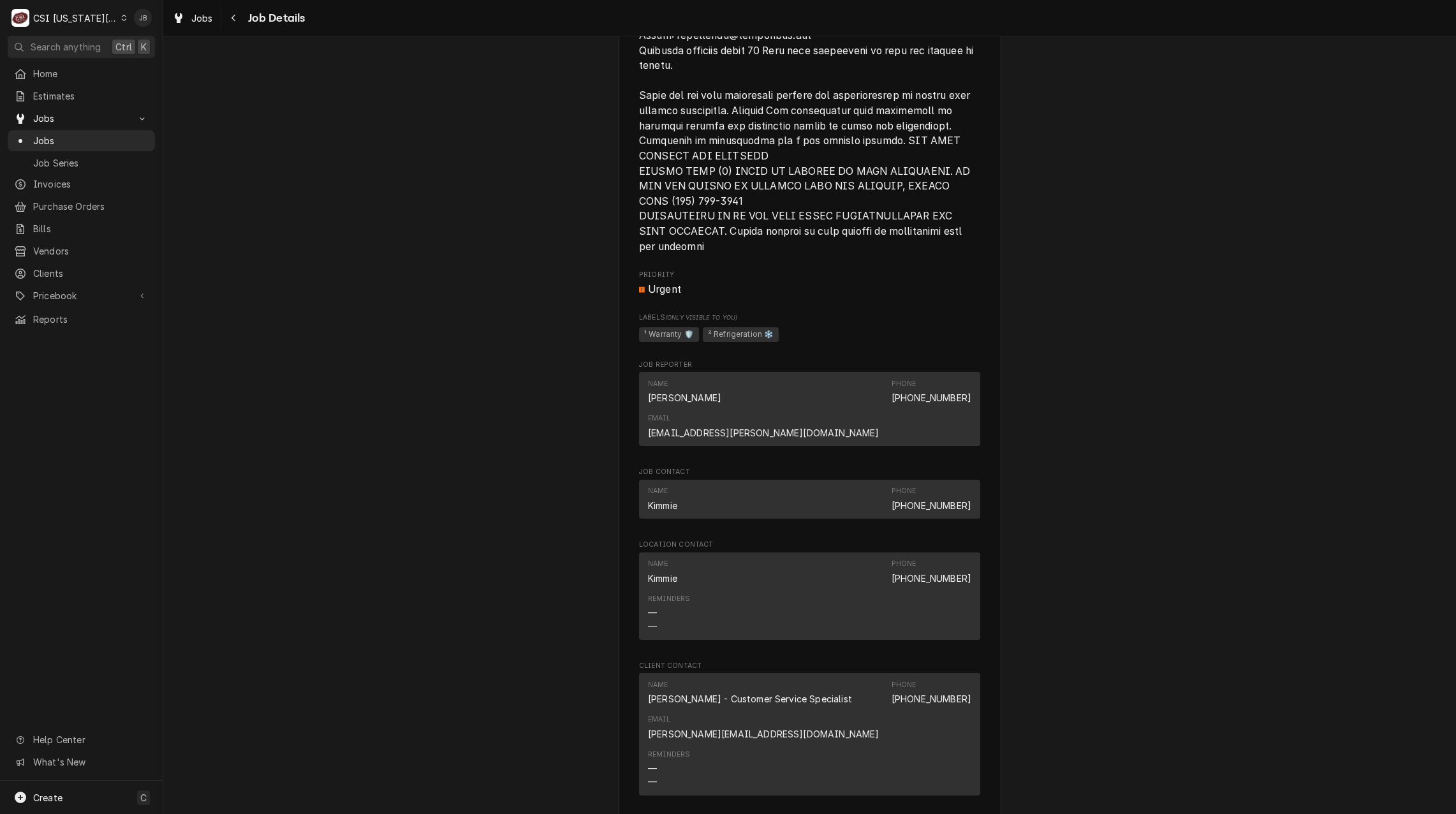
scroll to position [2019, 0]
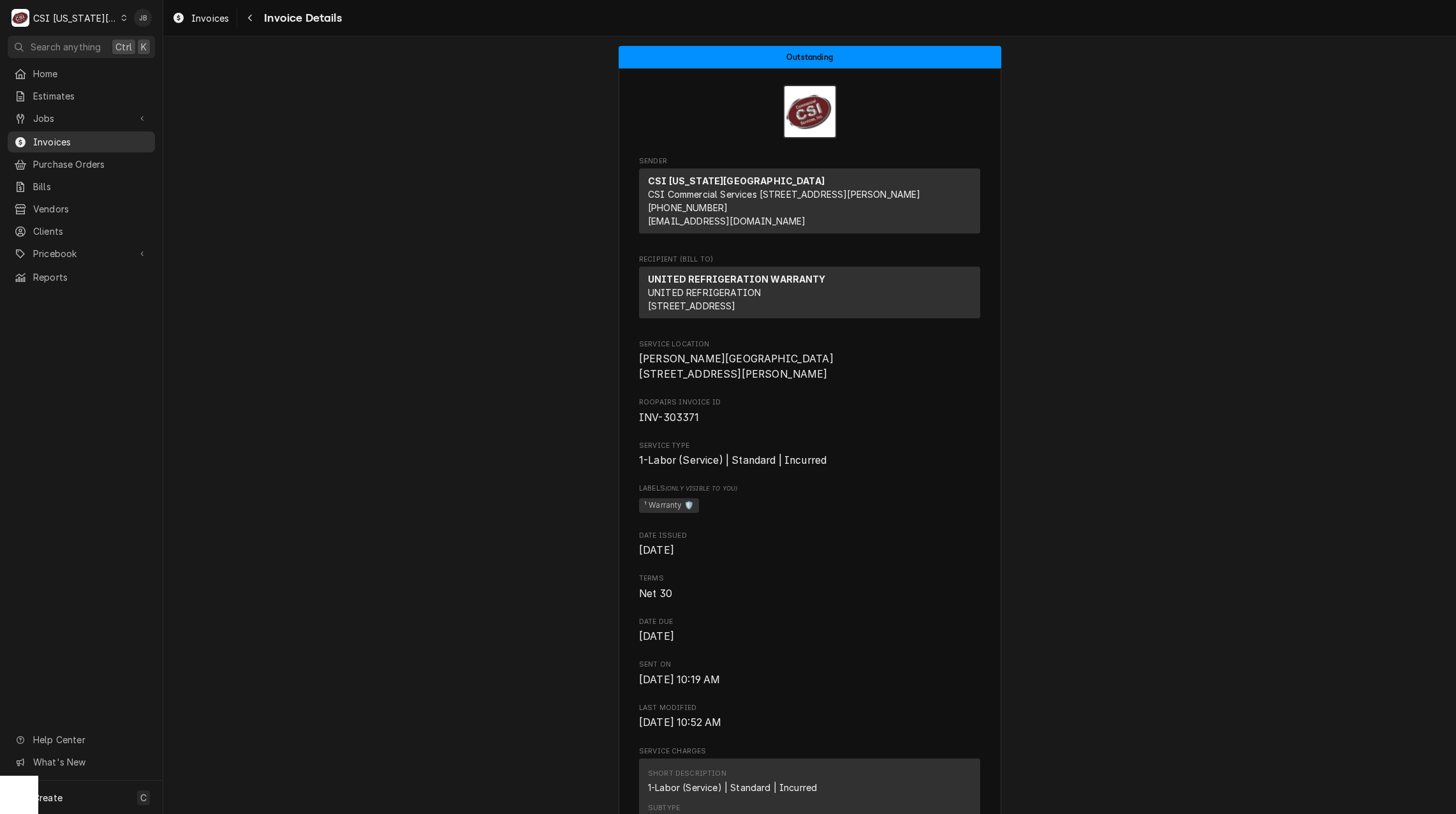
click at [88, 143] on span "Invoices" at bounding box center [91, 141] width 116 height 13
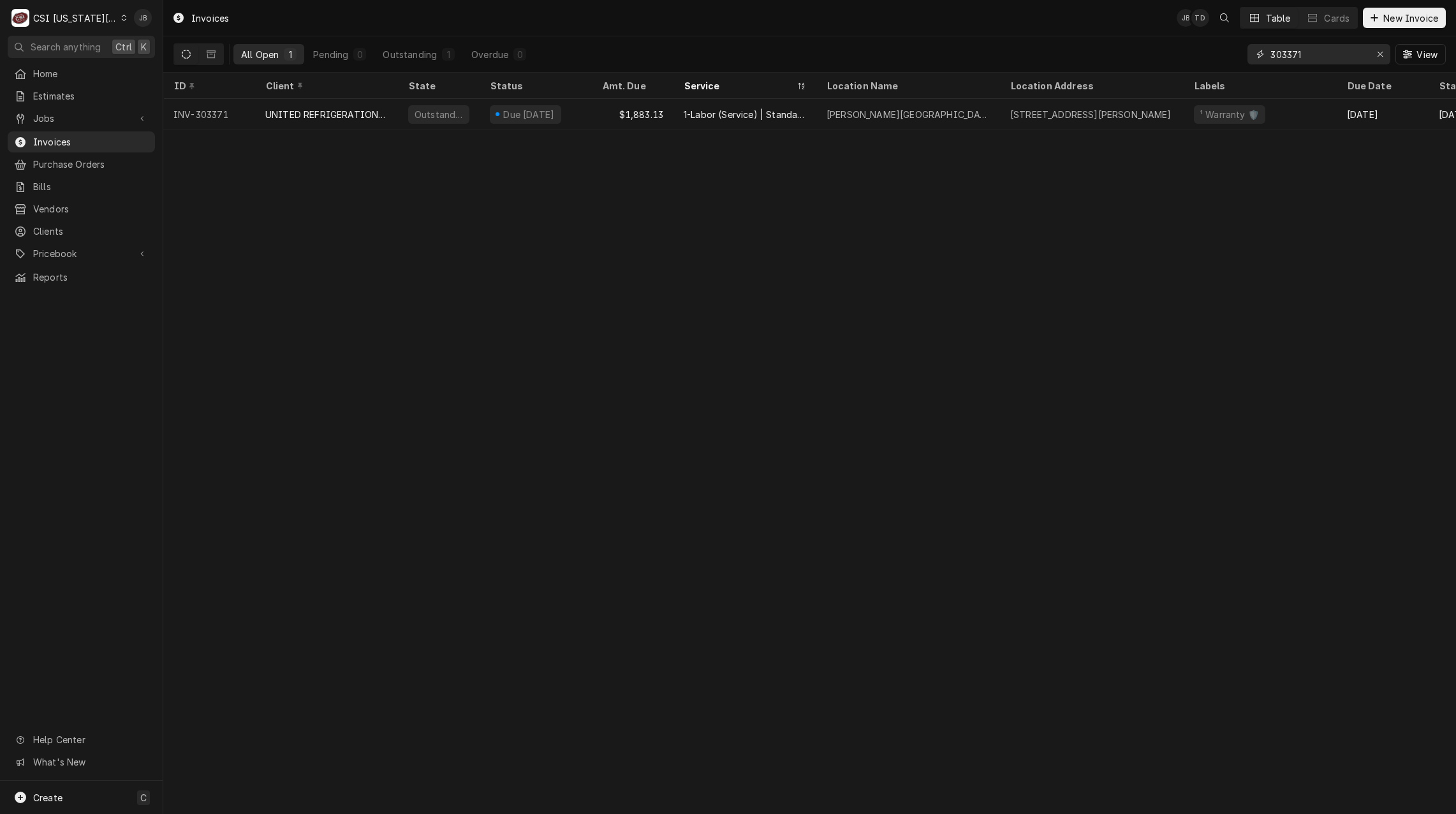
drag, startPoint x: 1270, startPoint y: 51, endPoint x: 1086, endPoint y: 49, distance: 184.0
click at [1087, 50] on div "All Open 1 Pending 0 Outstanding 1 Overdue 0 303371 View" at bounding box center [809, 54] width 1273 height 36
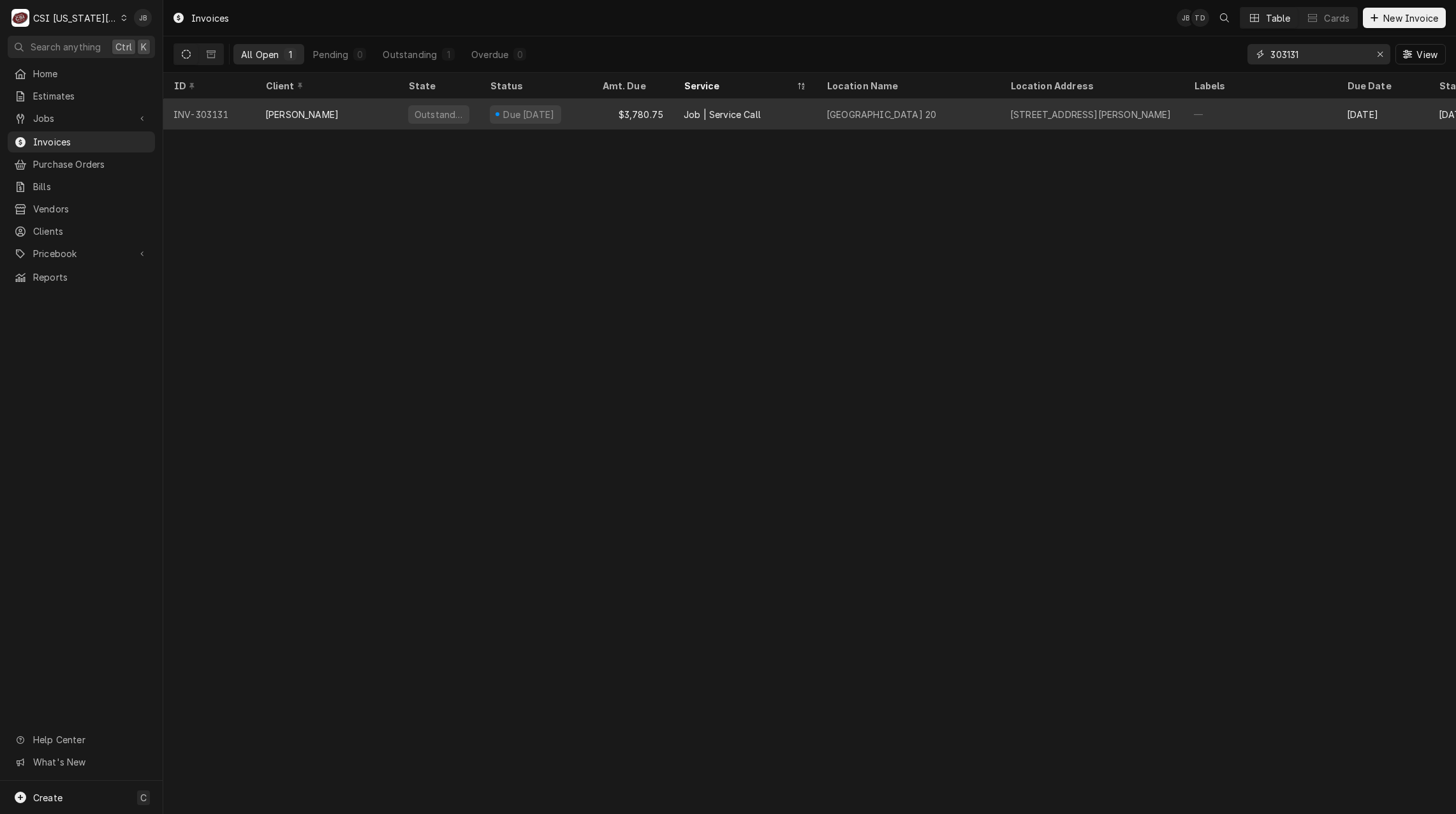
type input "303131"
click at [472, 116] on div "Outstanding" at bounding box center [438, 114] width 82 height 30
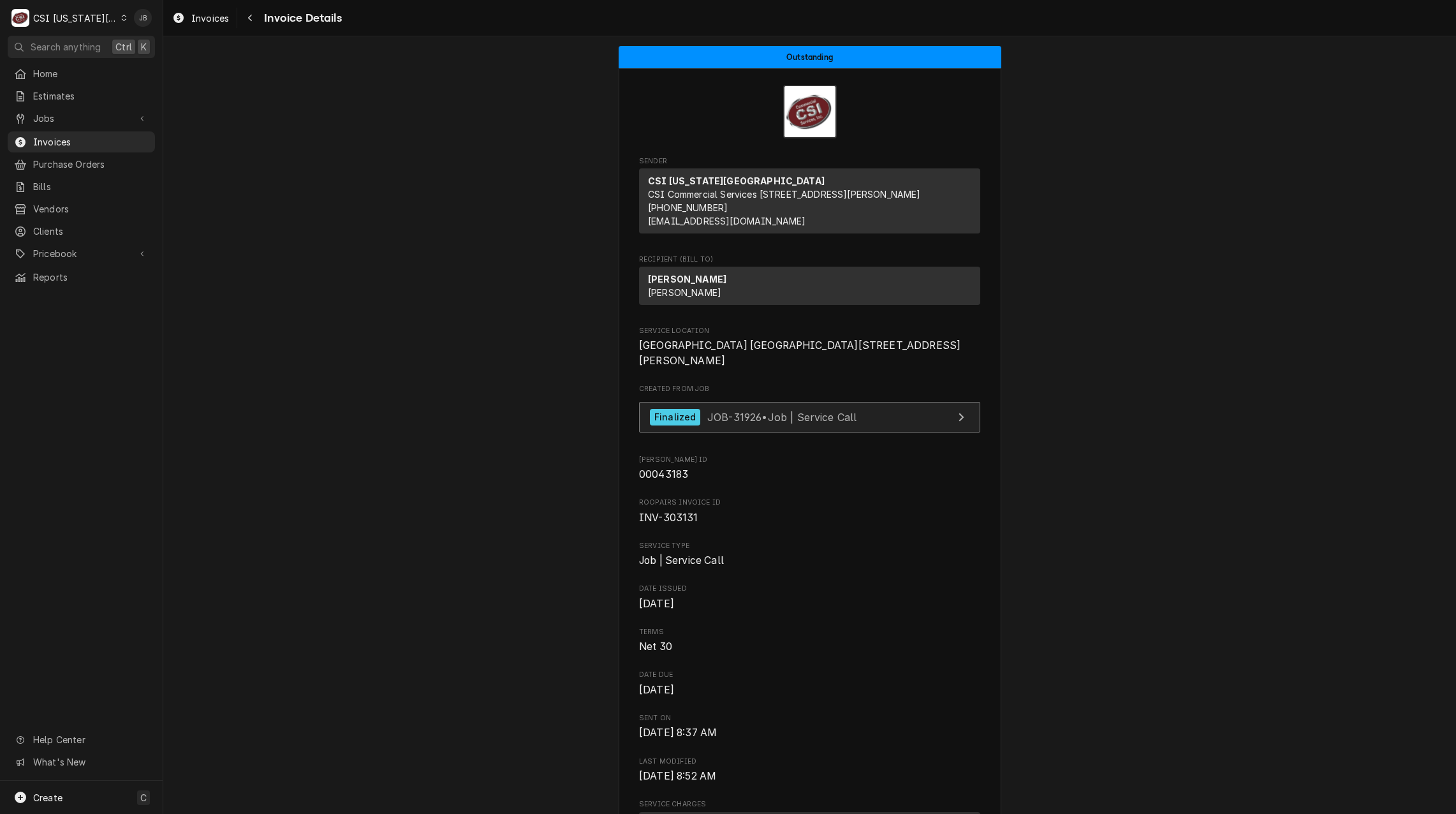
click at [712, 423] on span "JOB-31926 • Job | Service Call" at bounding box center [782, 416] width 150 height 12
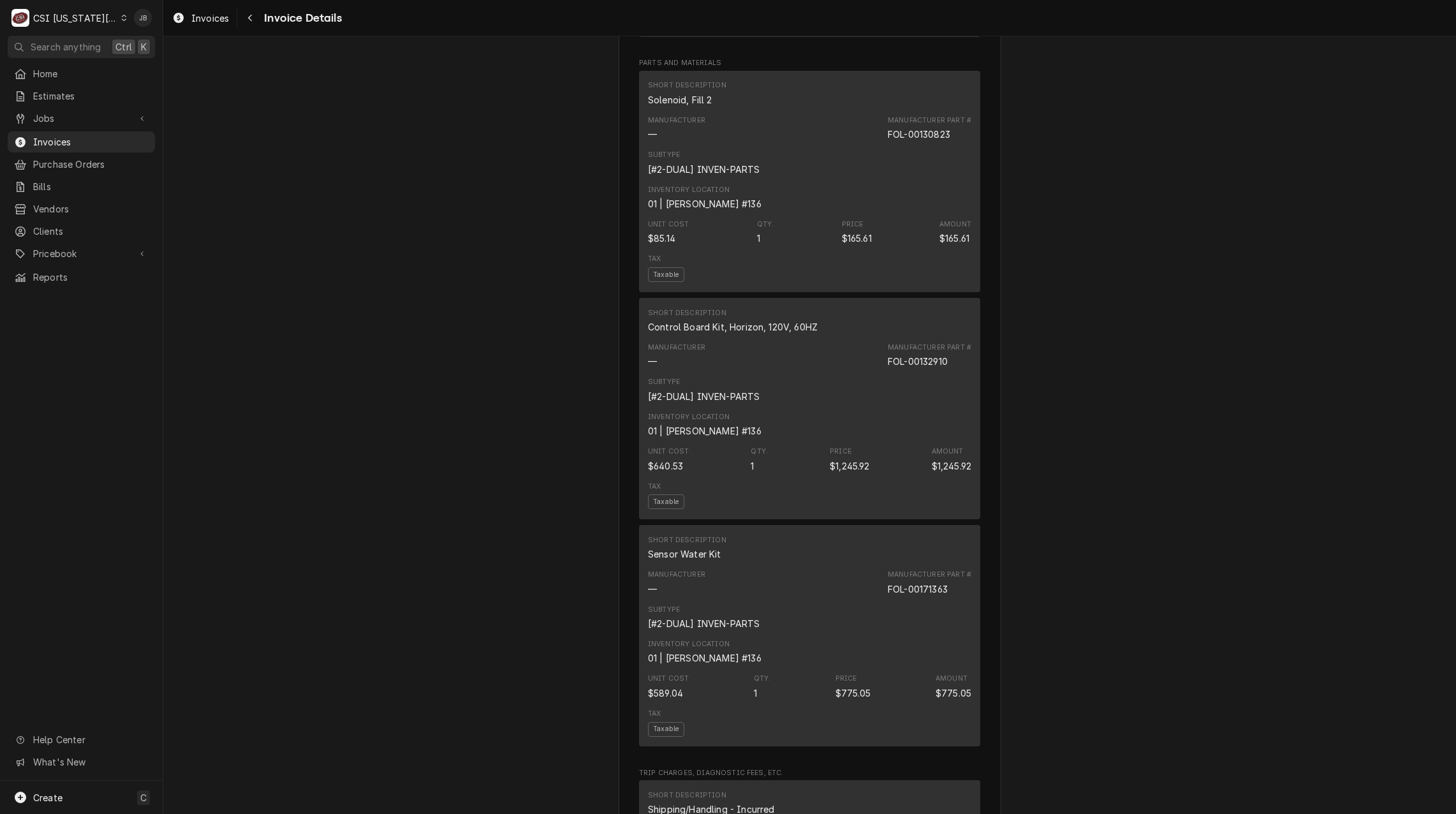
scroll to position [1148, 0]
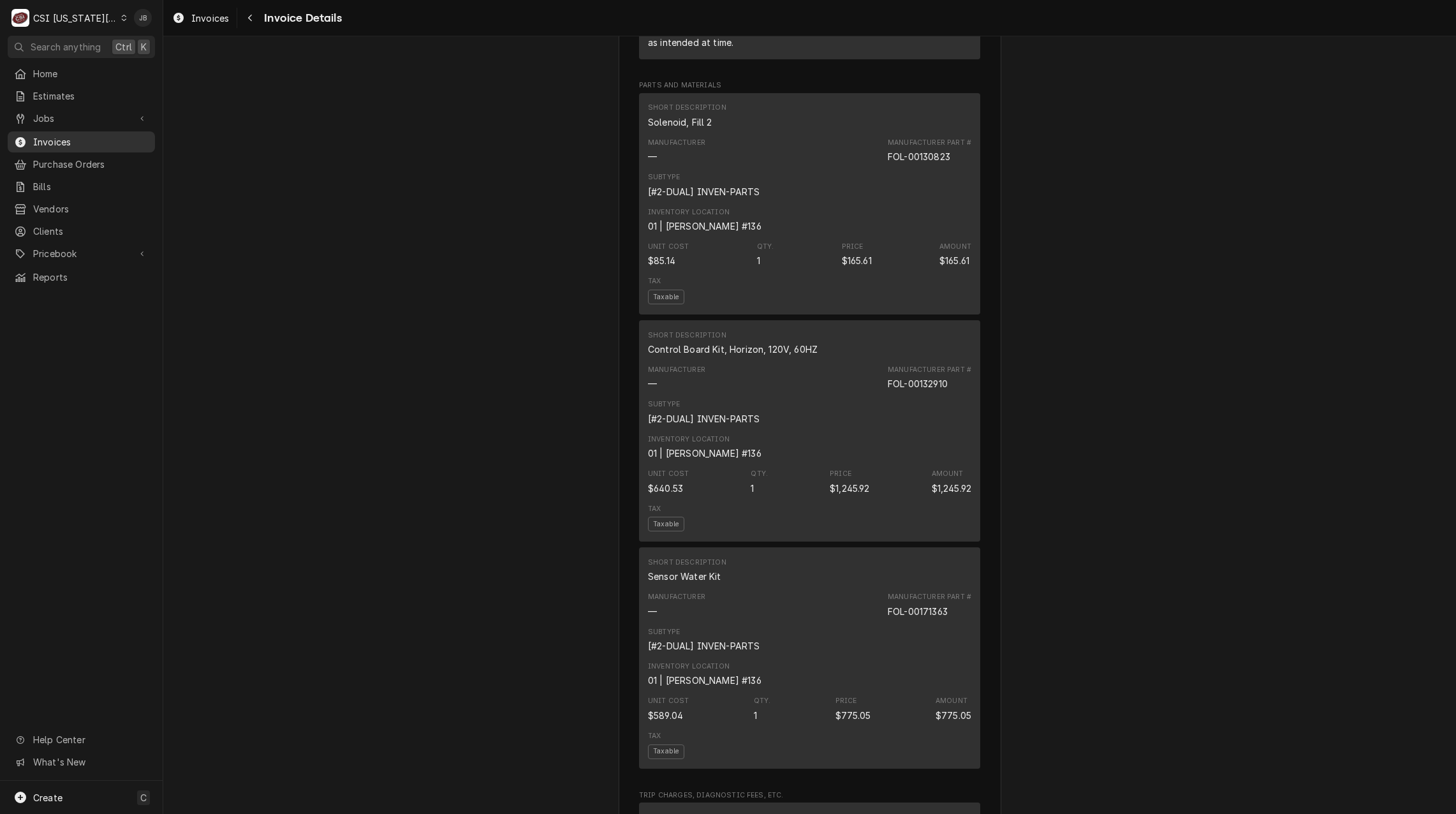
click at [63, 137] on span "Invoices" at bounding box center [91, 141] width 116 height 13
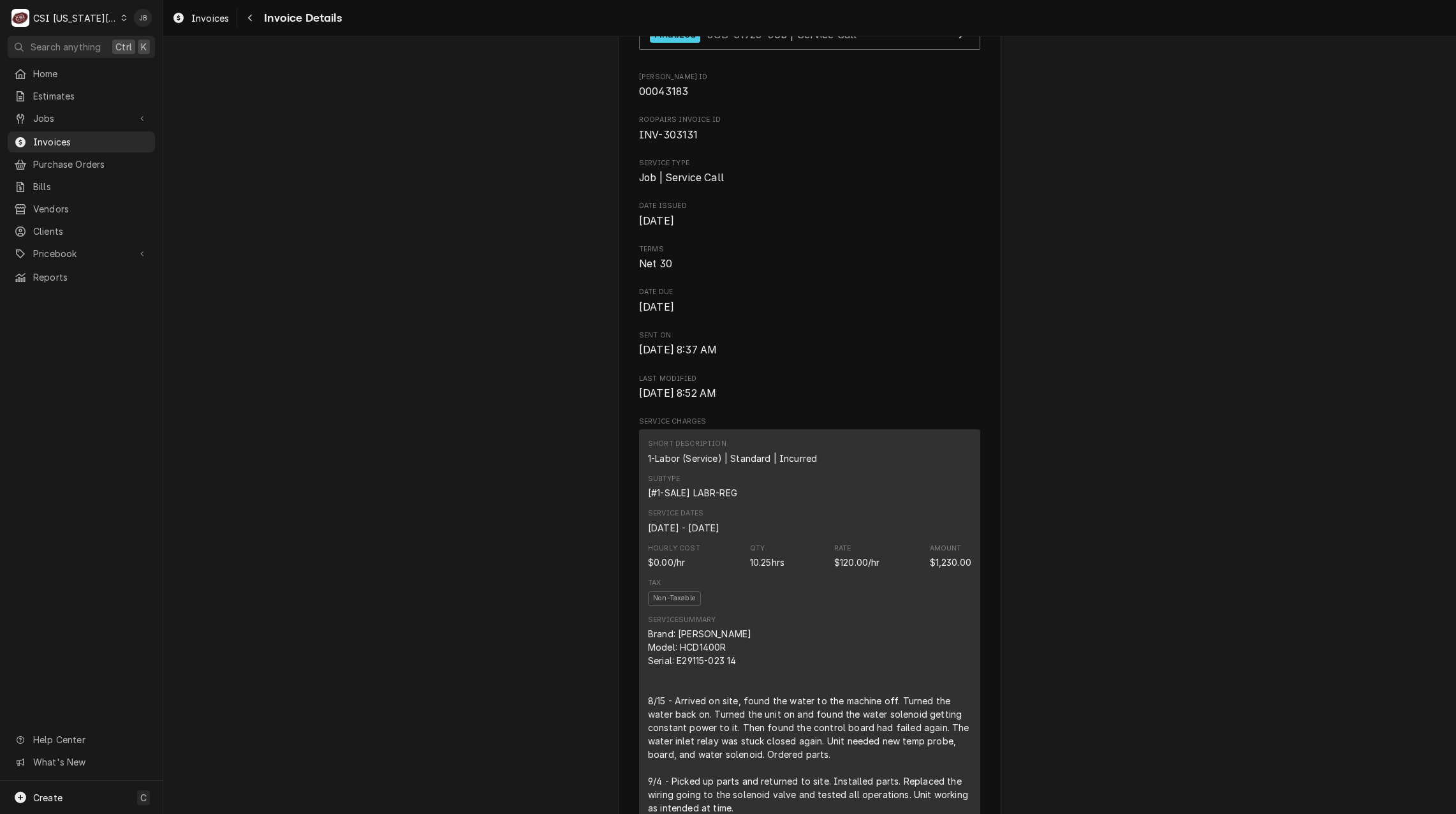
scroll to position [0, 0]
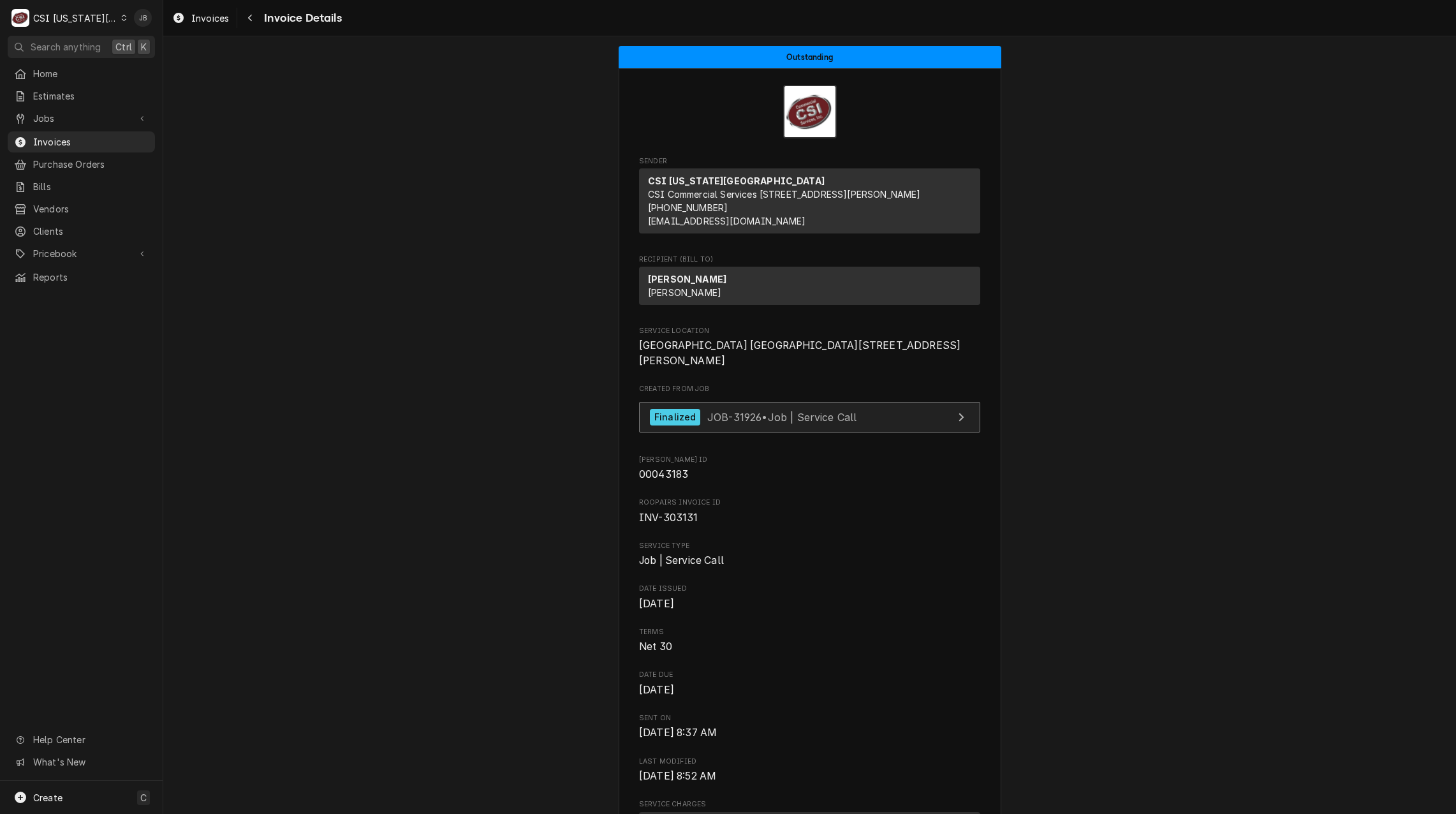
click at [693, 426] on div "Finalized" at bounding box center [675, 417] width 51 height 17
click at [98, 137] on span "Invoices" at bounding box center [91, 141] width 116 height 13
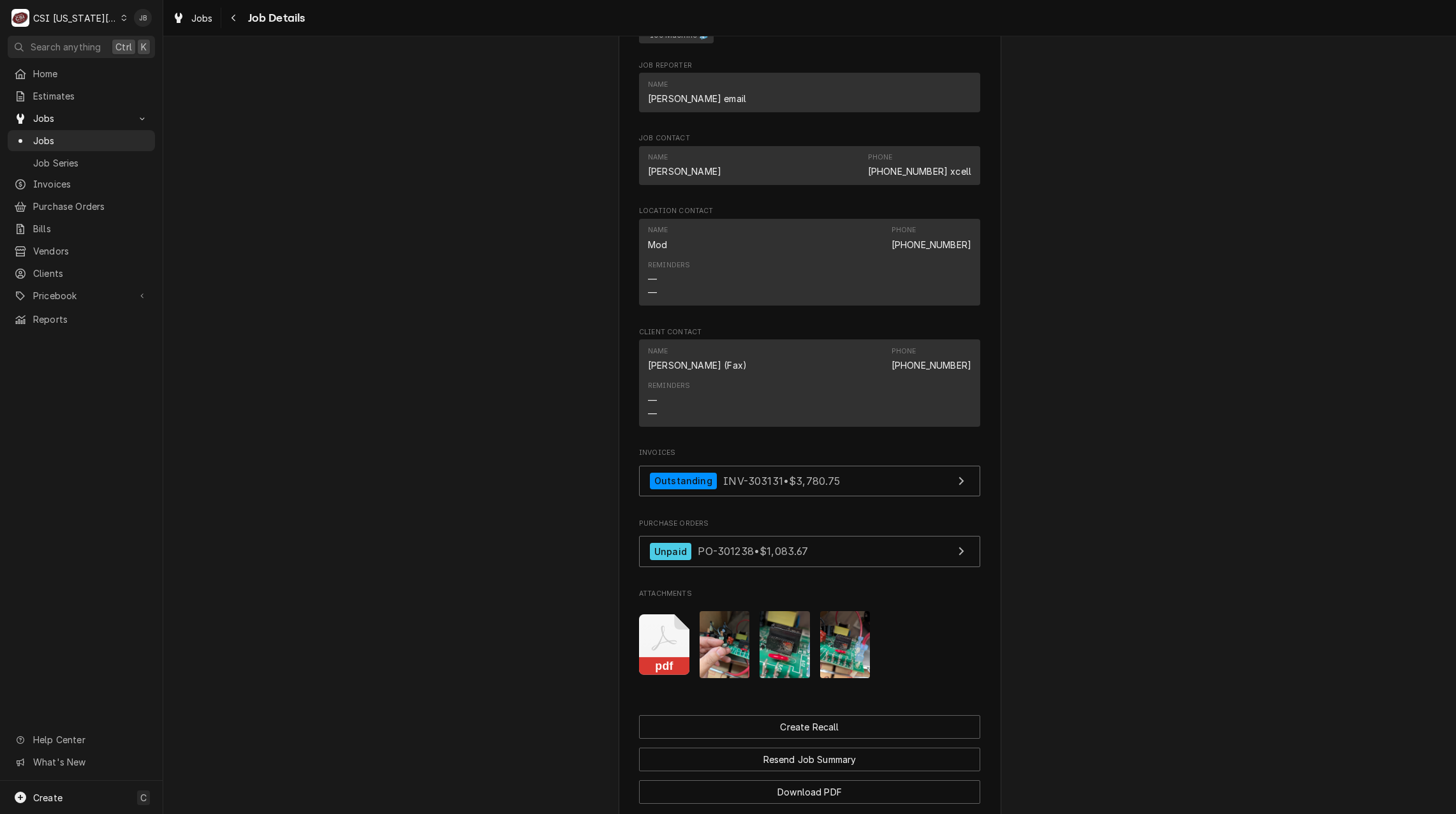
scroll to position [1084, 0]
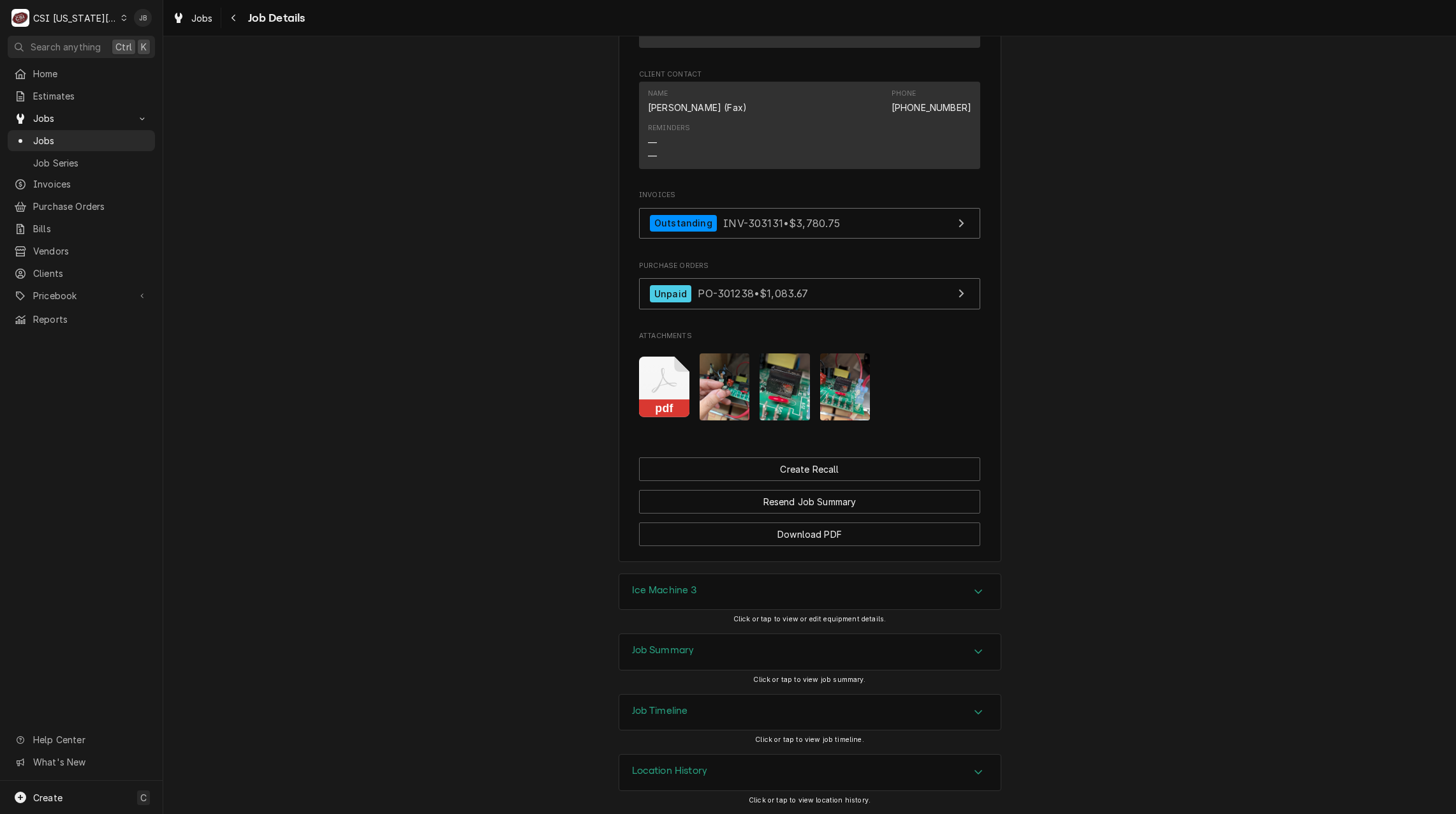
drag, startPoint x: 678, startPoint y: 596, endPoint x: 676, endPoint y: 578, distance: 18.1
click at [675, 596] on h3 "Ice Machine 3" at bounding box center [664, 591] width 65 height 12
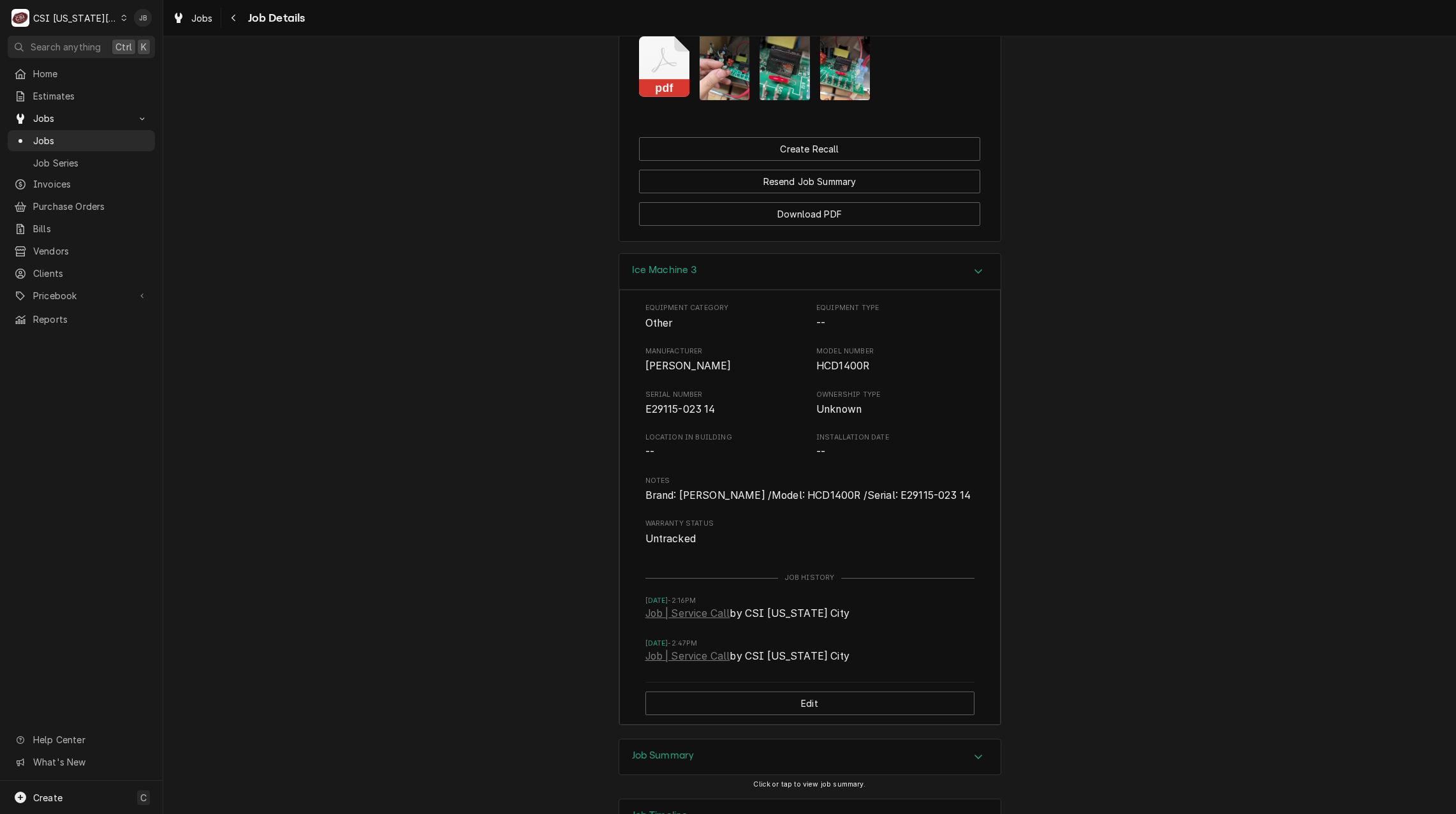
scroll to position [1649, 0]
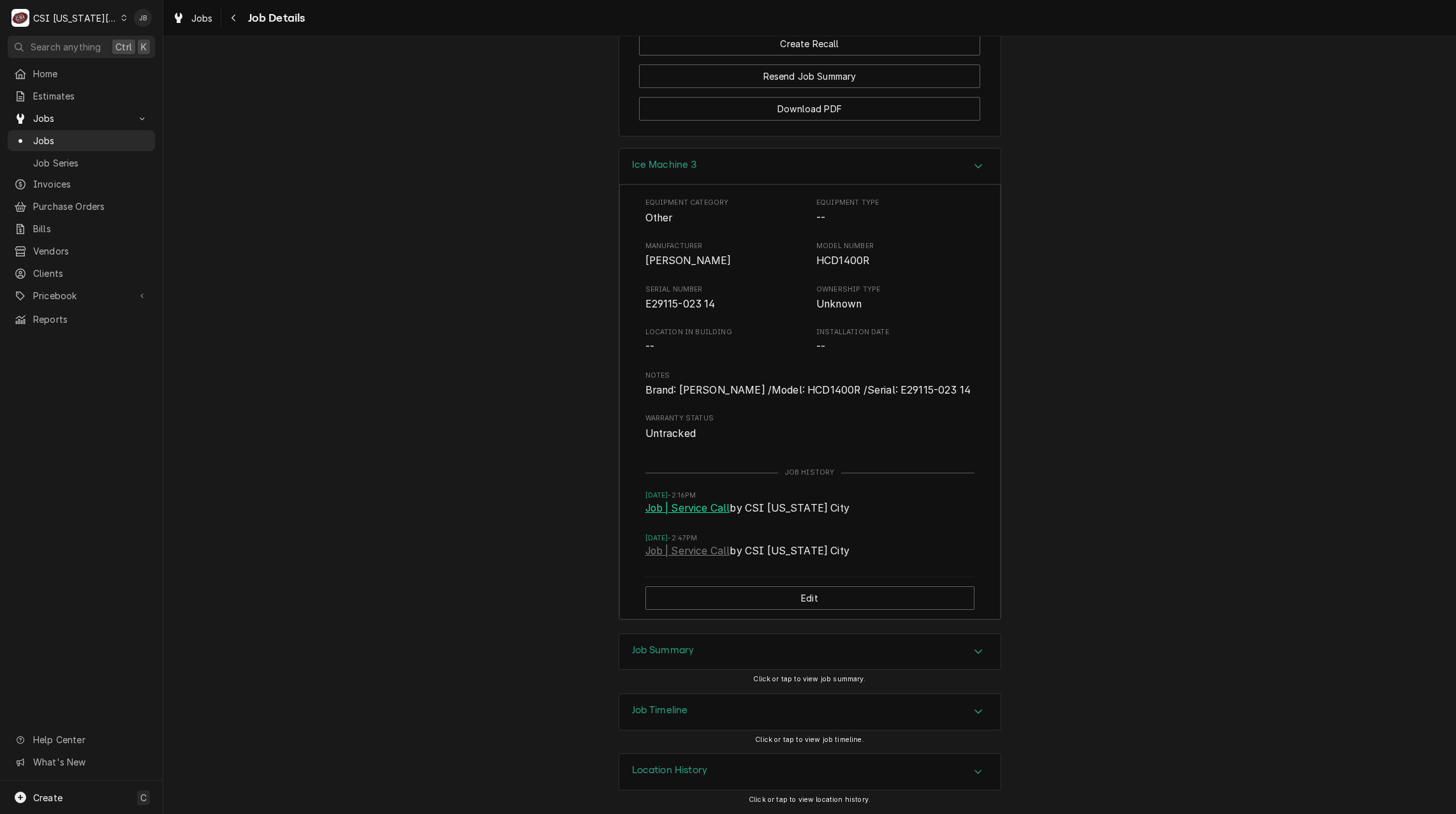
click at [681, 513] on link "Job | Service Call" at bounding box center [688, 508] width 84 height 15
click at [701, 544] on link "Job | Service Call" at bounding box center [688, 551] width 84 height 15
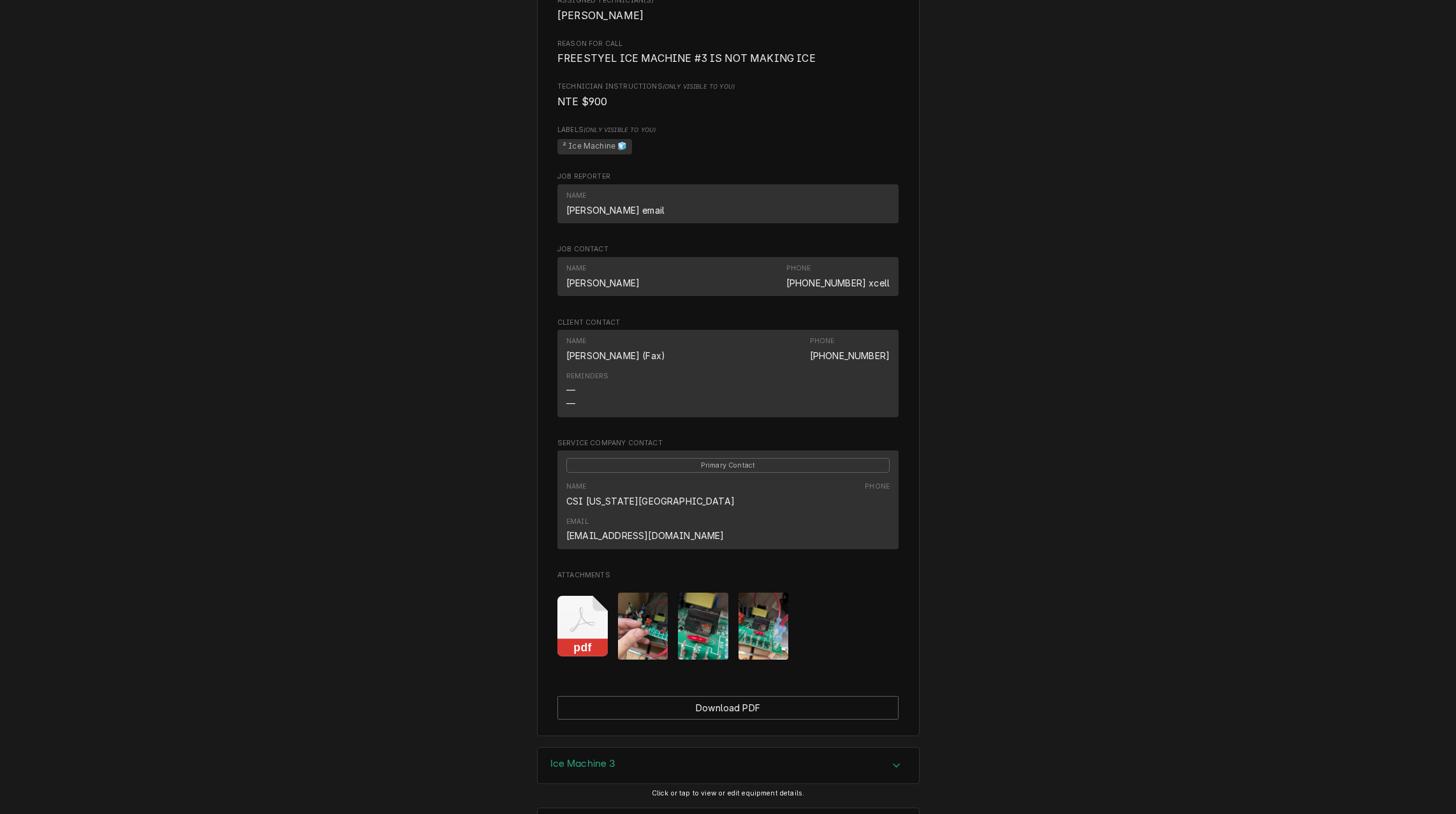
scroll to position [708, 0]
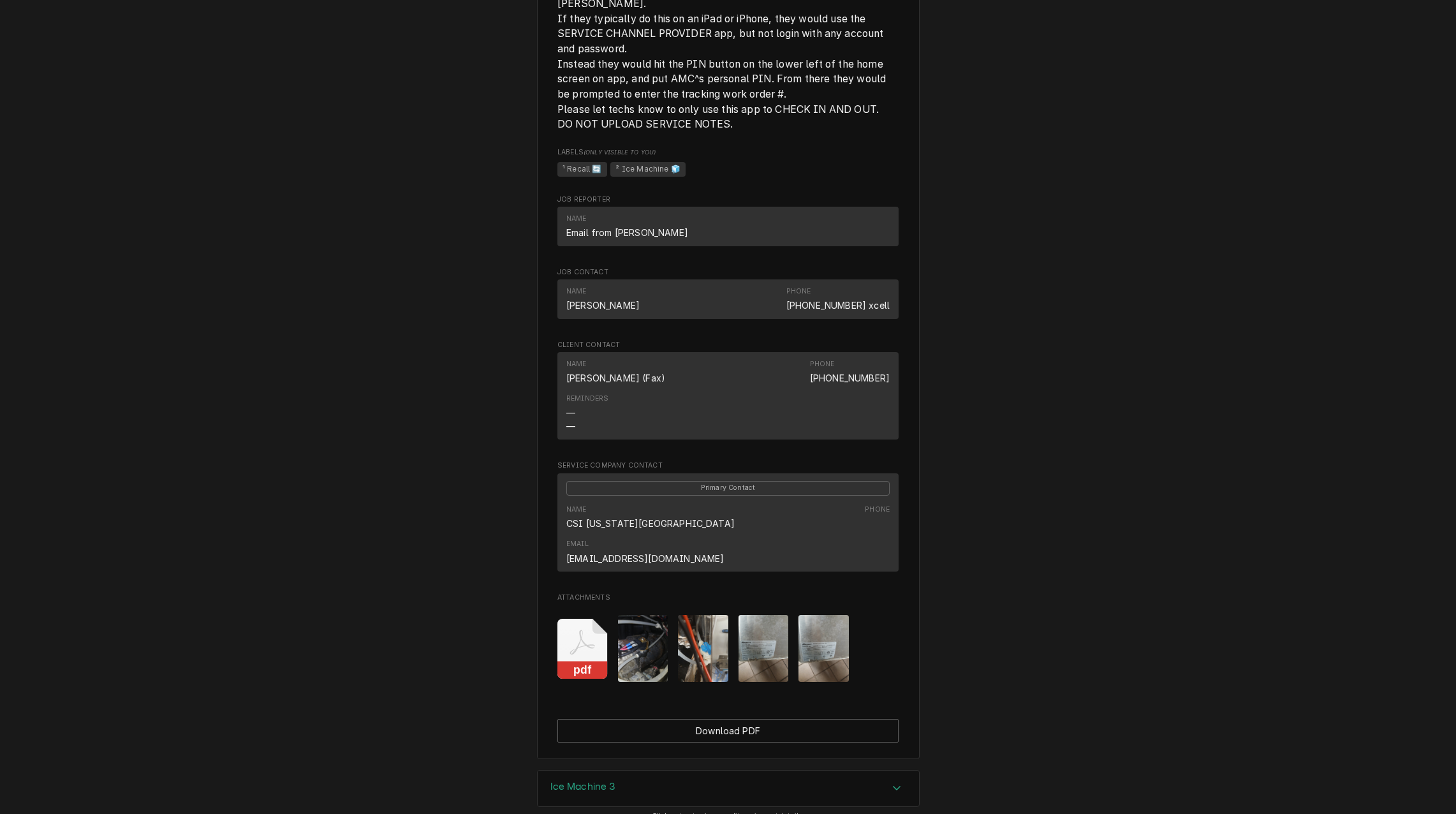
scroll to position [1040, 0]
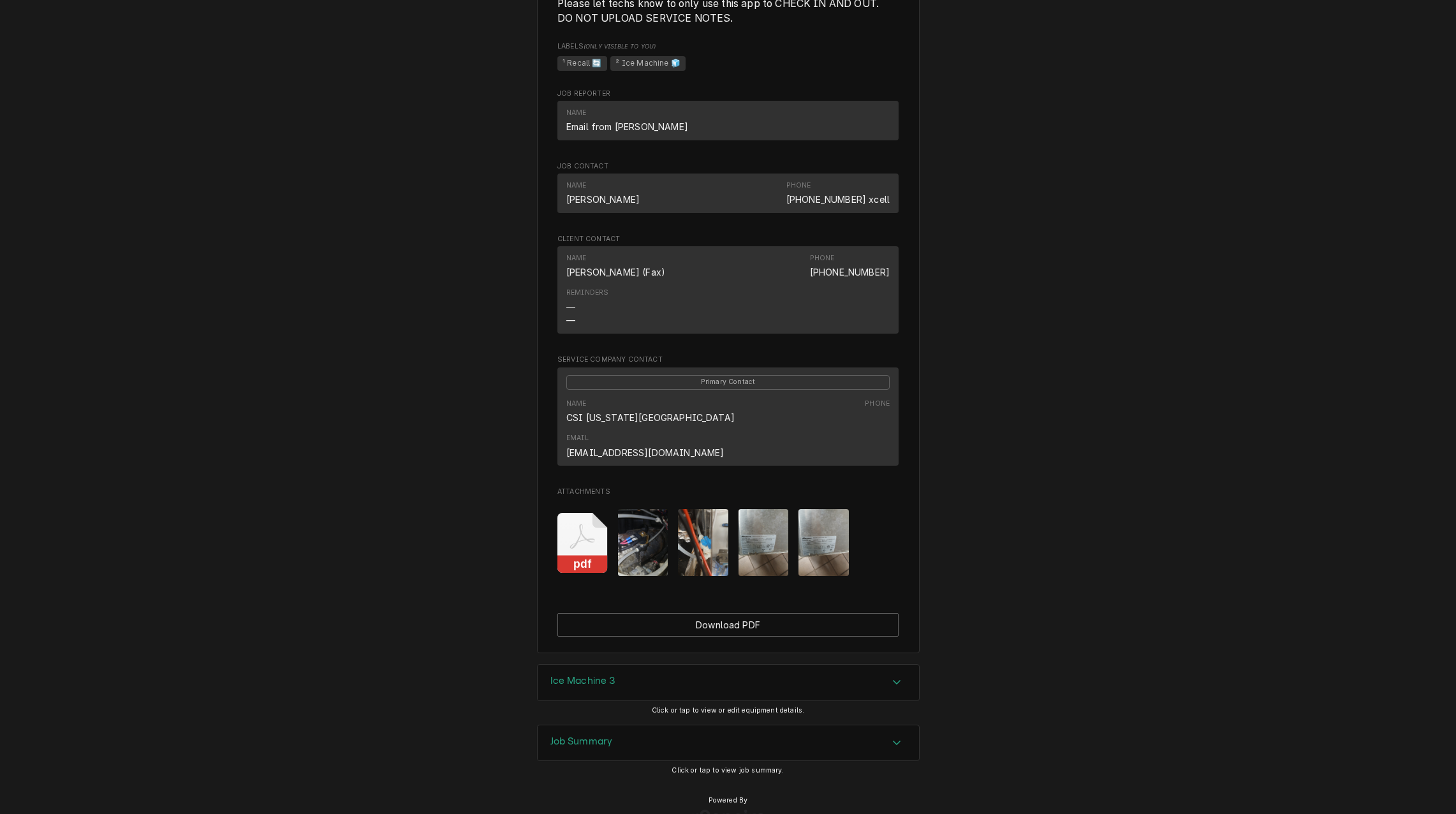
click at [588, 736] on h3 "Job Summary" at bounding box center [582, 742] width 62 height 12
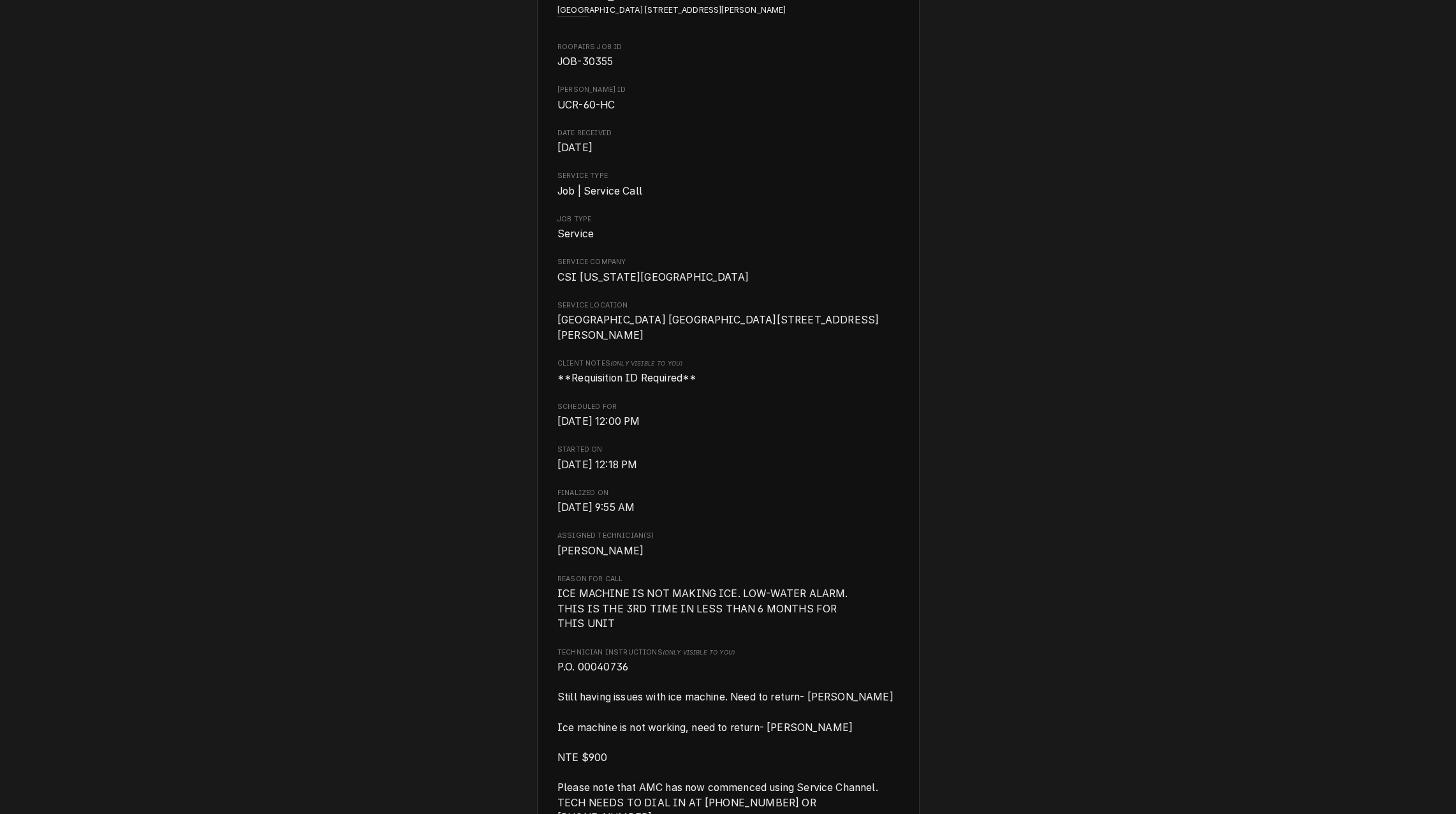
scroll to position [0, 0]
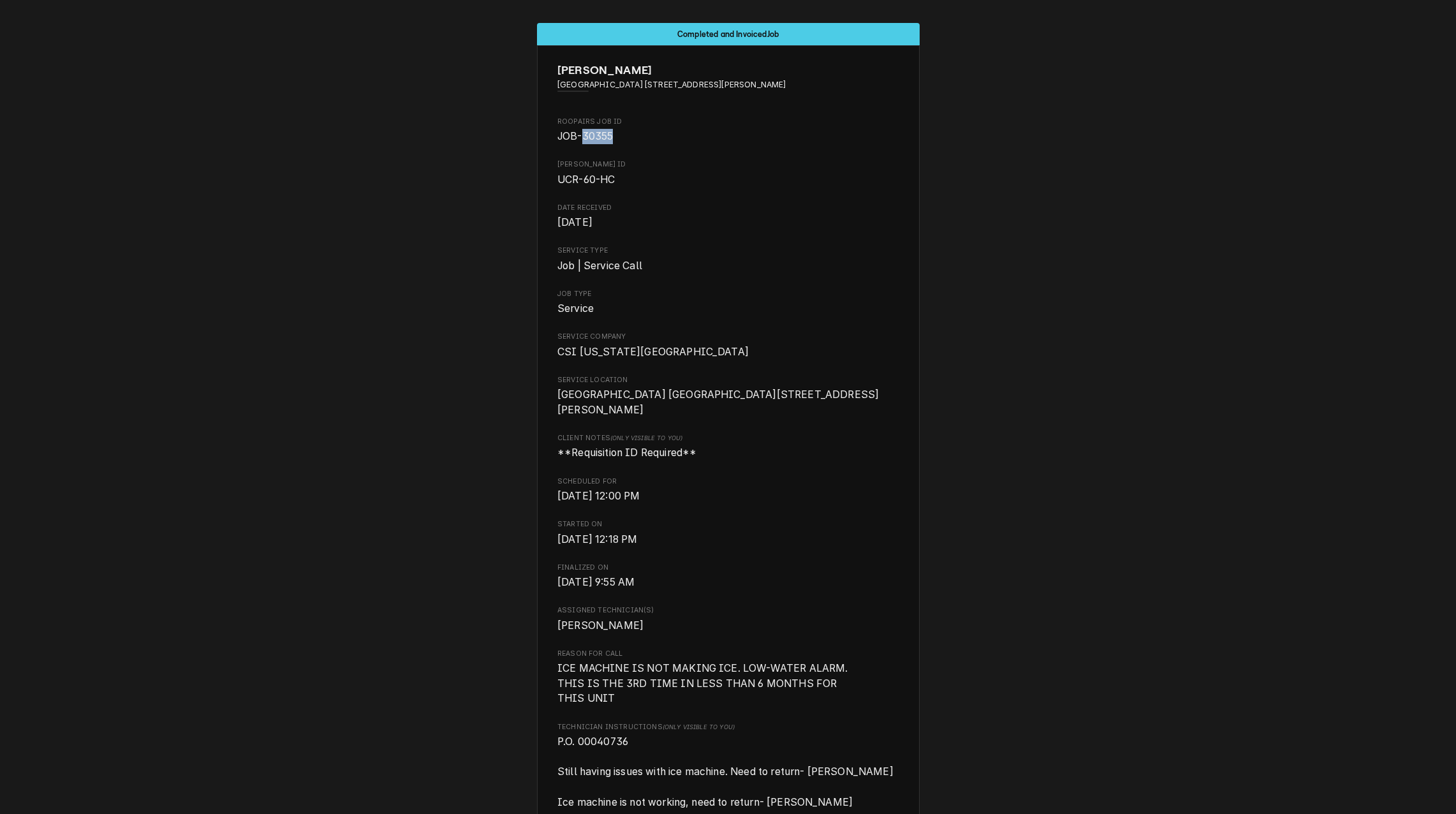
drag, startPoint x: 636, startPoint y: 134, endPoint x: 581, endPoint y: 133, distance: 55.0
click at [581, 133] on span "JOB-30355" at bounding box center [728, 136] width 342 height 15
copy span "30355"
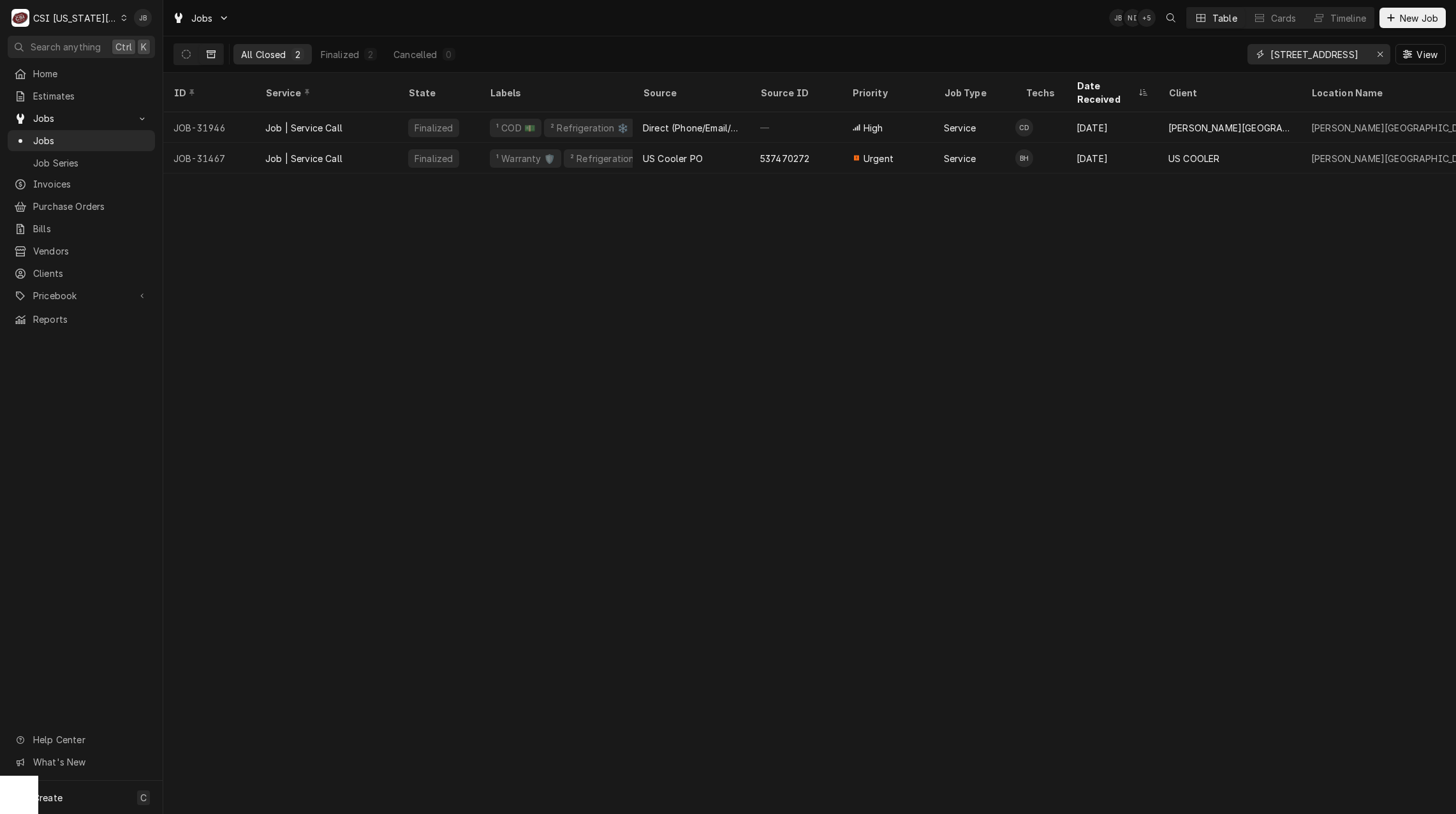
drag, startPoint x: 1347, startPoint y: 60, endPoint x: 1129, endPoint y: 54, distance: 218.1
click at [1129, 54] on div "All Closed 2 Finalized 2 Cancelled 0 500 NE 1st St View" at bounding box center [809, 54] width 1273 height 36
paste input "30355"
type input "30355"
click at [184, 51] on icon "Dynamic Content Wrapper" at bounding box center [186, 54] width 9 height 9
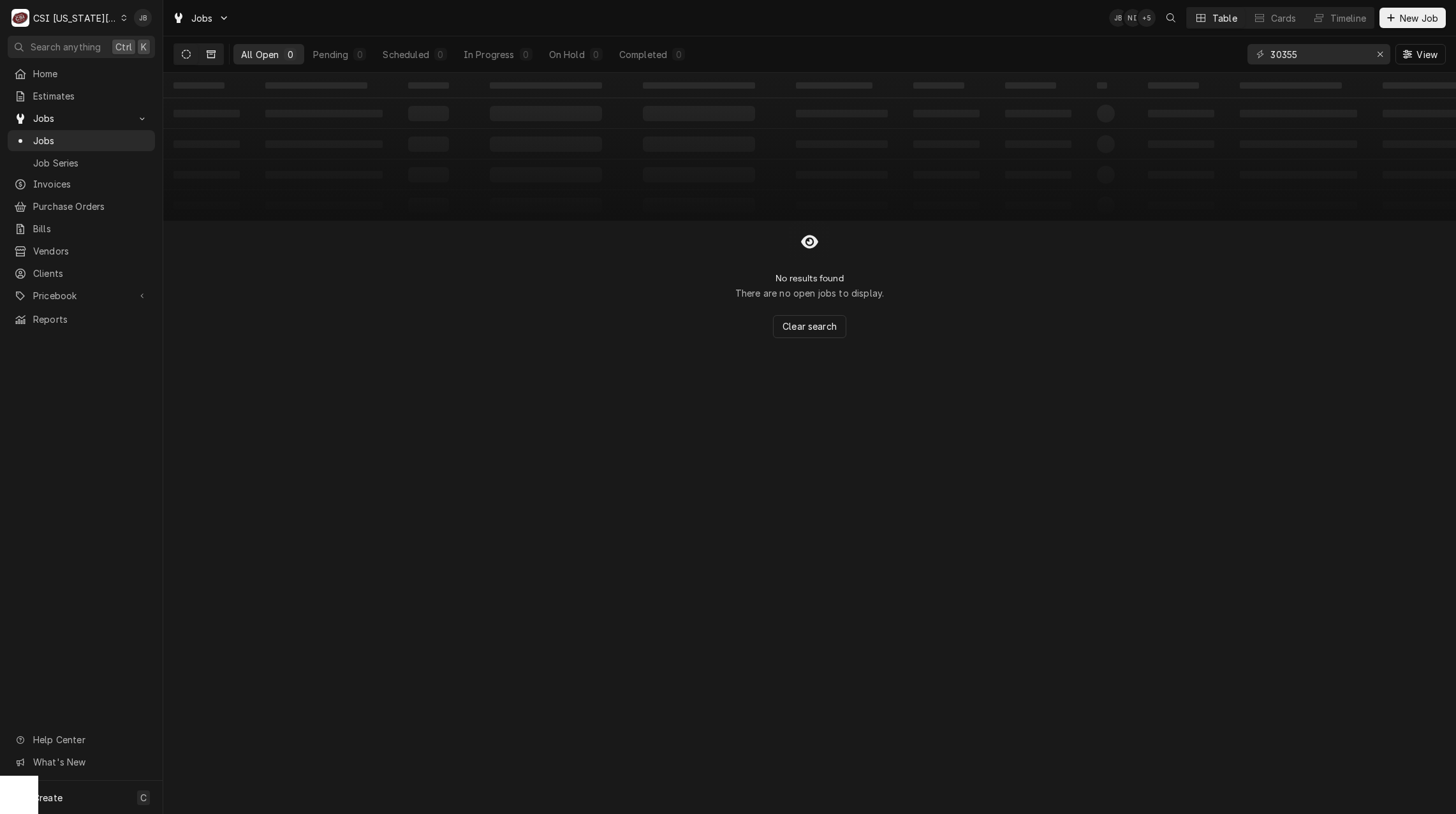
click at [206, 51] on button "Dynamic Content Wrapper" at bounding box center [211, 53] width 24 height 20
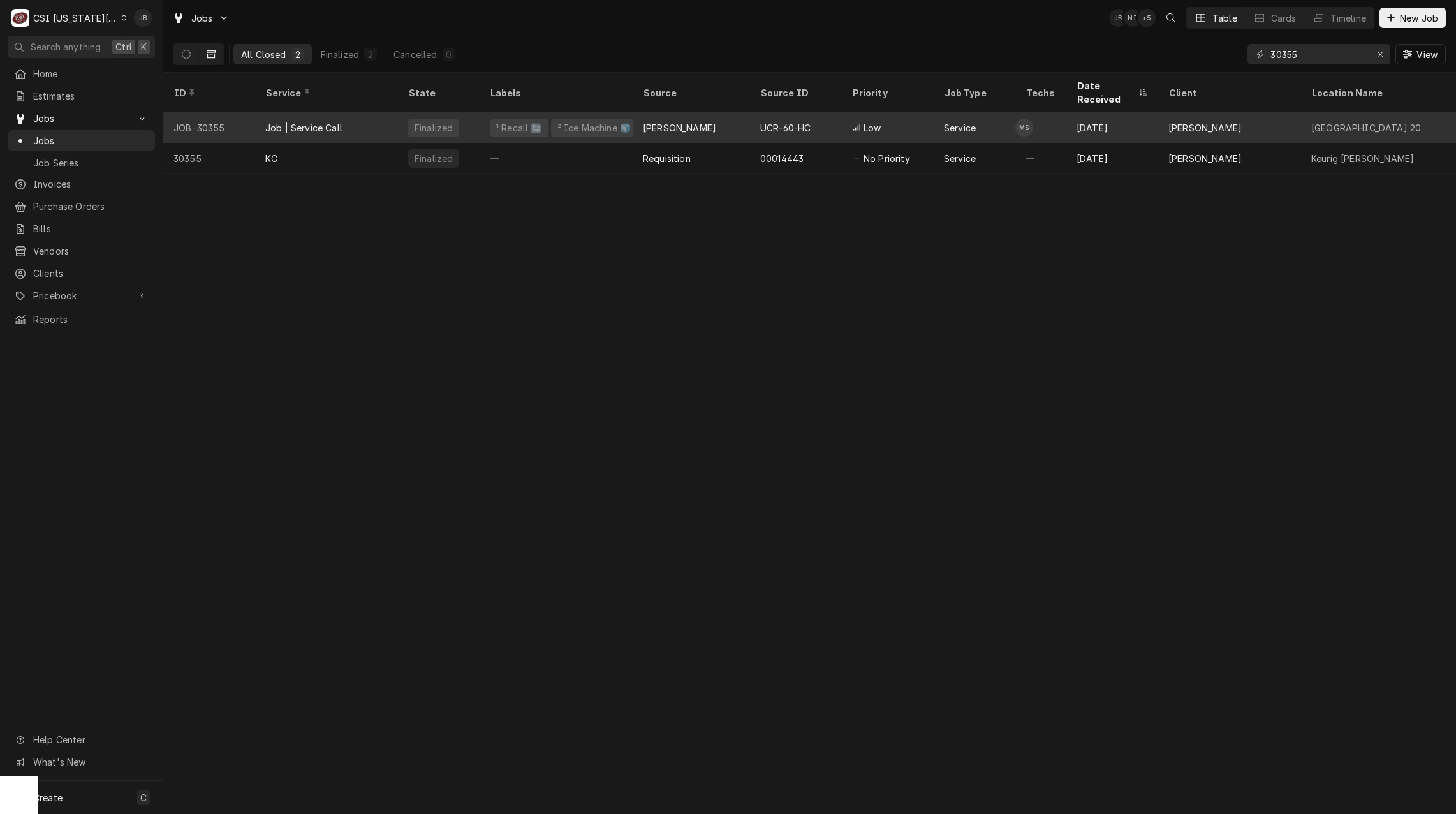
click at [342, 121] on div "Job | Service Call" at bounding box center [326, 127] width 143 height 30
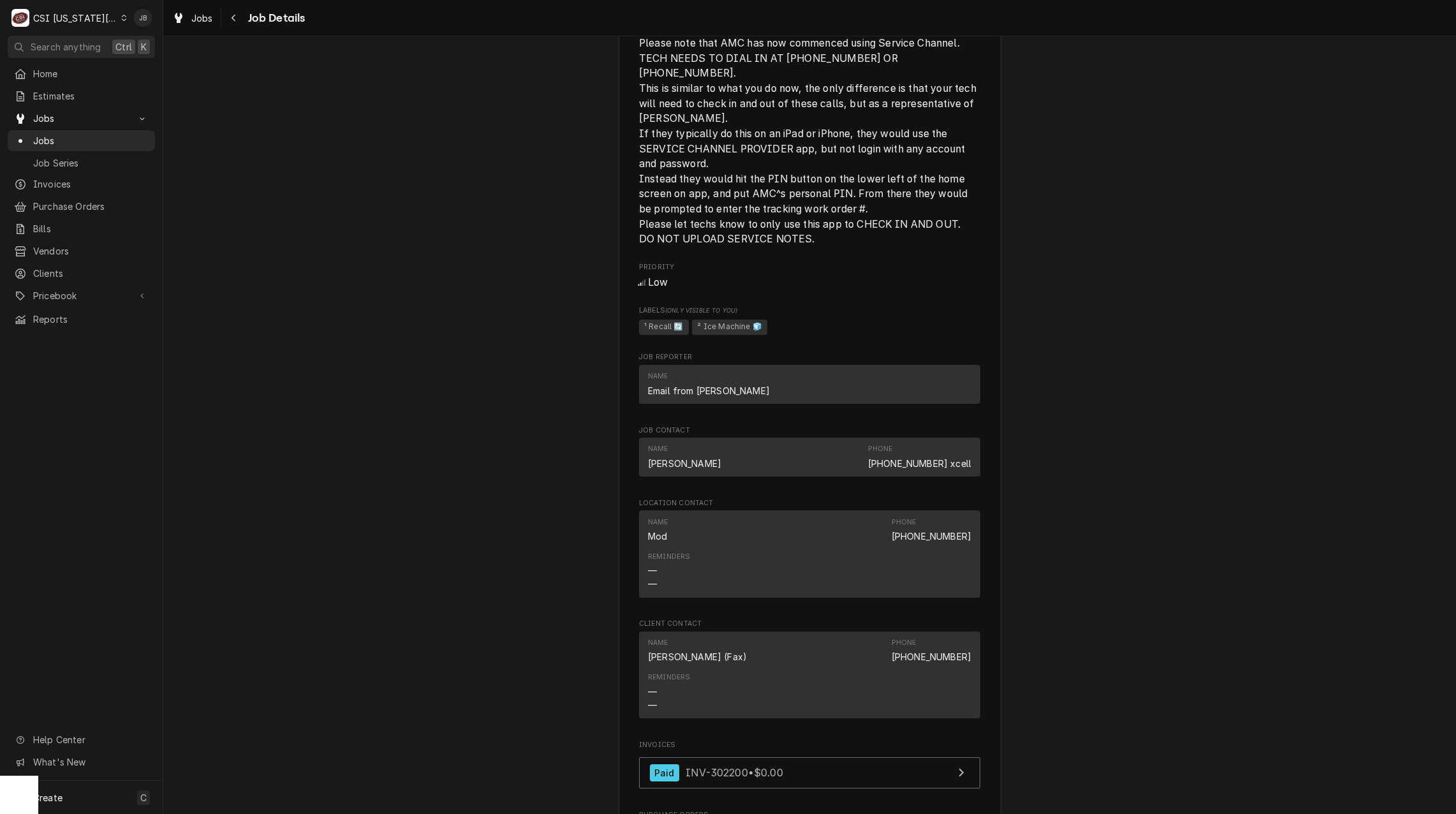
scroll to position [1404, 0]
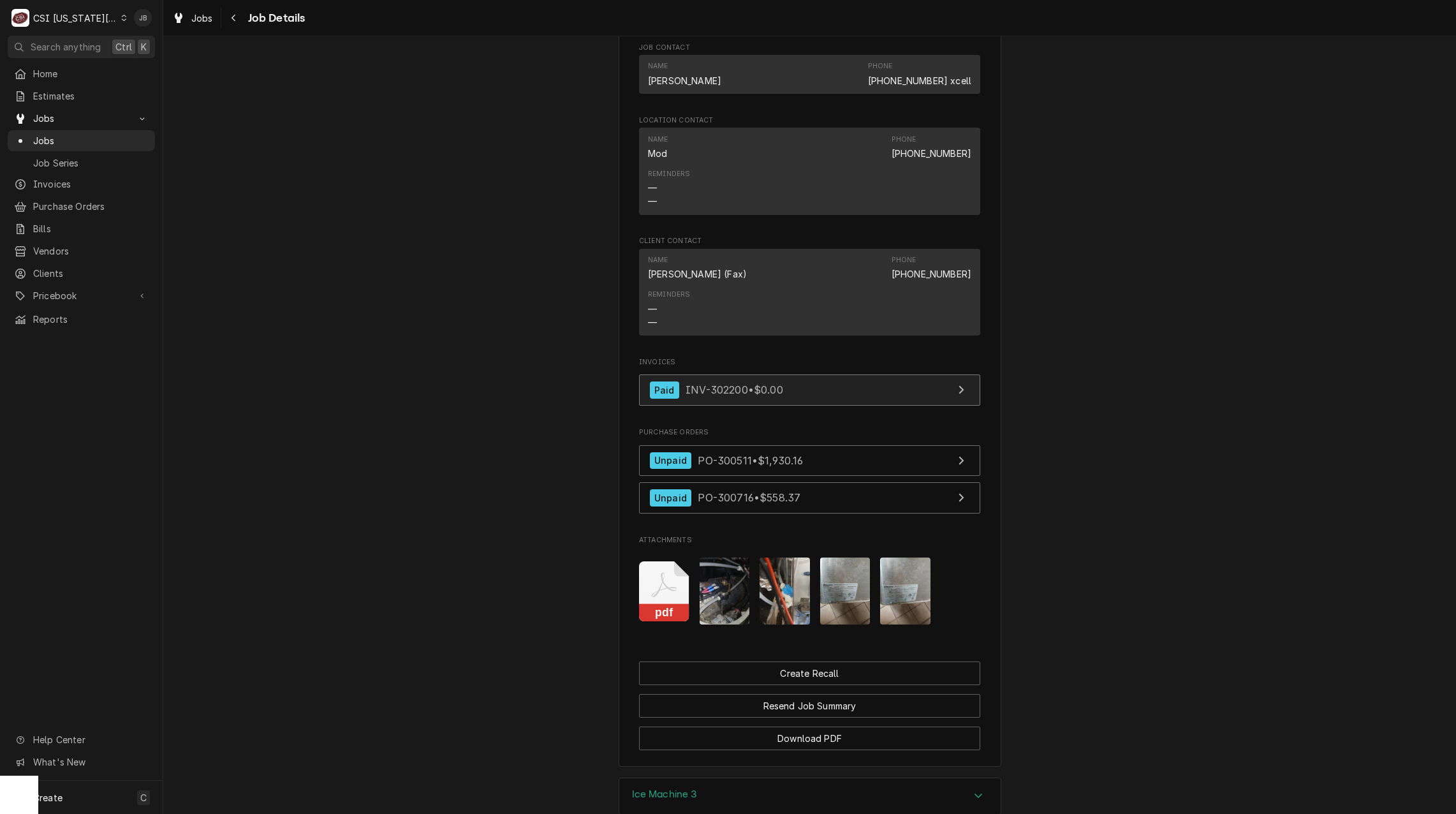
click at [742, 383] on span "INV-302200 • $0.00" at bounding box center [735, 390] width 98 height 12
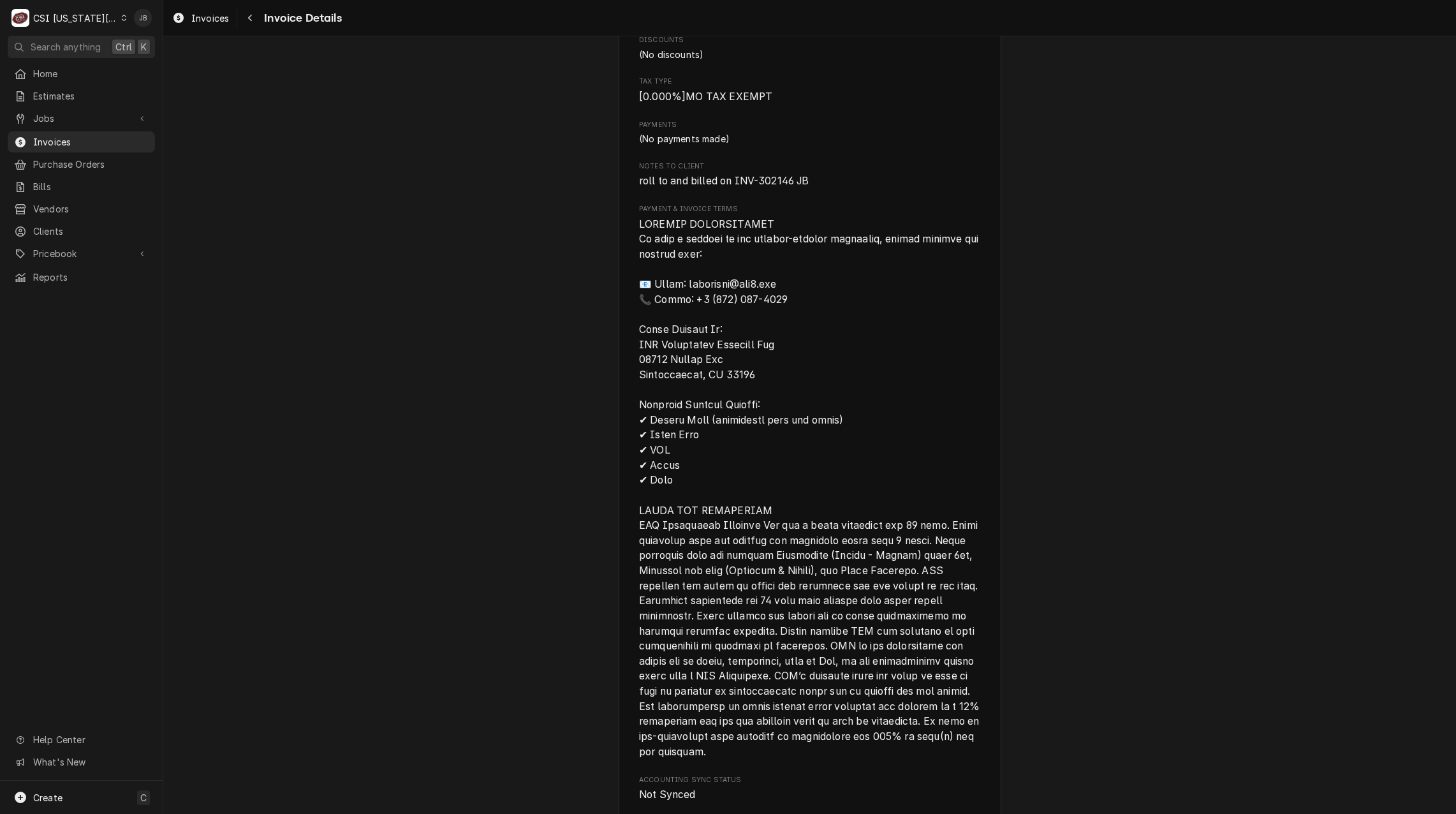
scroll to position [724, 0]
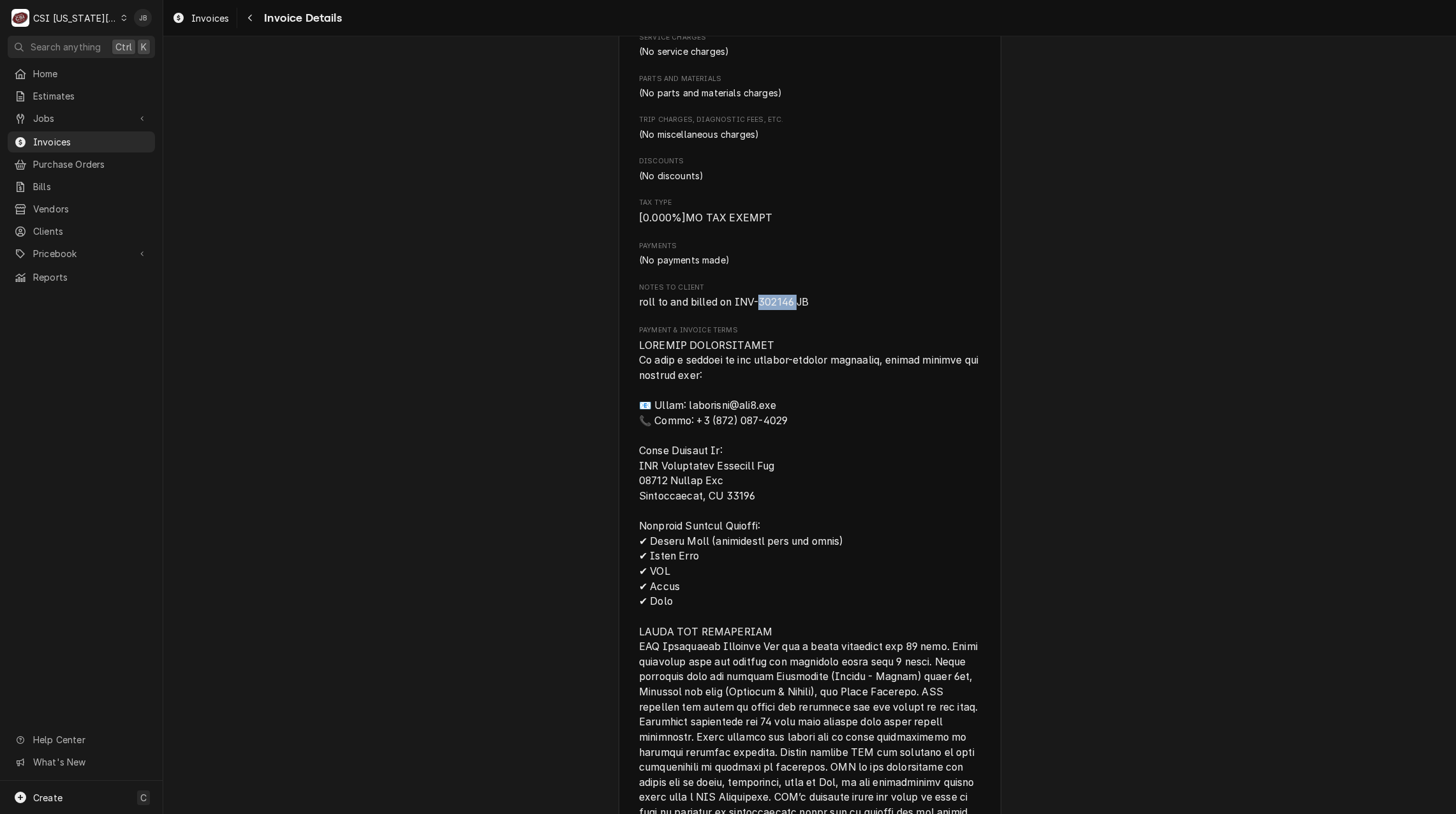
drag, startPoint x: 794, startPoint y: 328, endPoint x: 754, endPoint y: 325, distance: 40.1
click at [754, 308] on span "roll to and billed on INV-302146 JB" at bounding box center [724, 302] width 170 height 12
copy span "302146"
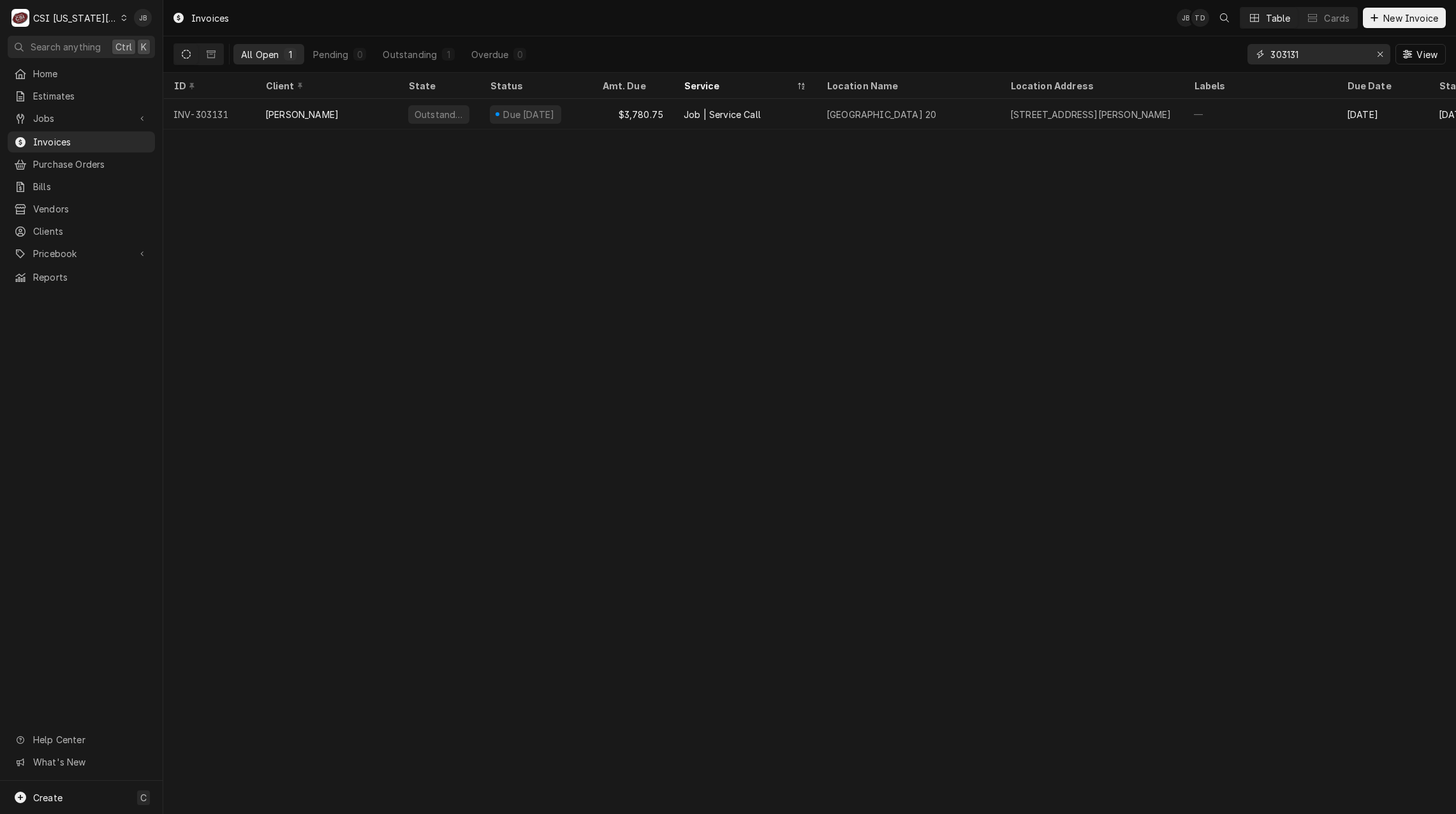
drag, startPoint x: 1318, startPoint y: 54, endPoint x: 1164, endPoint y: 71, distance: 154.9
click at [1175, 70] on div "All Open 1 Pending 0 Outstanding 1 Overdue 0 303131 View" at bounding box center [809, 54] width 1273 height 36
paste input "2146"
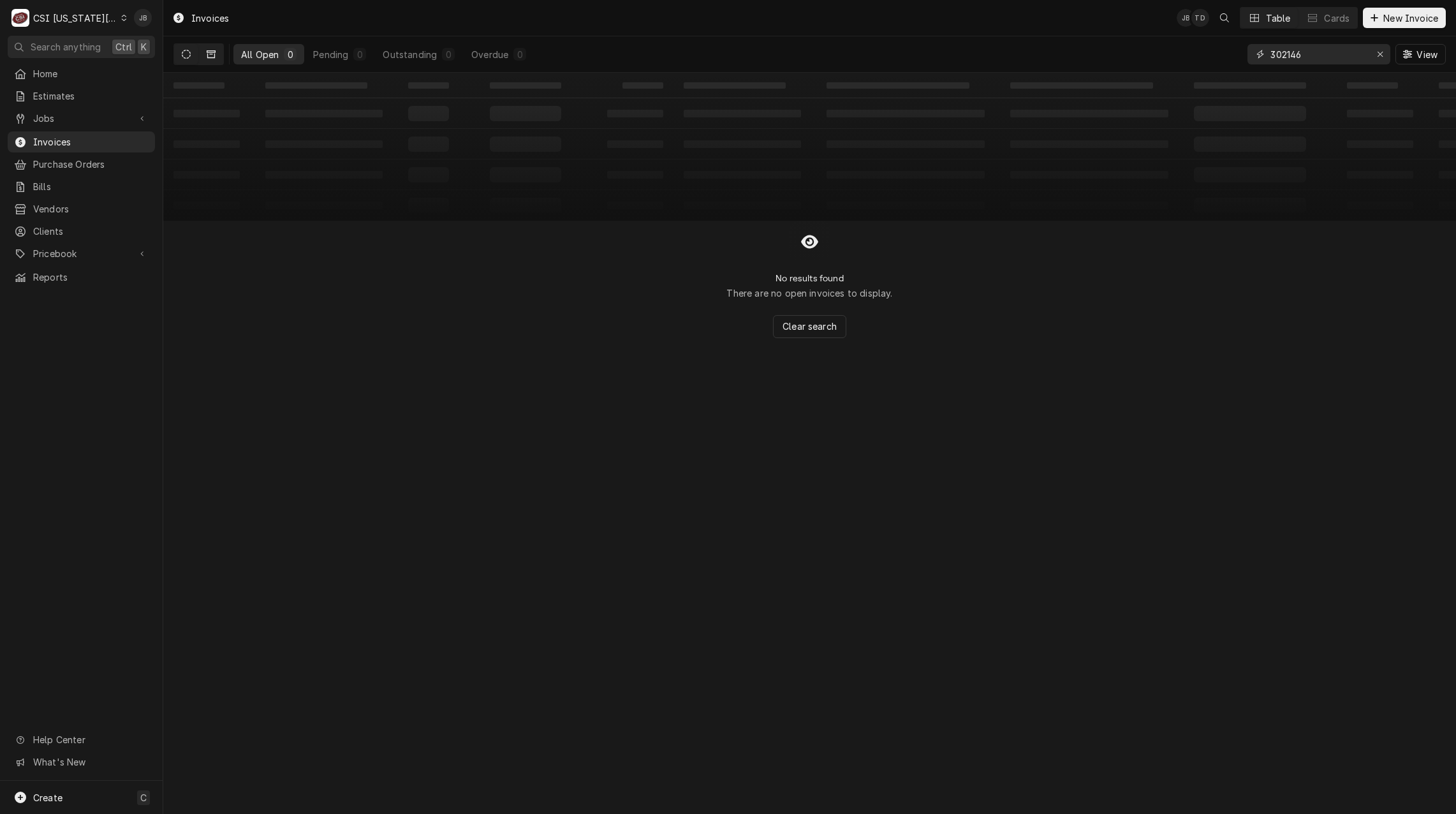
type input "302146"
click at [209, 57] on icon "Dynamic Content Wrapper" at bounding box center [211, 54] width 9 height 9
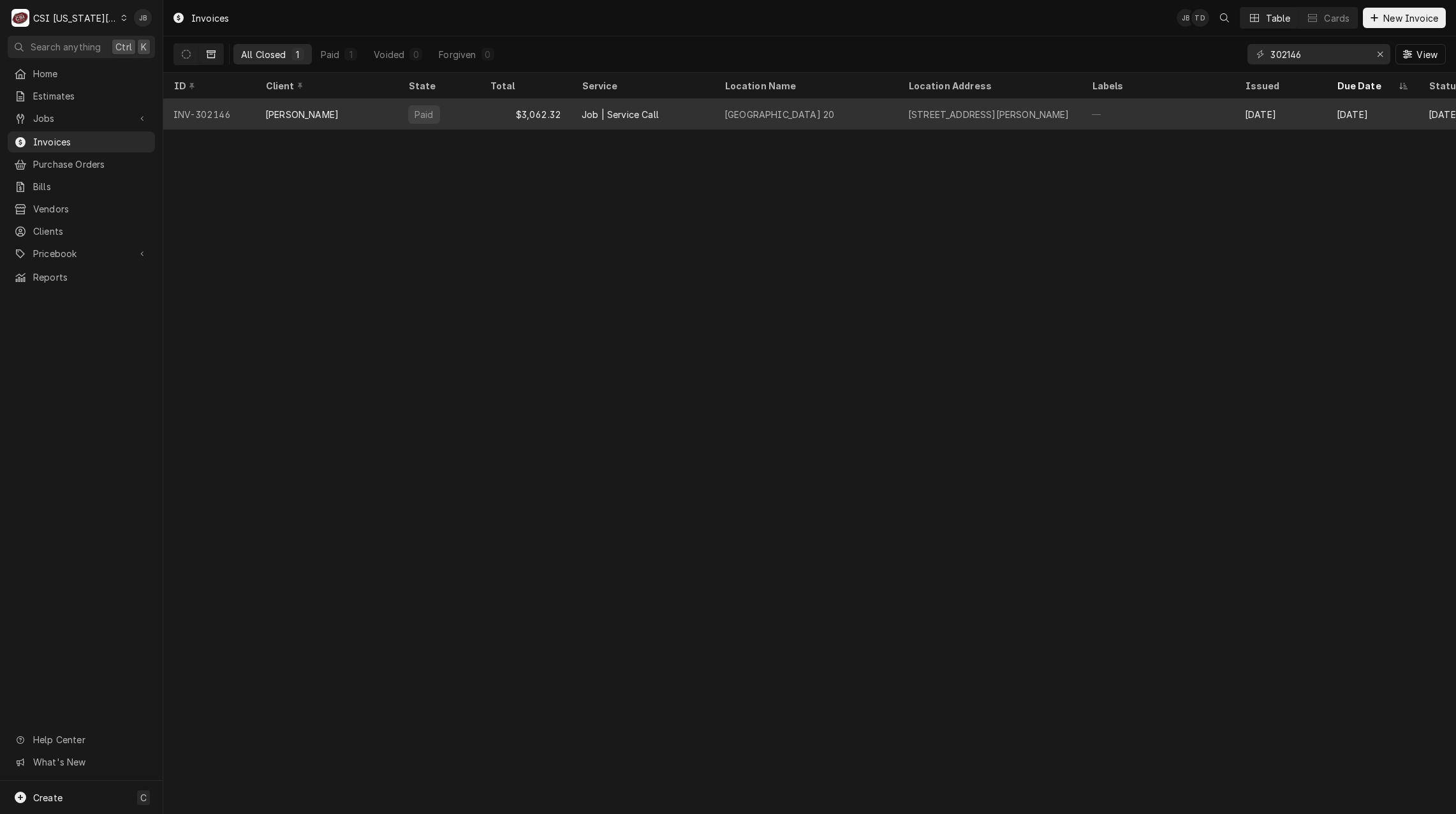
click at [363, 116] on div "[PERSON_NAME]" at bounding box center [326, 114] width 143 height 30
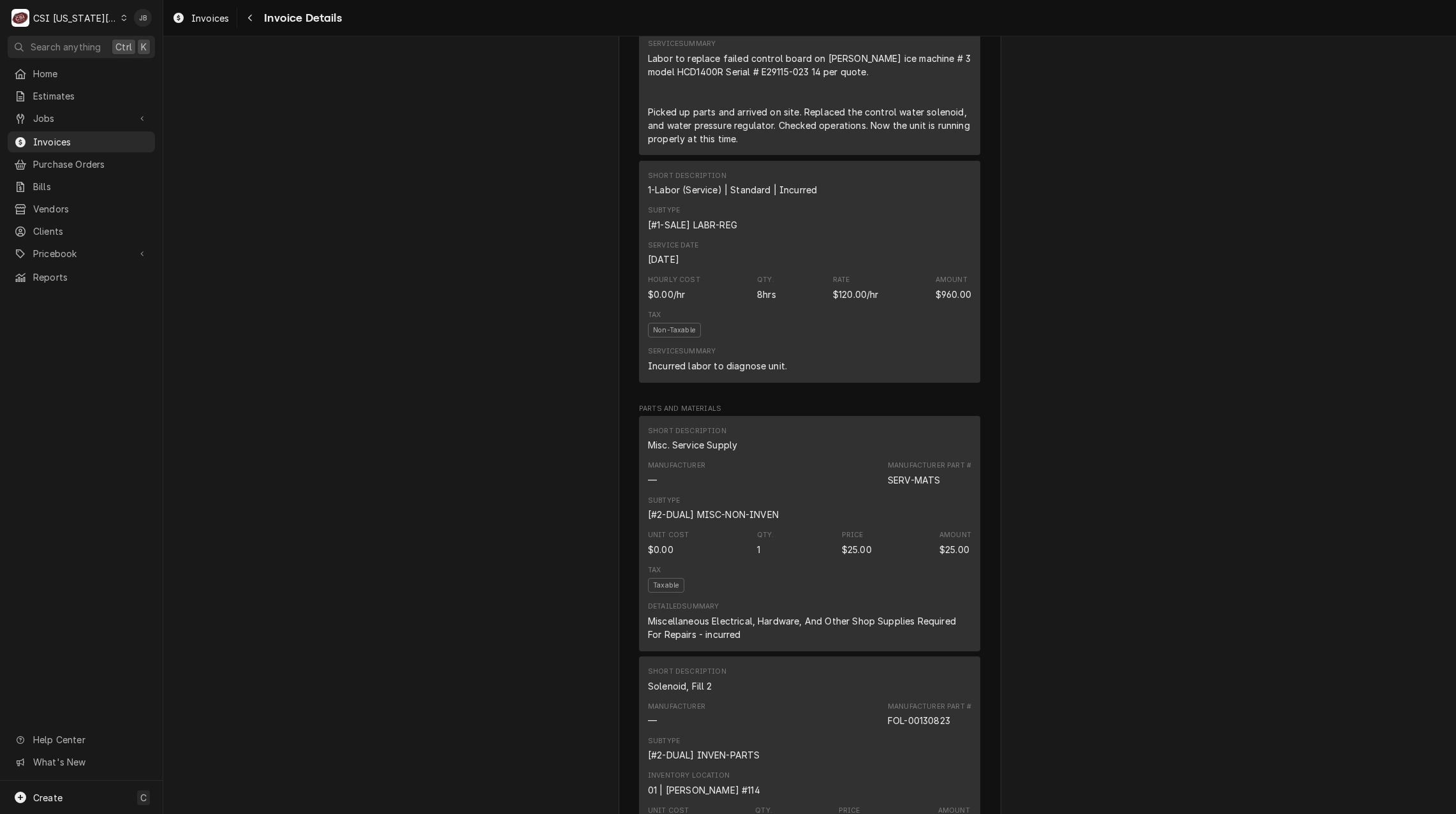
scroll to position [1212, 0]
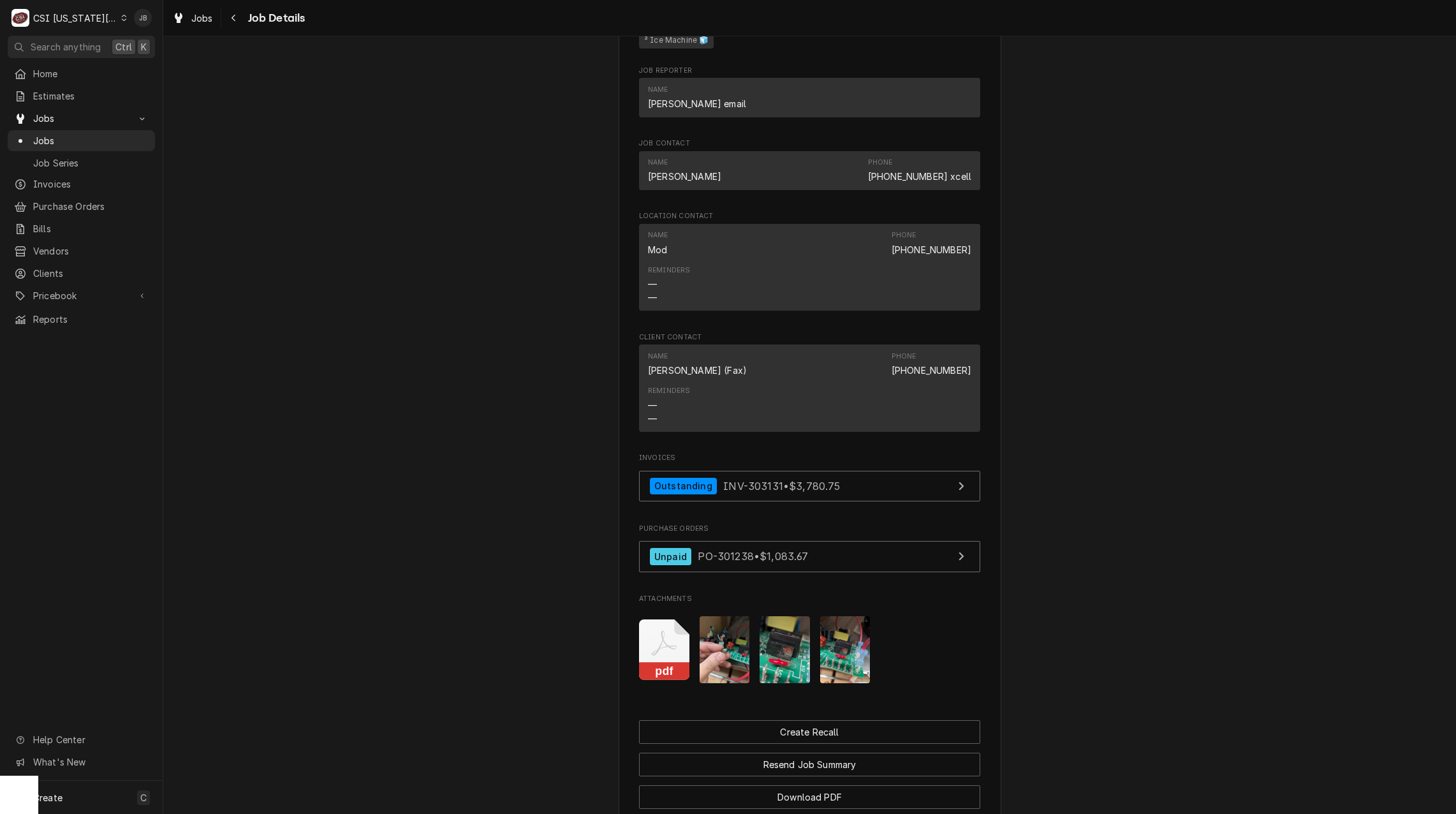
scroll to position [1212, 0]
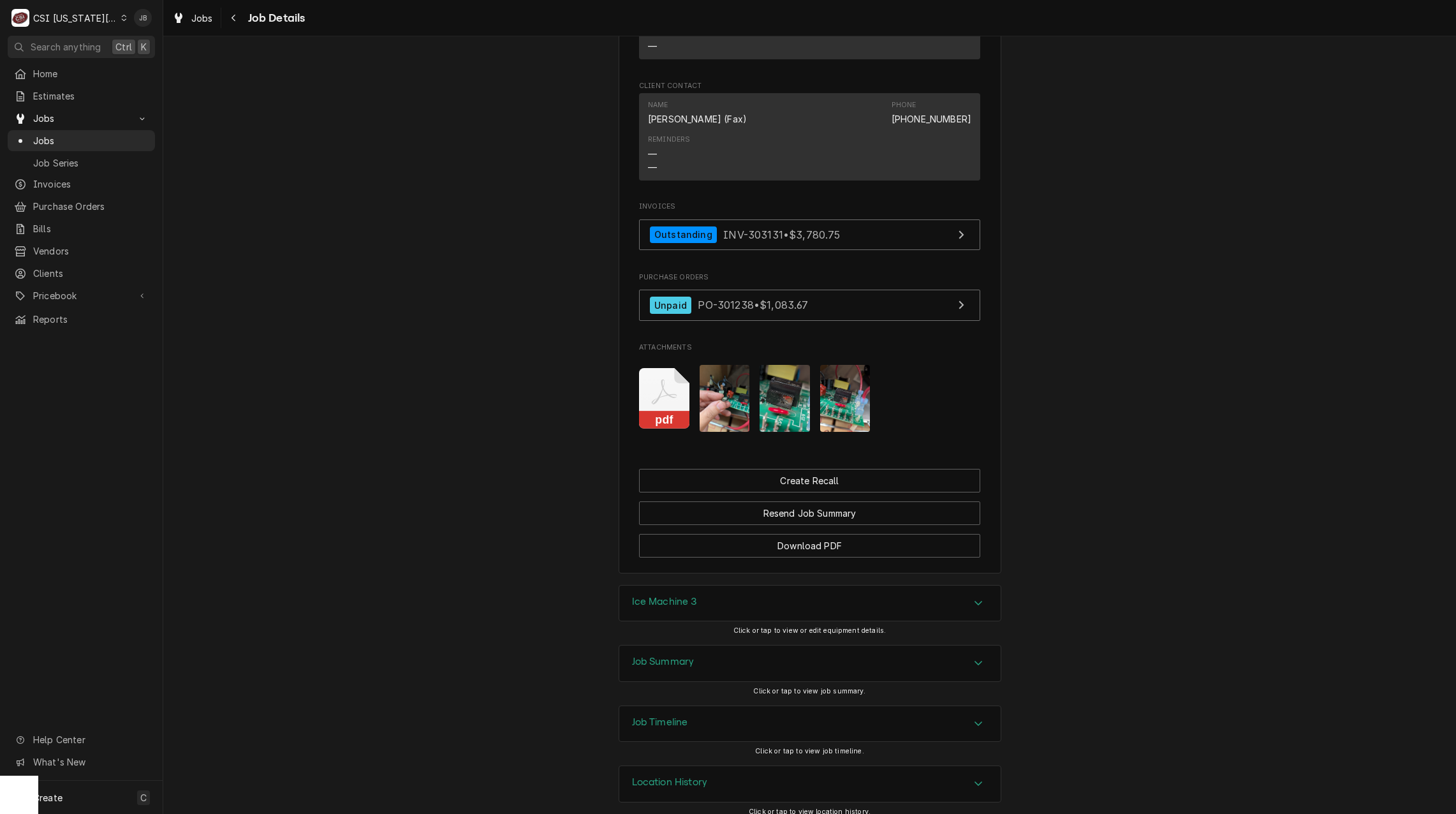
click at [705, 655] on div "Job Summary" at bounding box center [809, 664] width 382 height 36
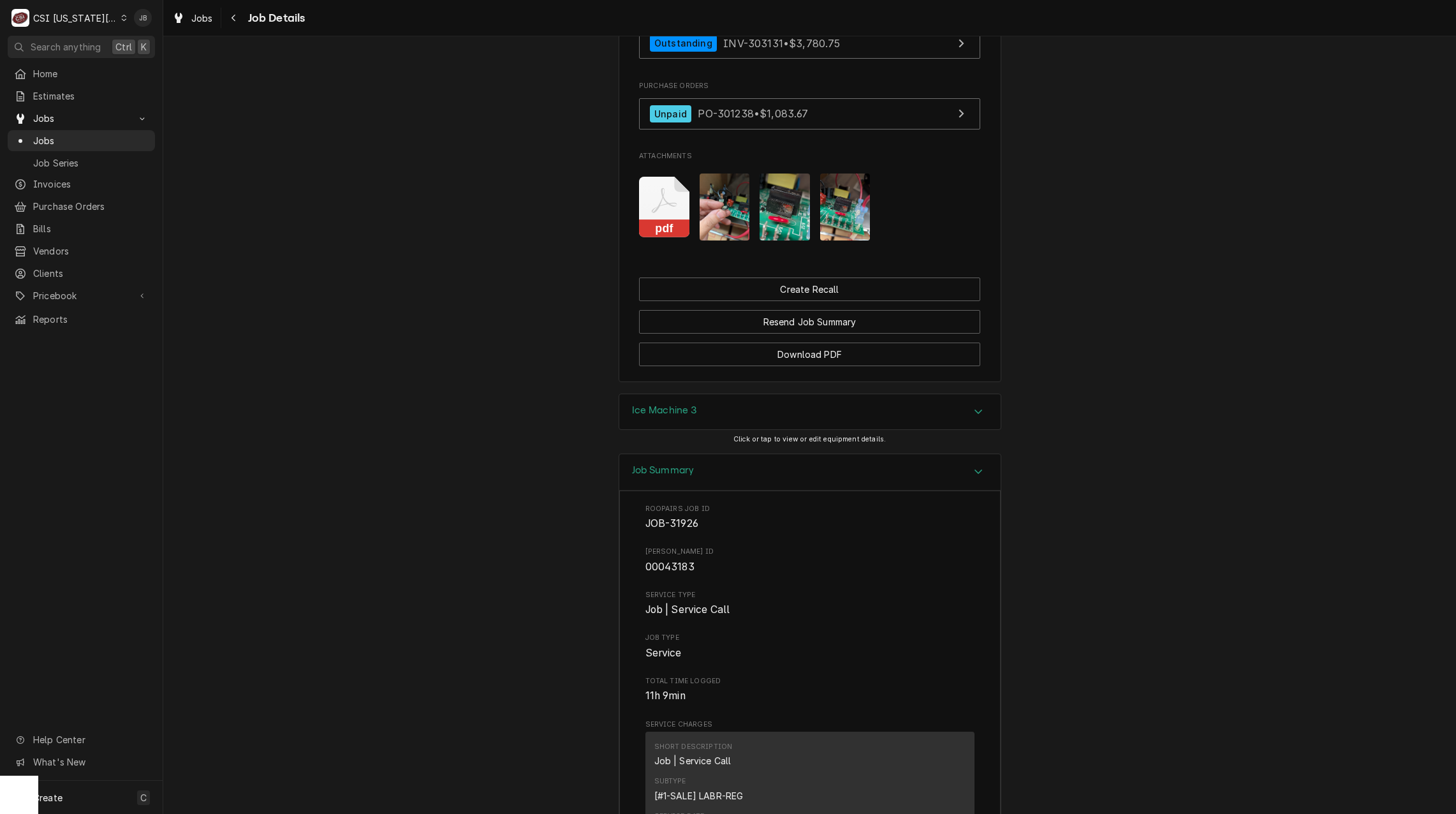
click at [703, 211] on img "Attachments" at bounding box center [725, 206] width 51 height 67
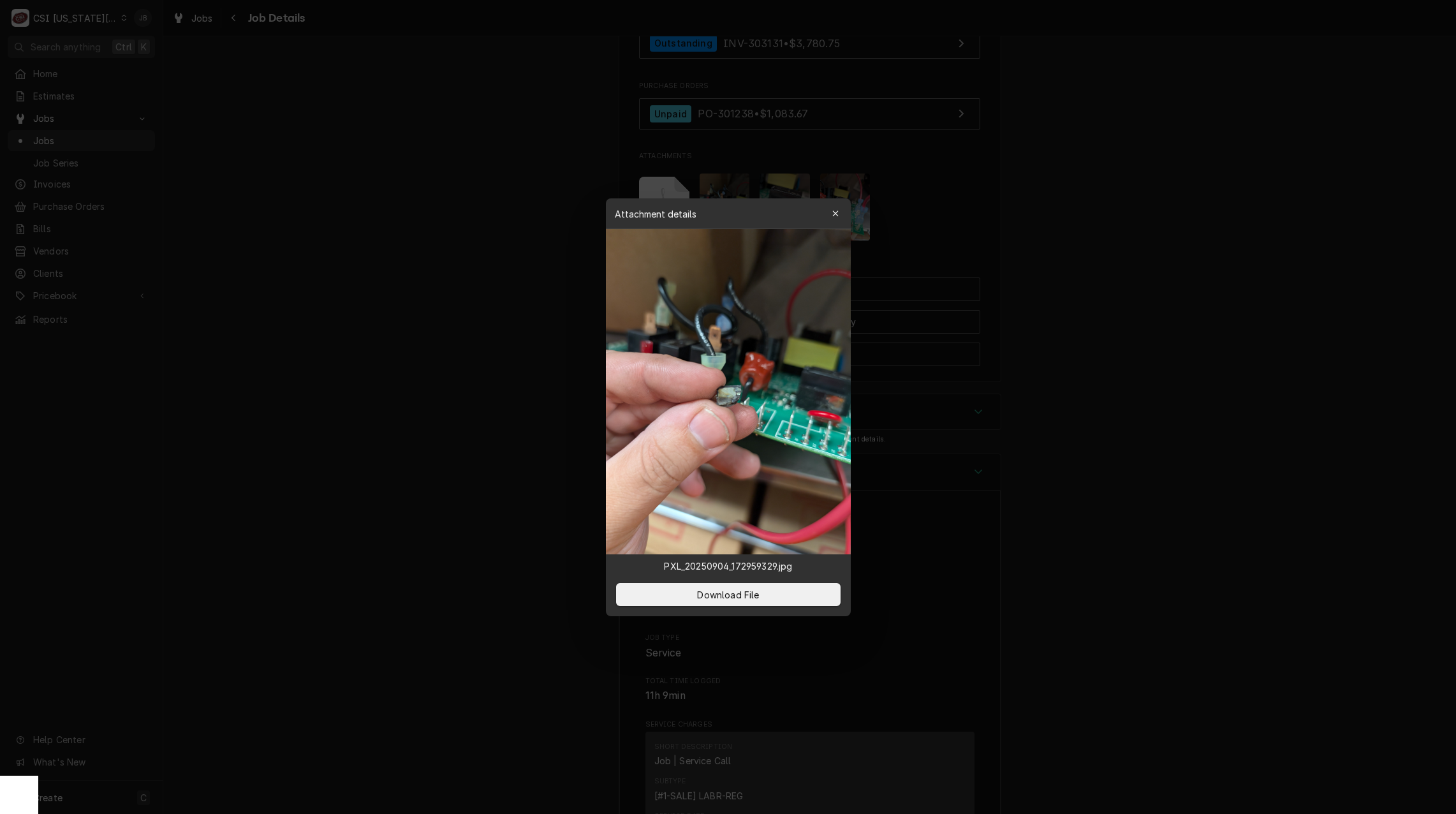
click at [921, 254] on div at bounding box center [728, 407] width 1456 height 814
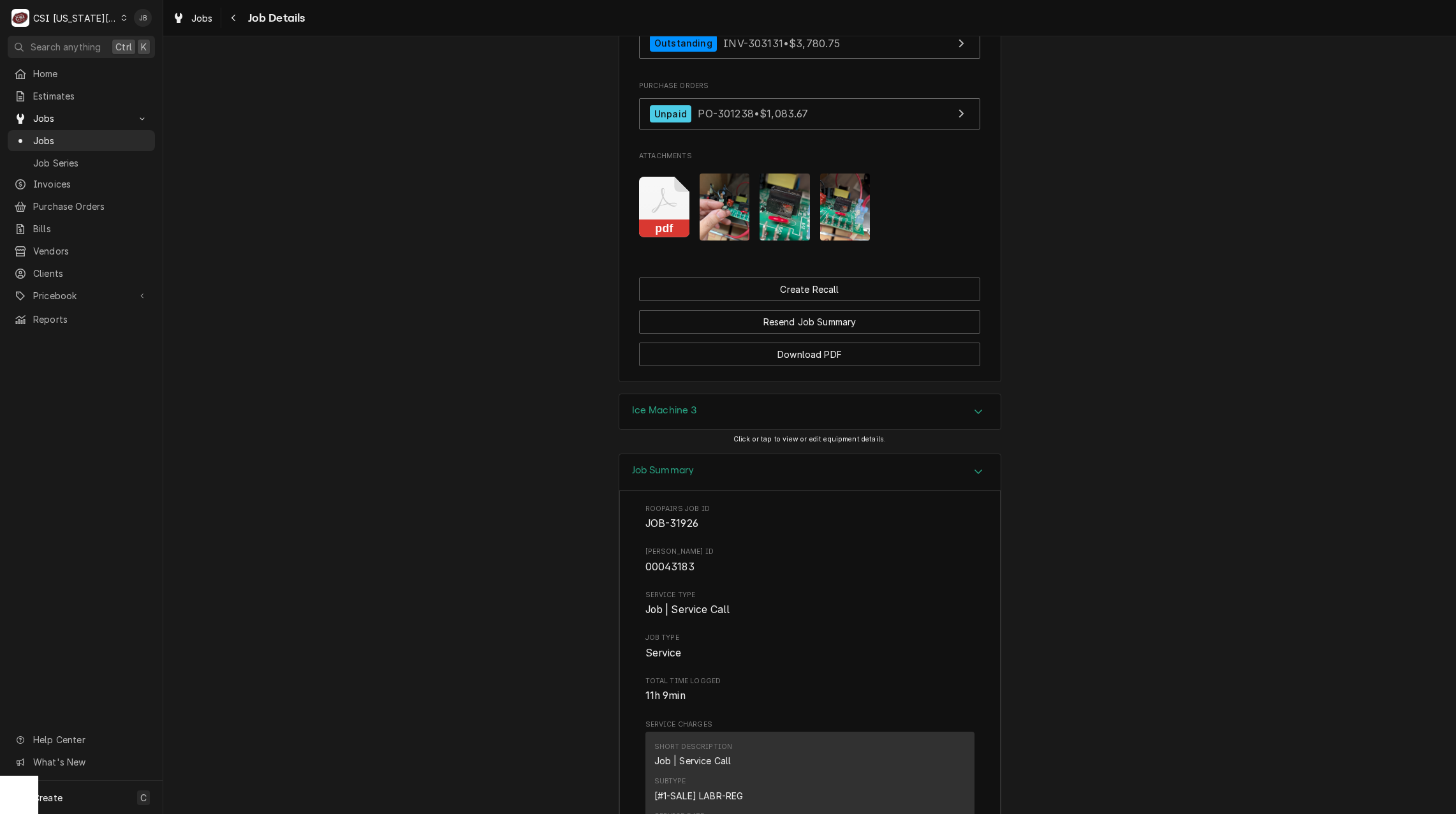
click at [760, 189] on img "Attachments" at bounding box center [784, 206] width 51 height 67
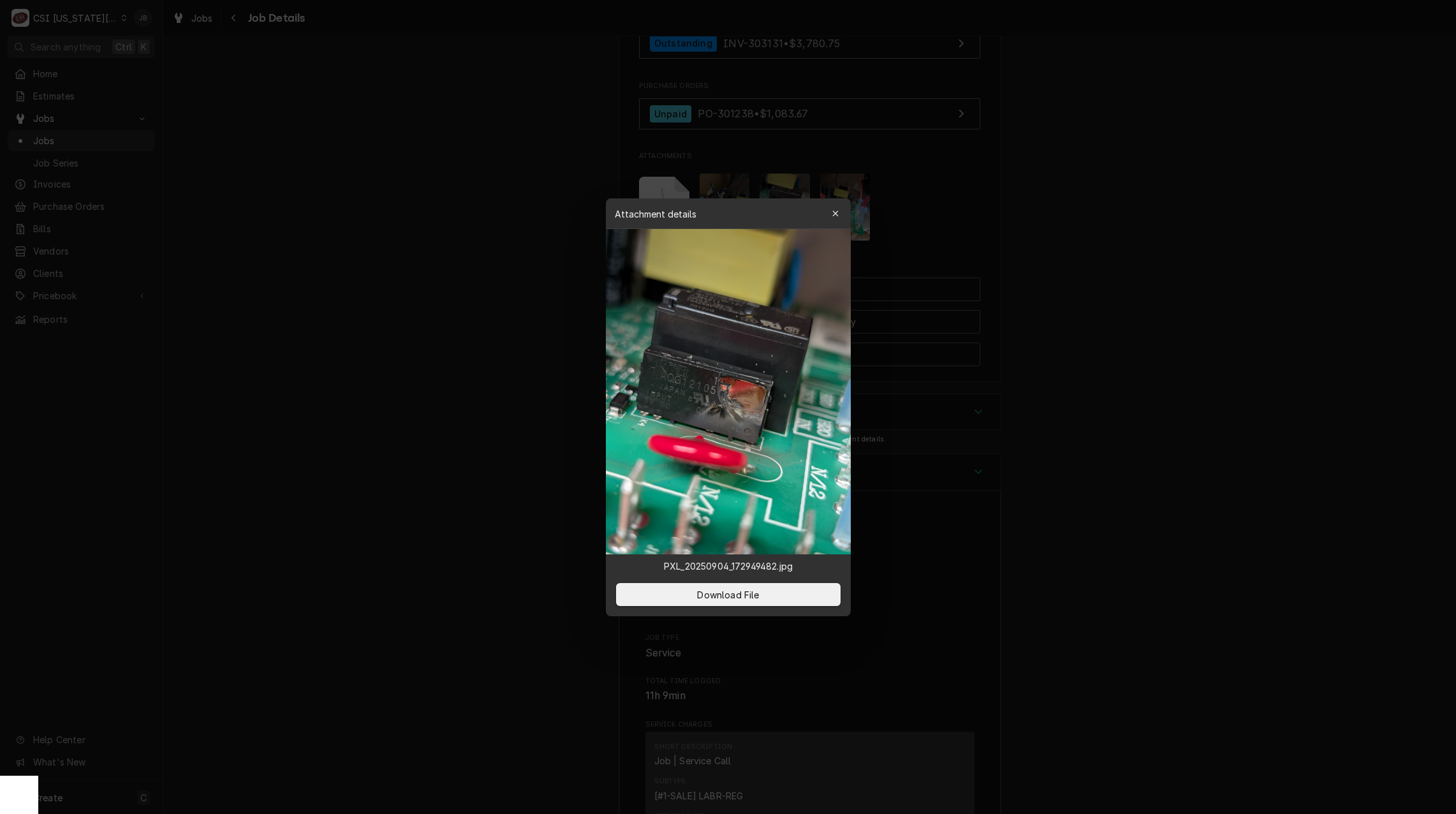
click at [903, 389] on div at bounding box center [728, 407] width 1456 height 814
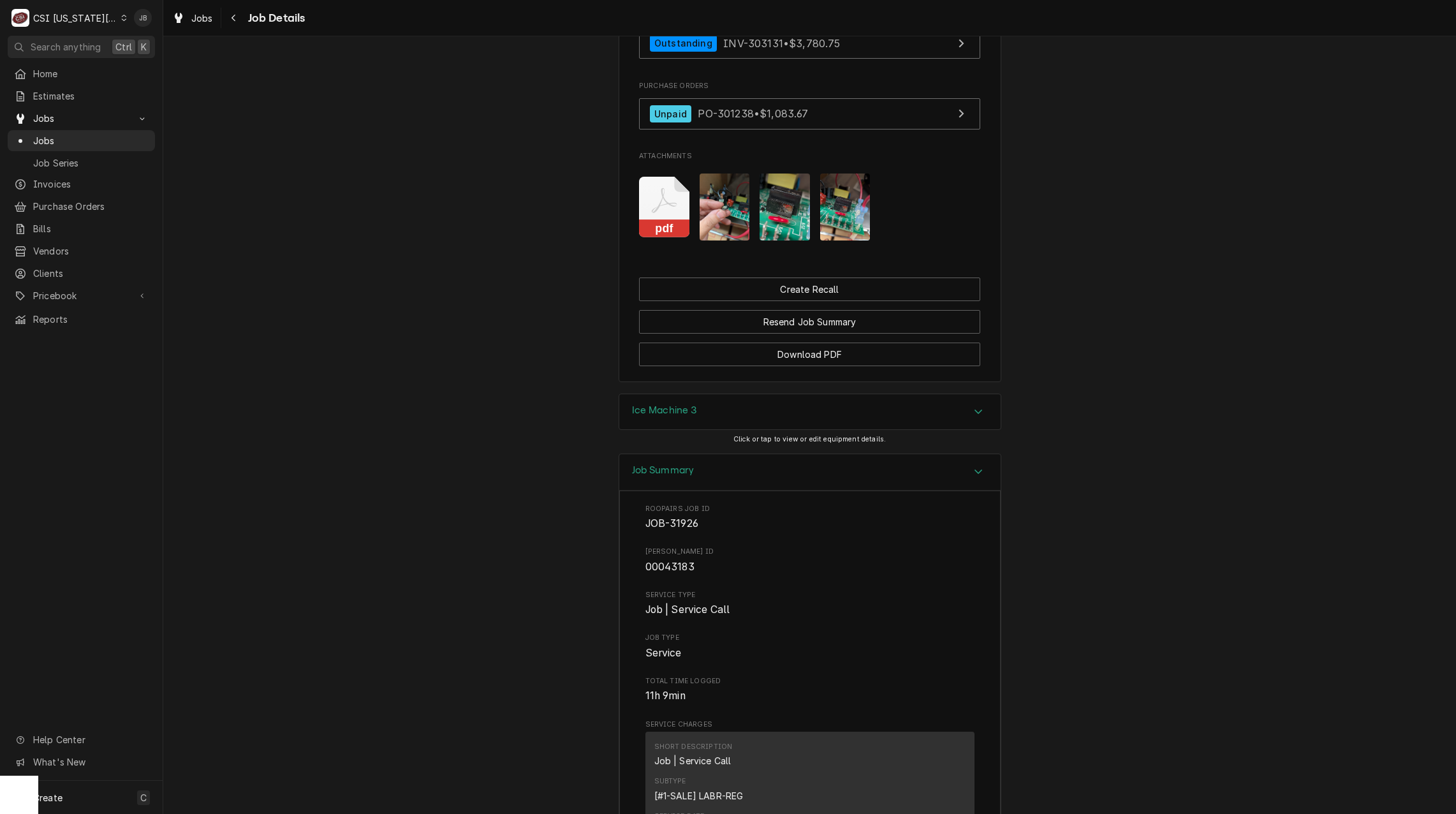
click at [849, 224] on img "Attachments" at bounding box center [845, 206] width 51 height 67
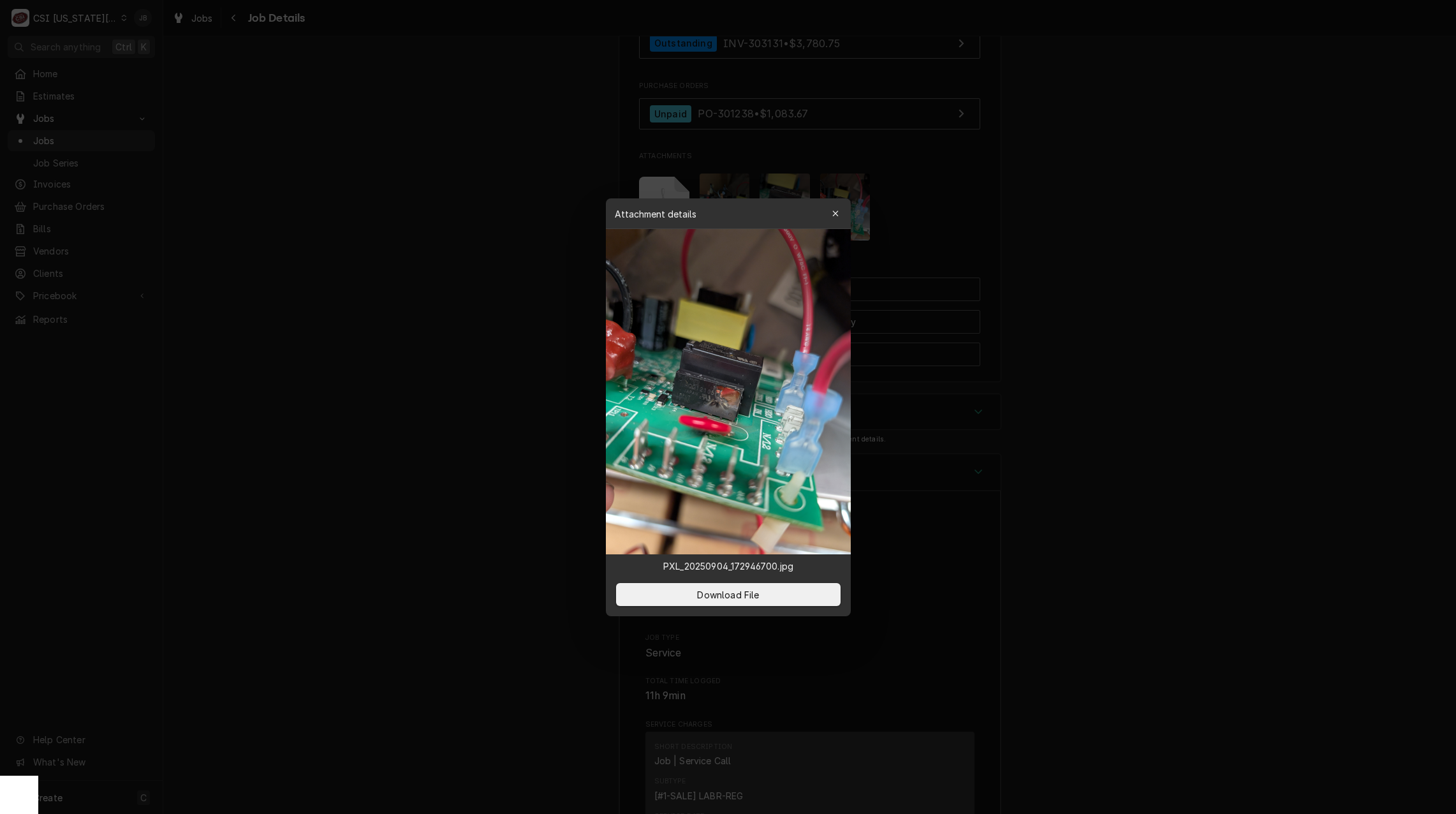
click at [1184, 309] on div at bounding box center [728, 407] width 1456 height 814
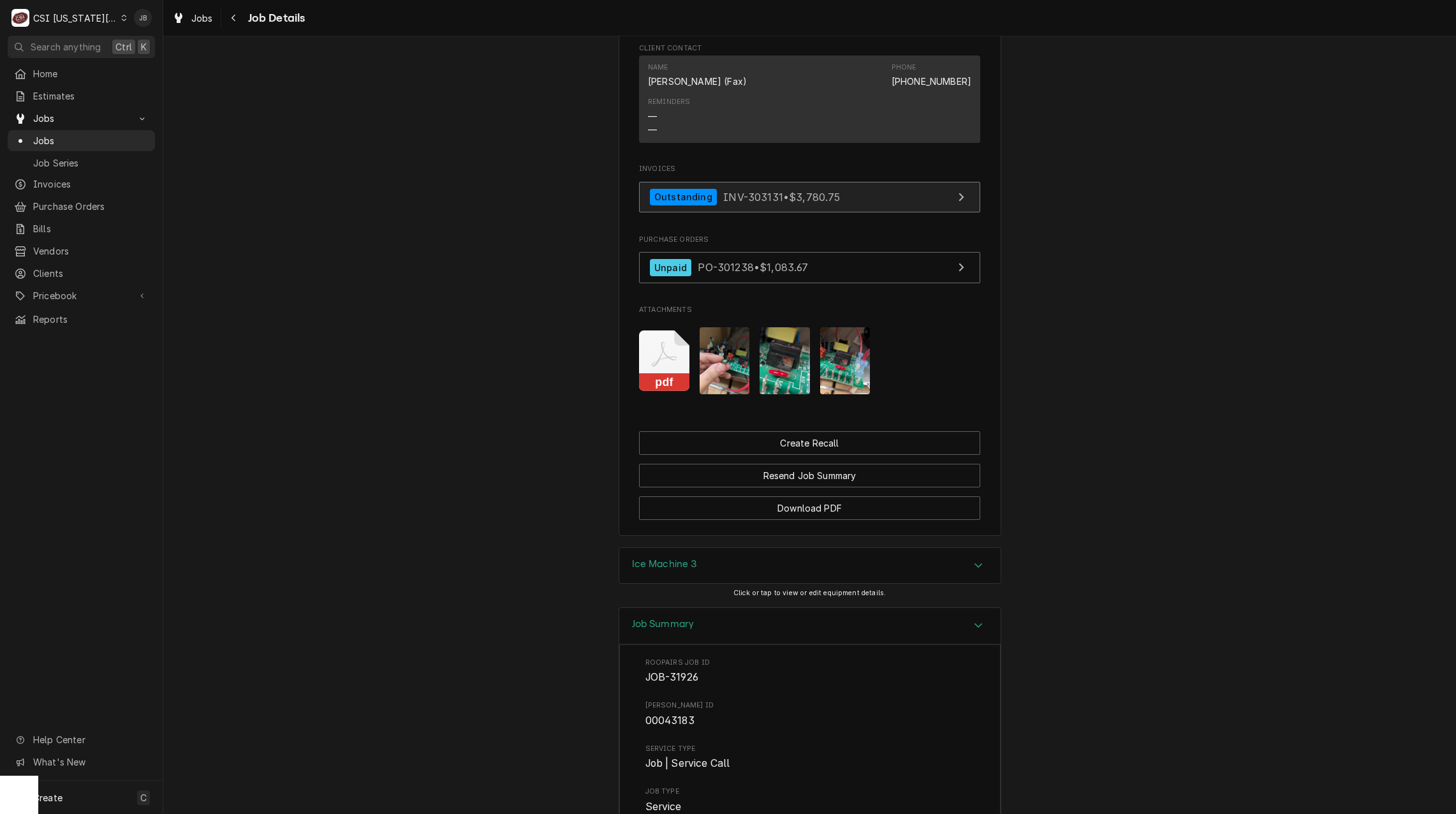
scroll to position [1212, 0]
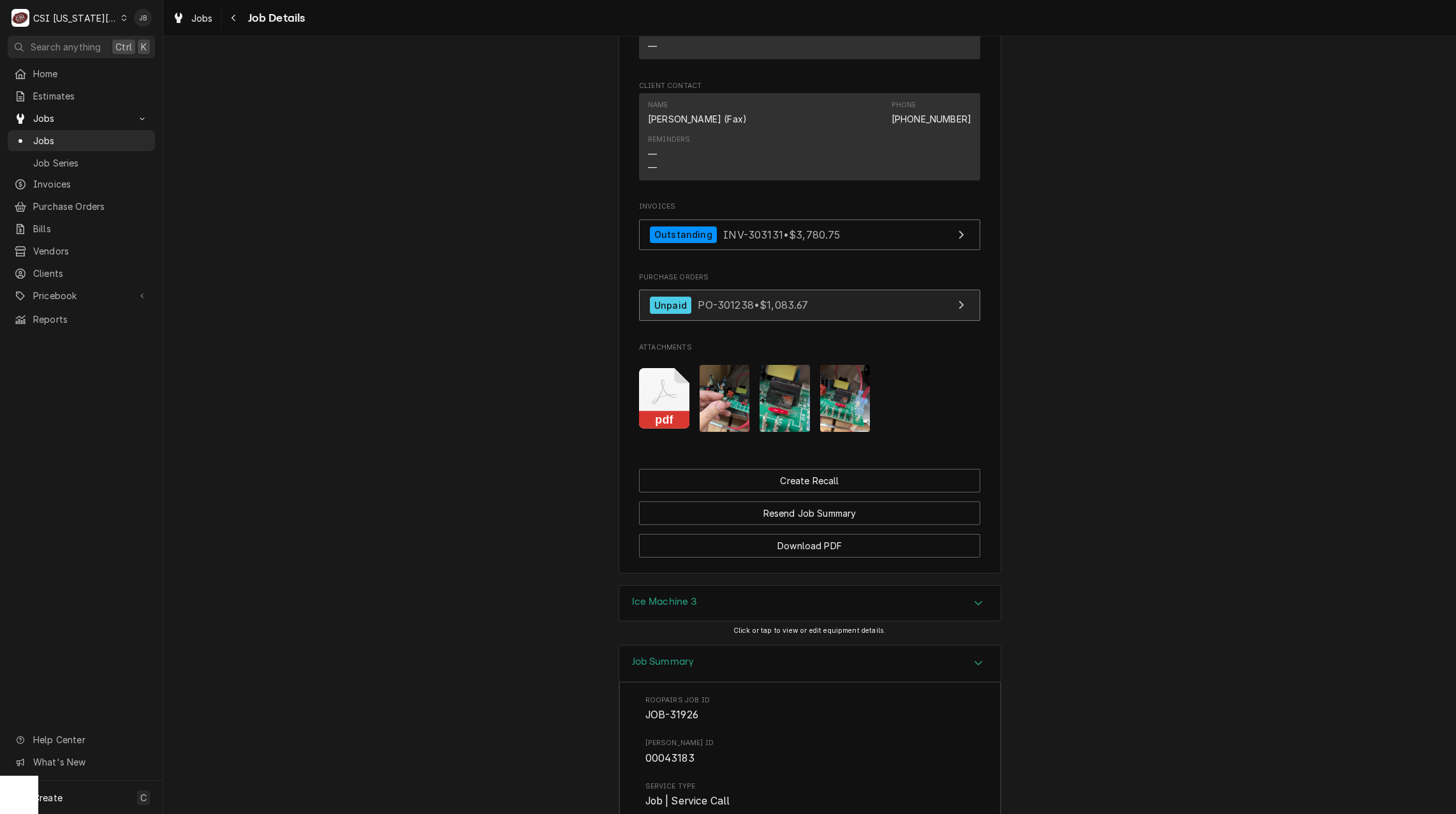
click at [712, 318] on link "Unpaid PO-301238 • $1,083.67" at bounding box center [810, 305] width 342 height 31
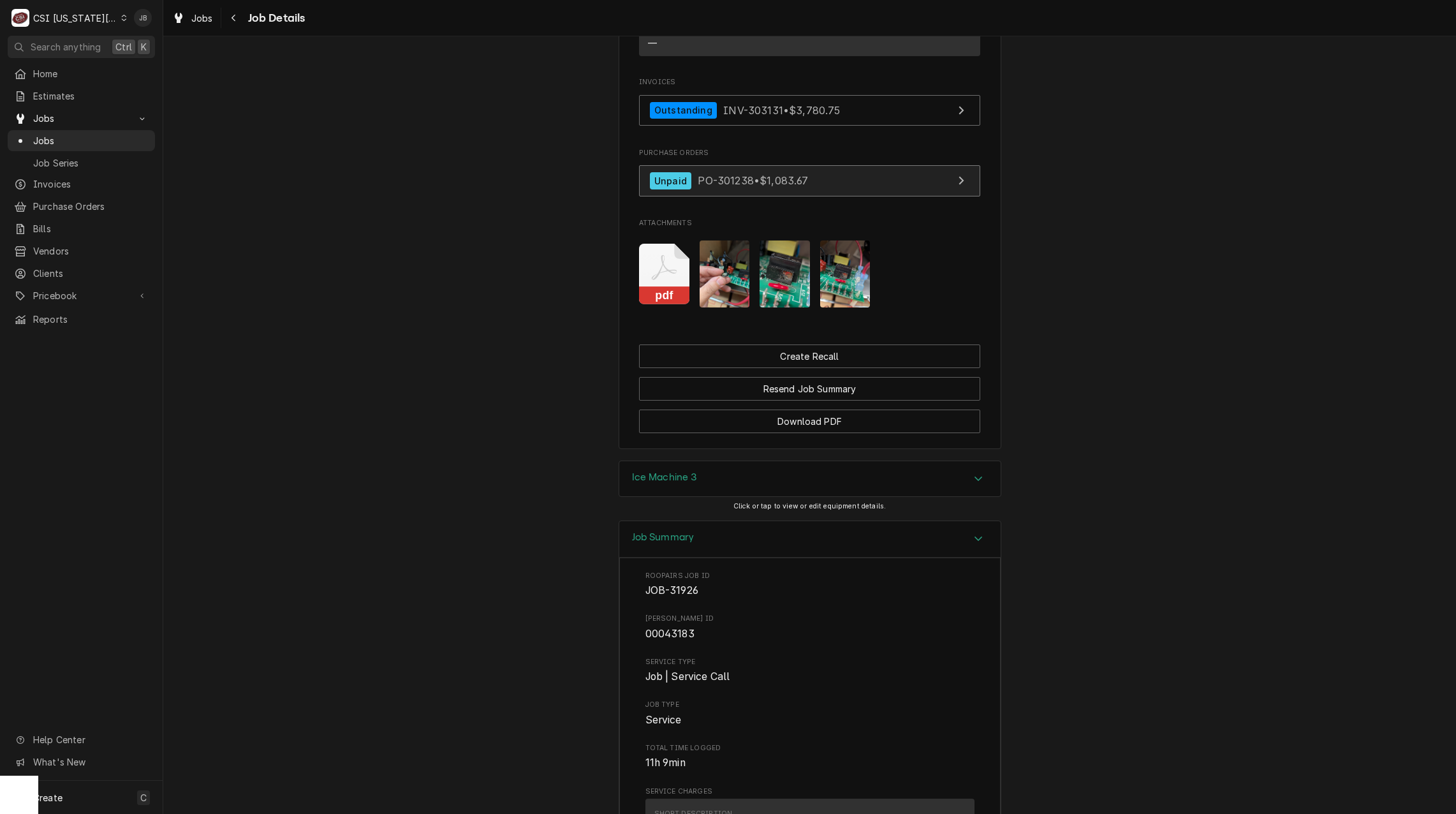
scroll to position [1467, 0]
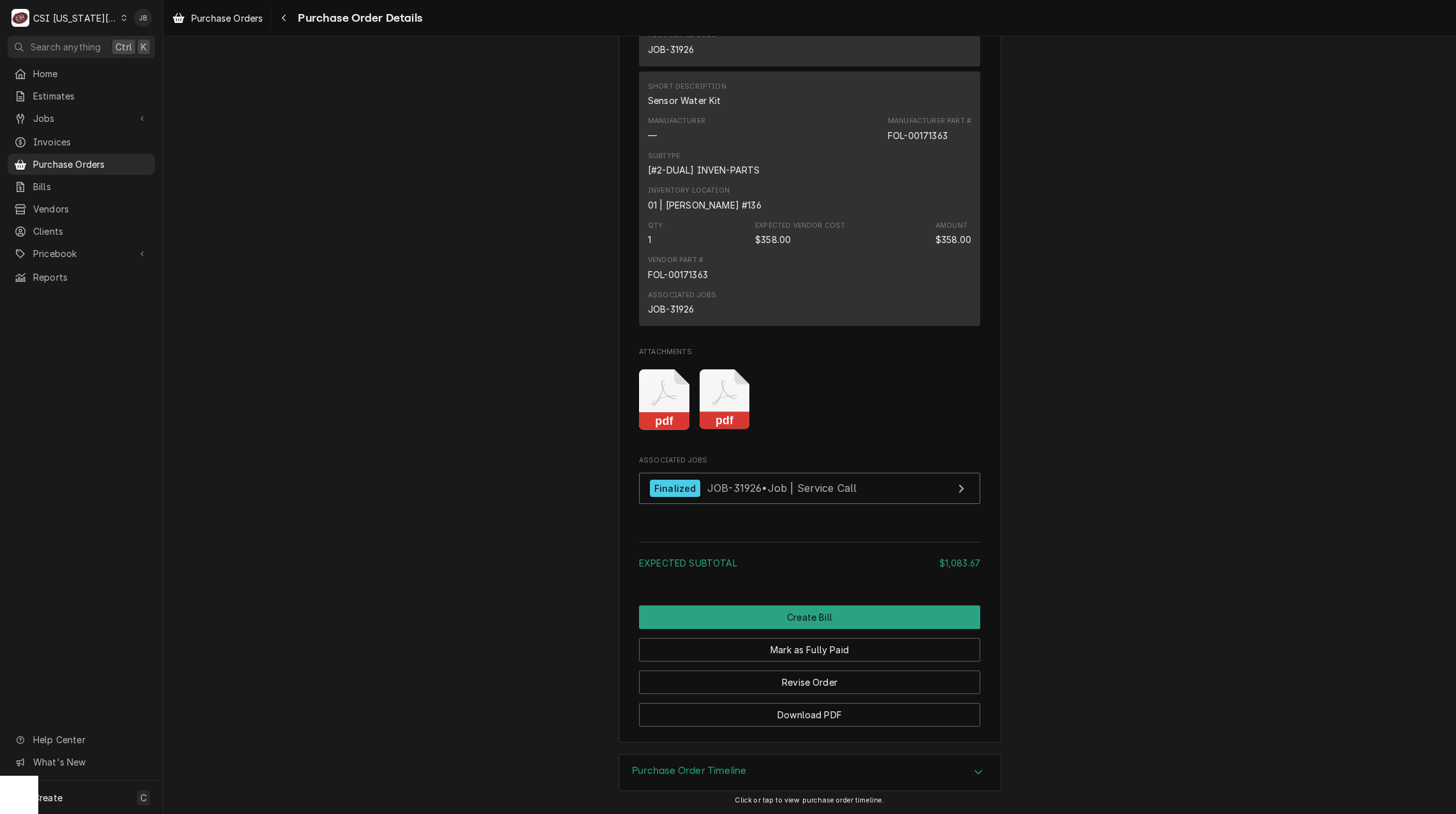
scroll to position [1401, 0]
click at [700, 765] on h3 "Purchase Order Timeline" at bounding box center [689, 771] width 115 height 12
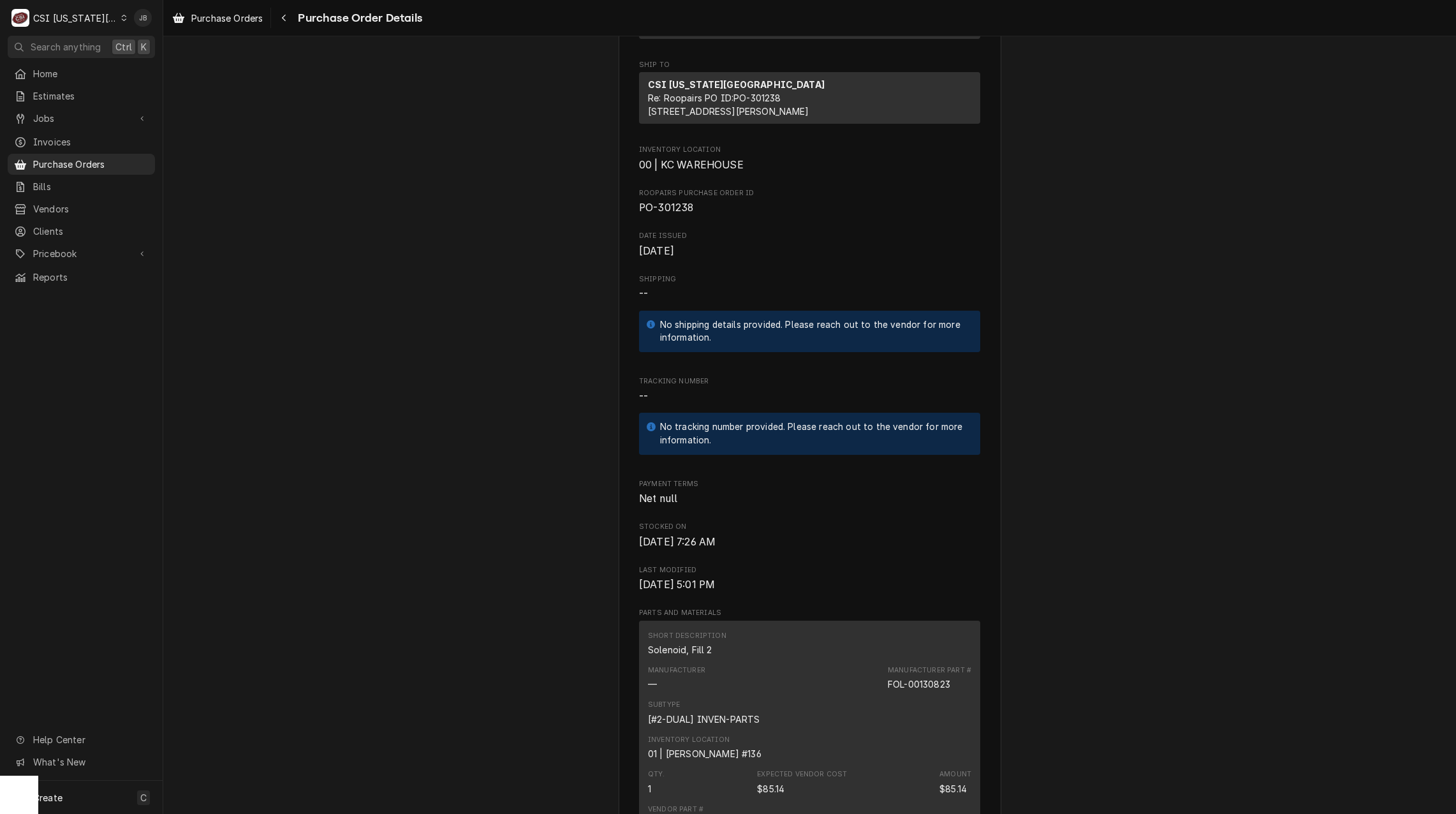
scroll to position [0, 0]
